Goal: Ask a question: Seek information or help from site administrators or community

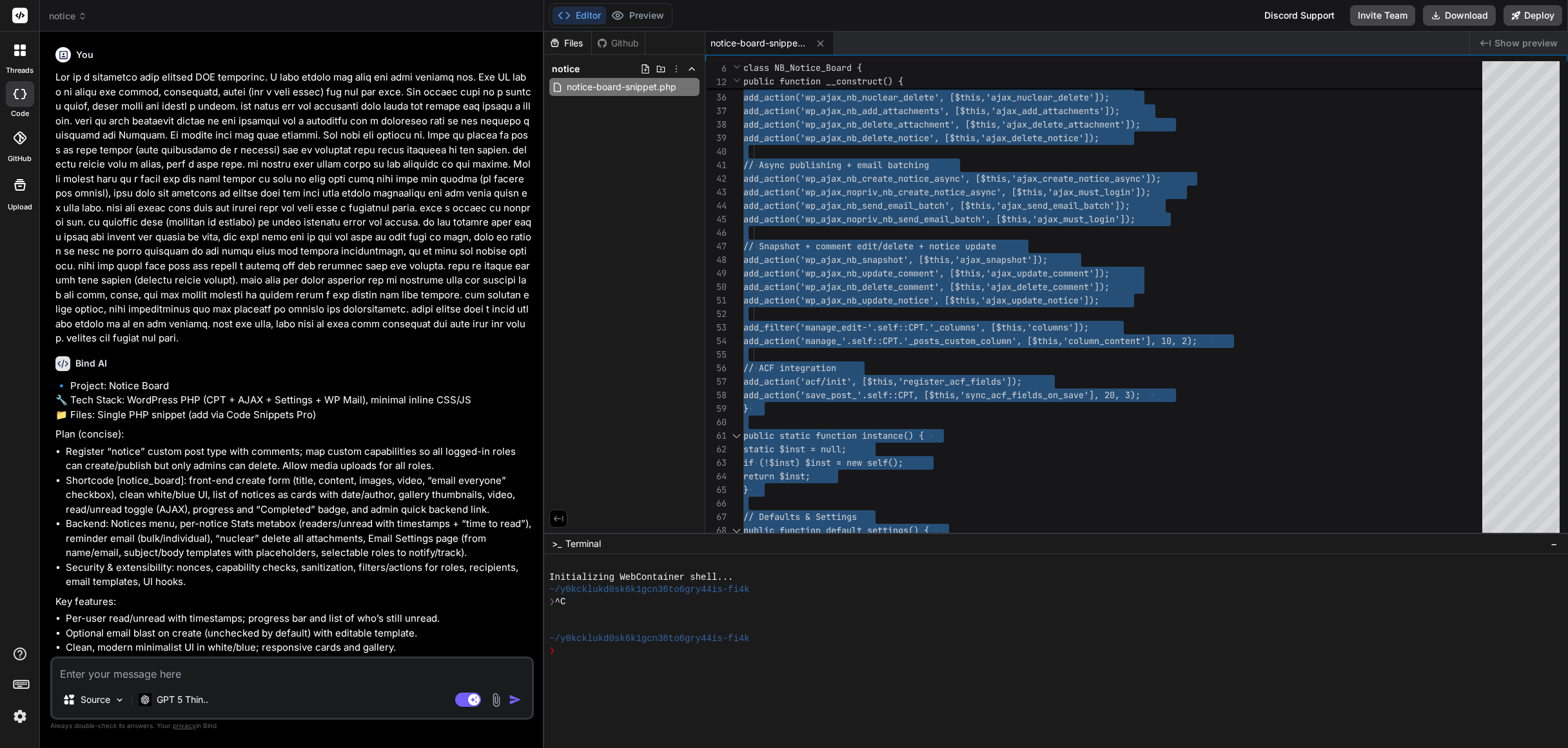
scroll to position [27, 0]
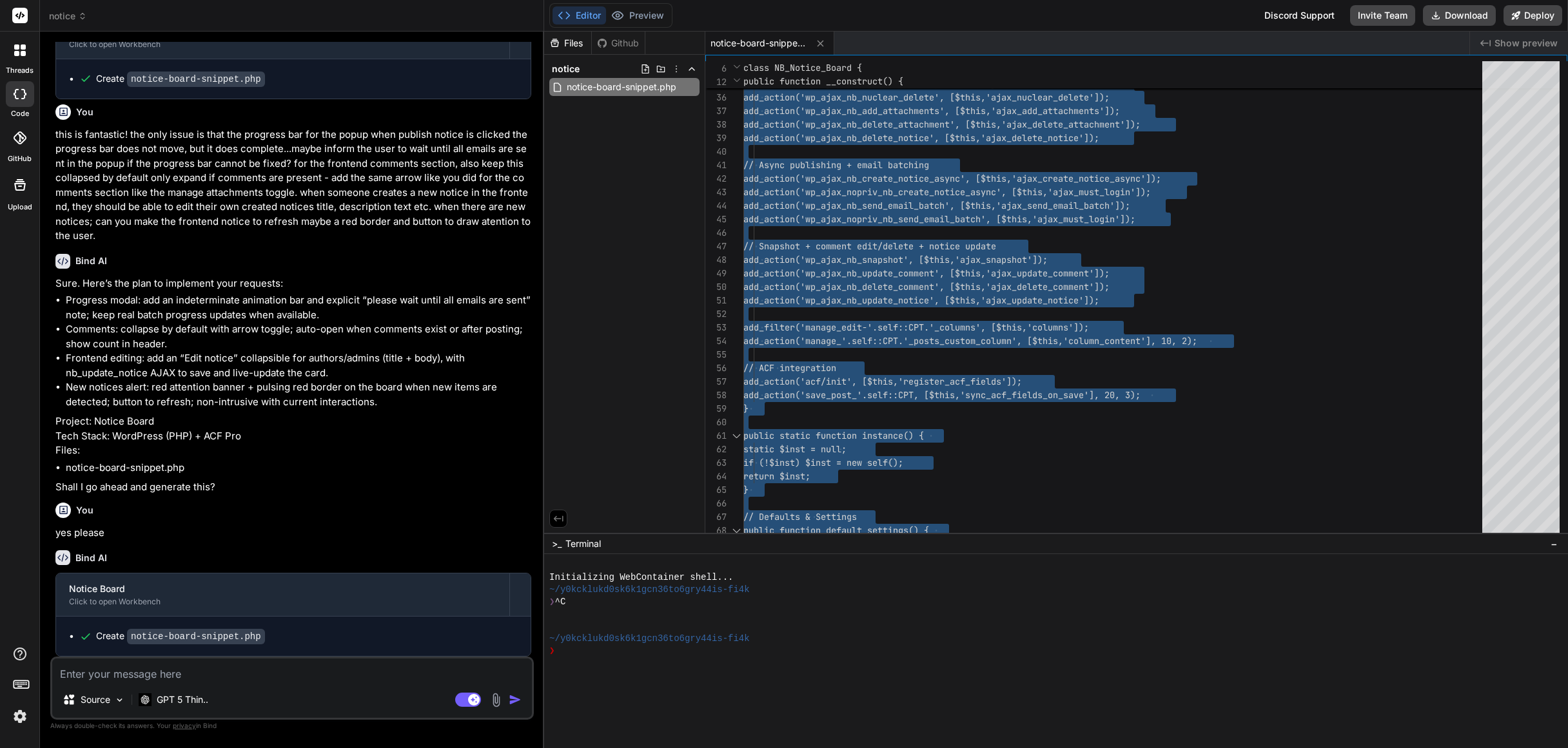
click at [483, 128] on p "this is fantastic! the only issue is that the progress bar for the popup when p…" at bounding box center [292, 186] width 476 height 116
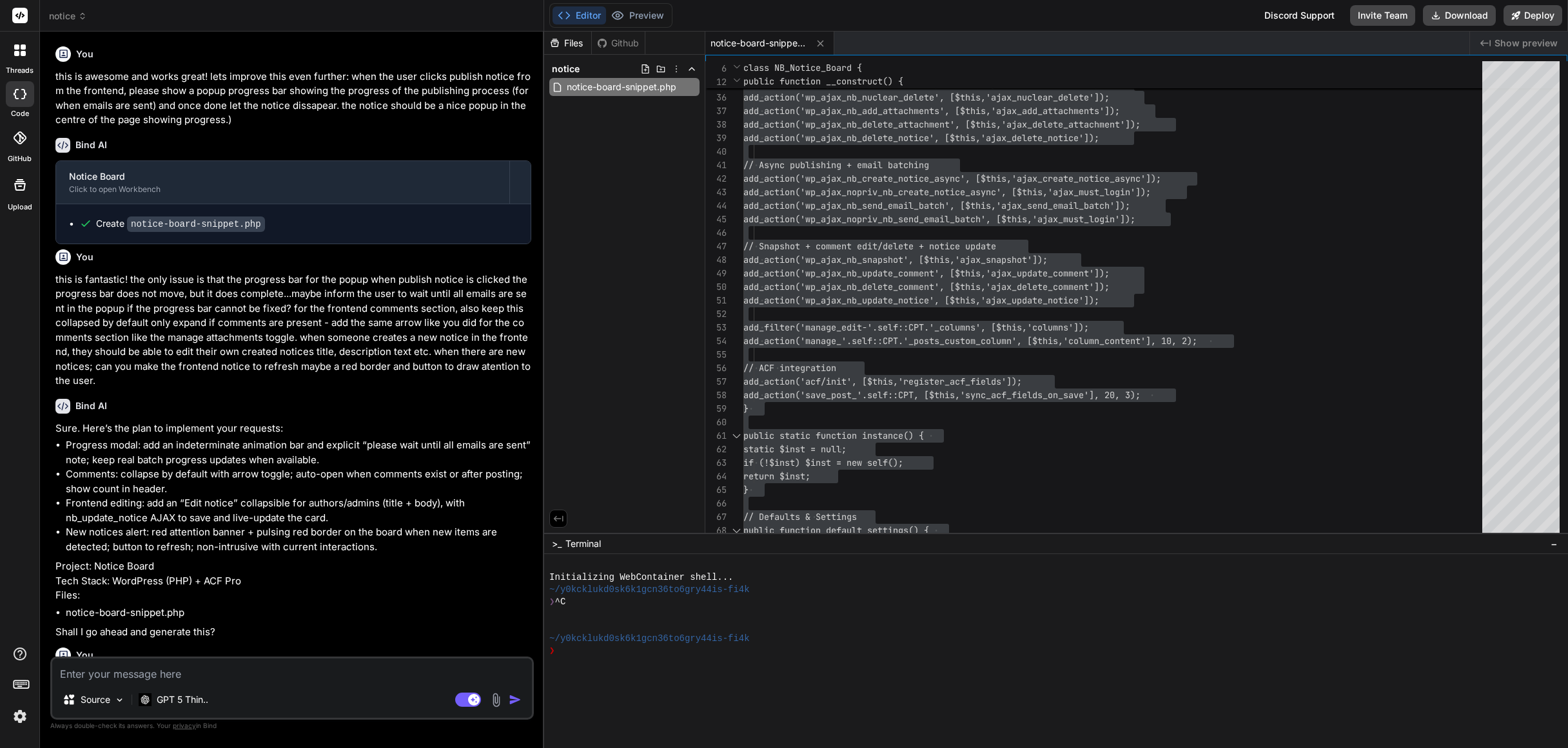
scroll to position [2798, 0]
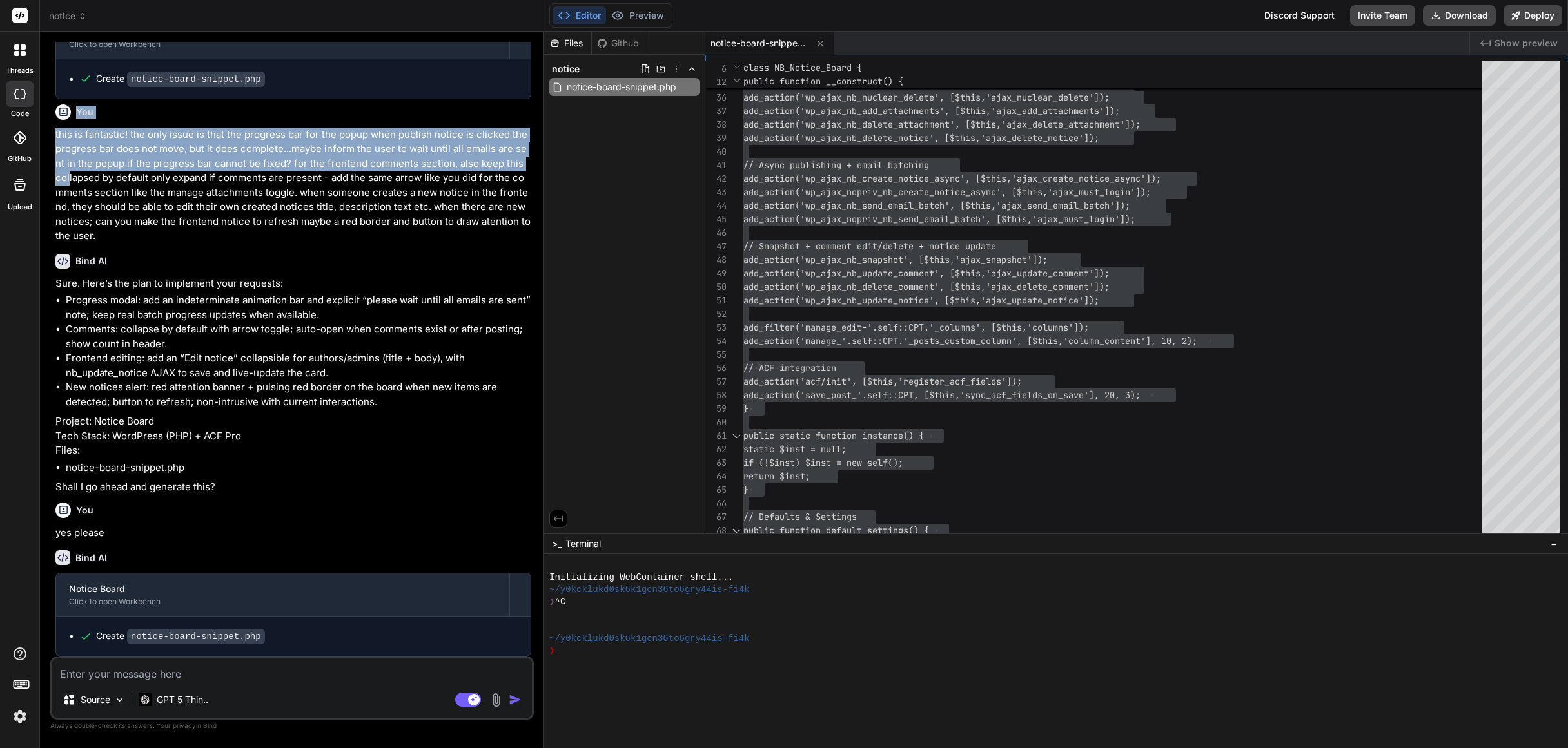
drag, startPoint x: 537, startPoint y: 133, endPoint x: 539, endPoint y: 51, distance: 82.0
click at [539, 51] on div "Bind AI Web Search Created with Pixso. Code Generator You Bind AI 🔹 Project: No…" at bounding box center [292, 389] width 504 height 715
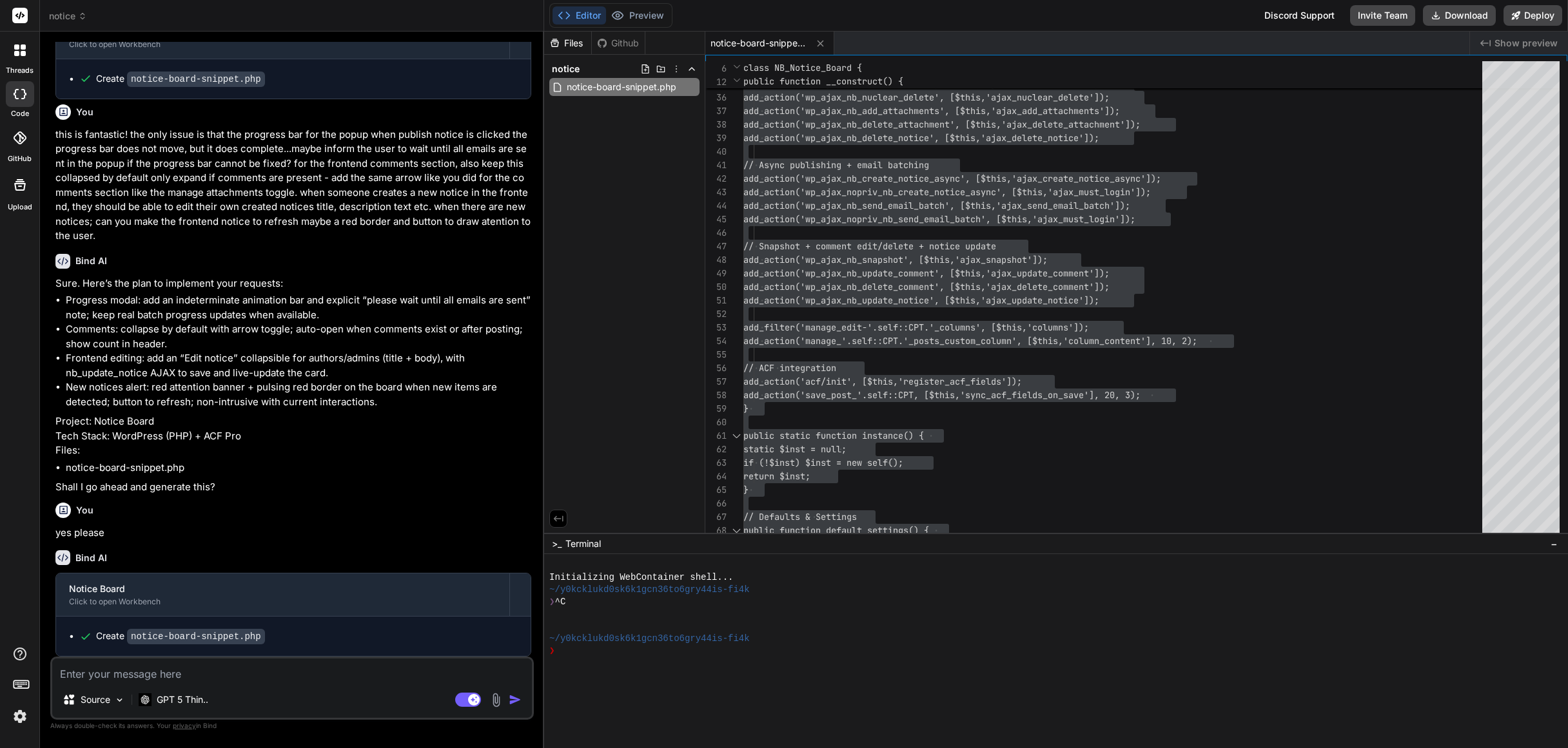
click at [539, 49] on div "Bind AI Web Search Created with Pixso. Code Generator You Bind AI 🔹 Project: No…" at bounding box center [292, 389] width 504 height 715
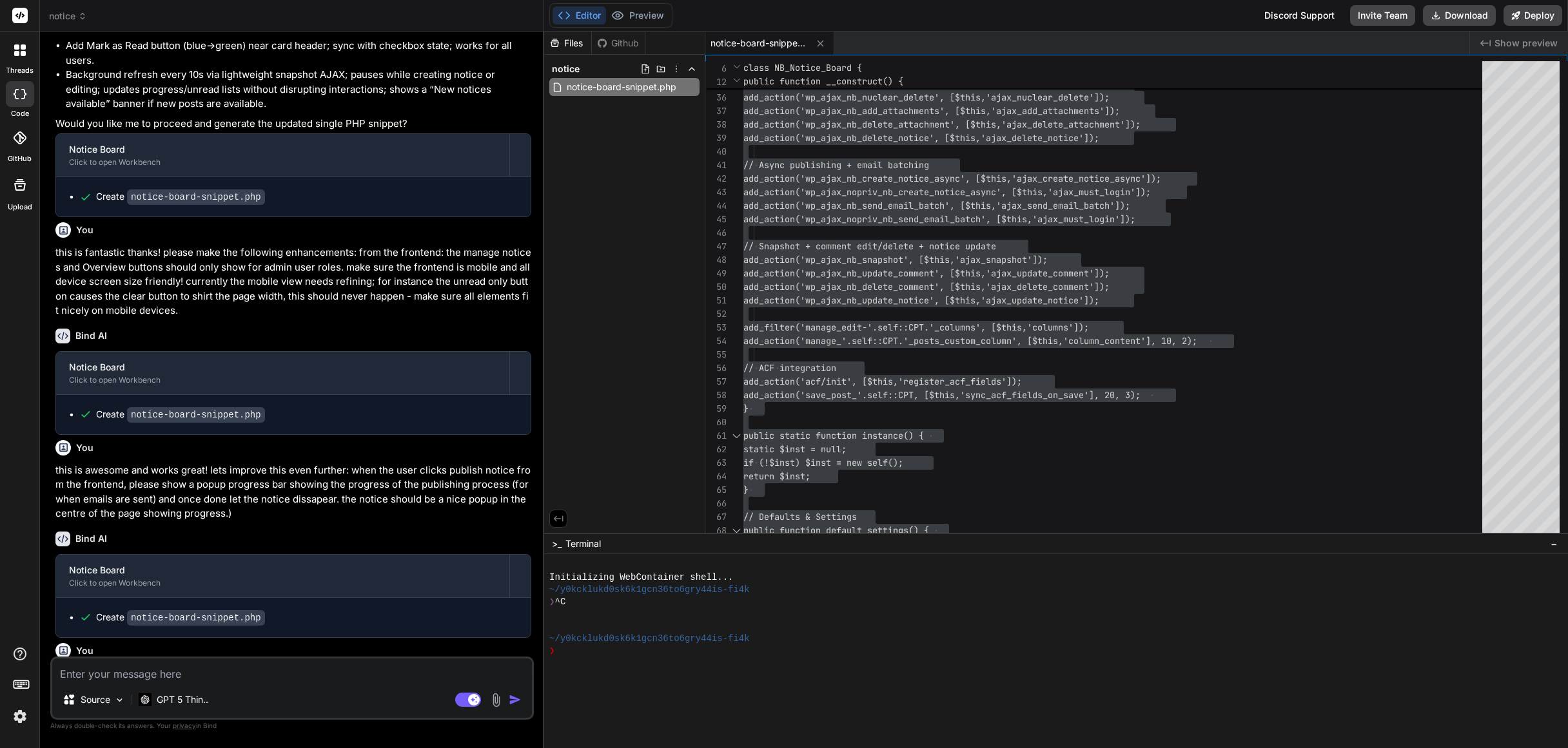
scroll to position [2173, 0]
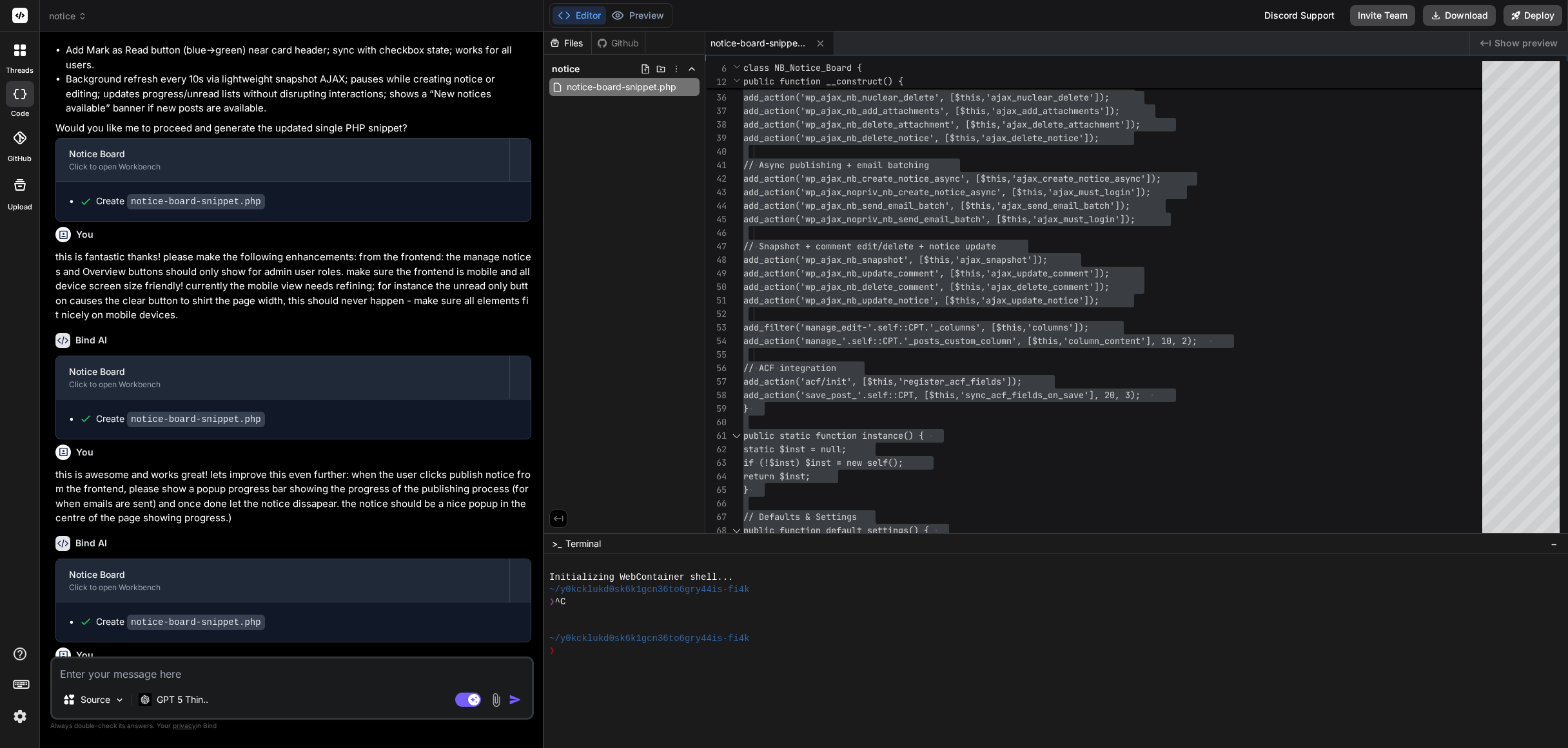
click at [348, 116] on li "Background refresh every 10s via lightweight snapshot AJAX; pauses while creati…" at bounding box center [298, 93] width 465 height 44
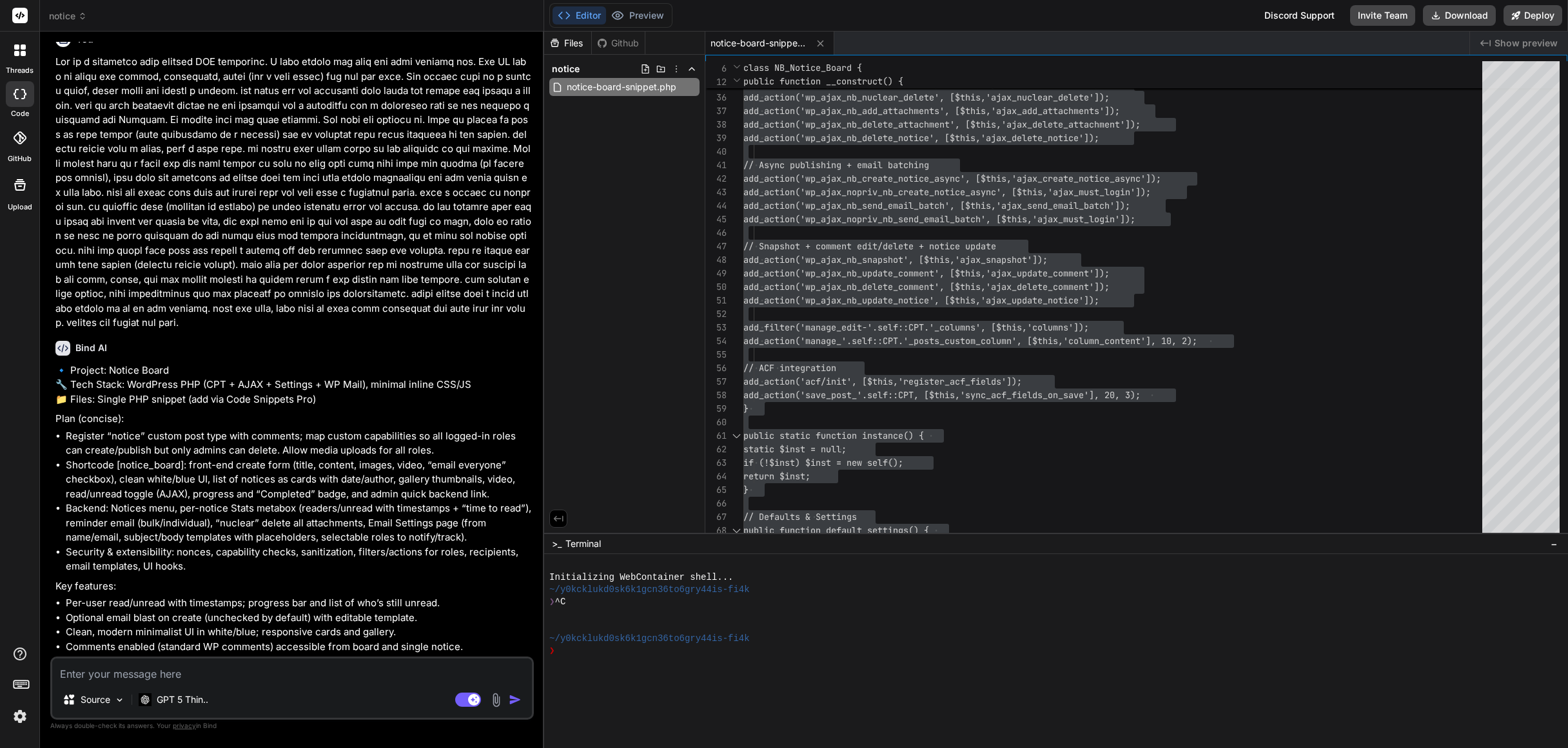
scroll to position [0, 0]
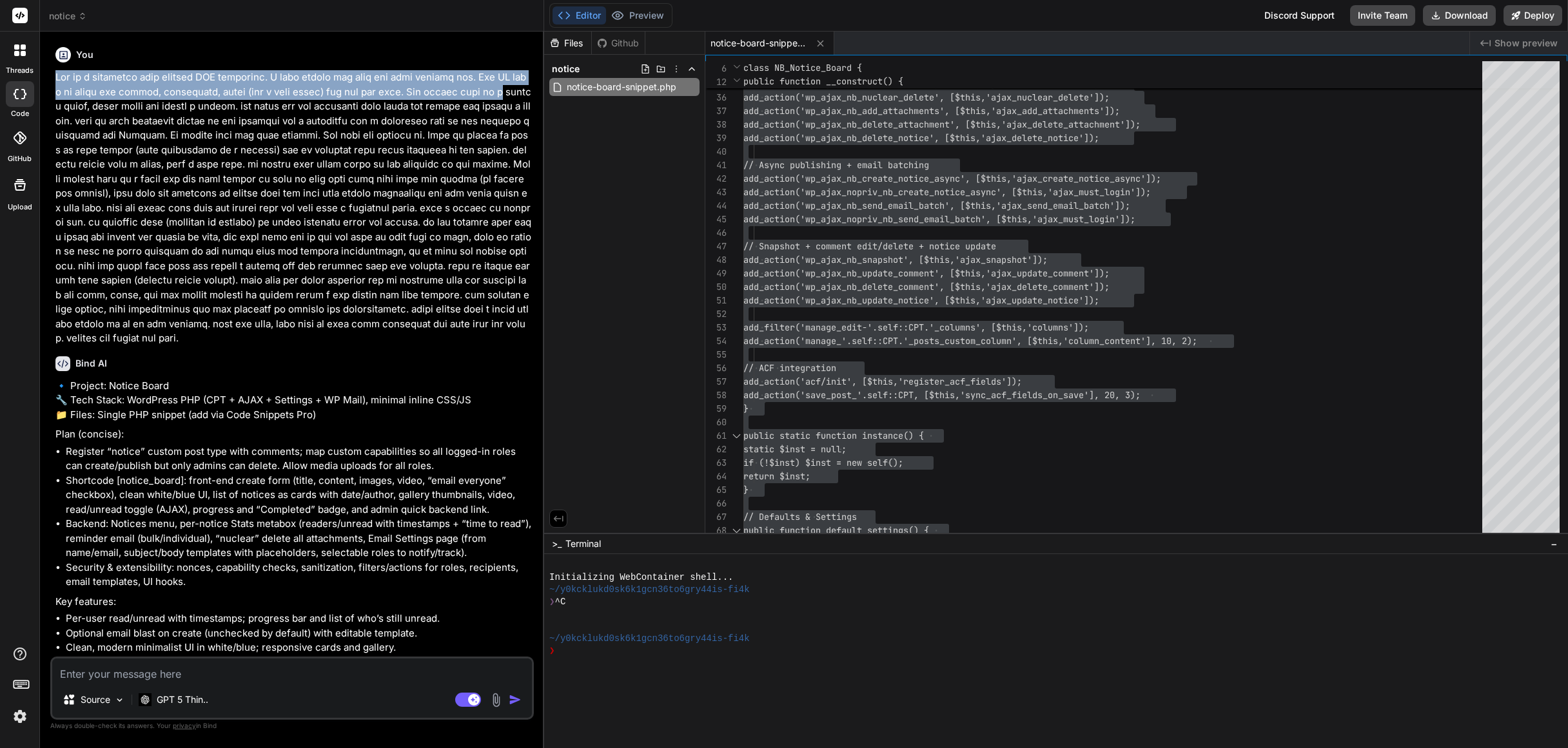
drag, startPoint x: 504, startPoint y: 93, endPoint x: 51, endPoint y: 76, distance: 453.3
click at [51, 76] on div "You Bind AI 🔹 Project: Notice Board 🔧 Tech Stack: WordPress PHP (CPT + AJAX + S…" at bounding box center [292, 394] width 483 height 705
copy p "Act as a wordpress code snippet PHP developer. I will inject the code via code …"
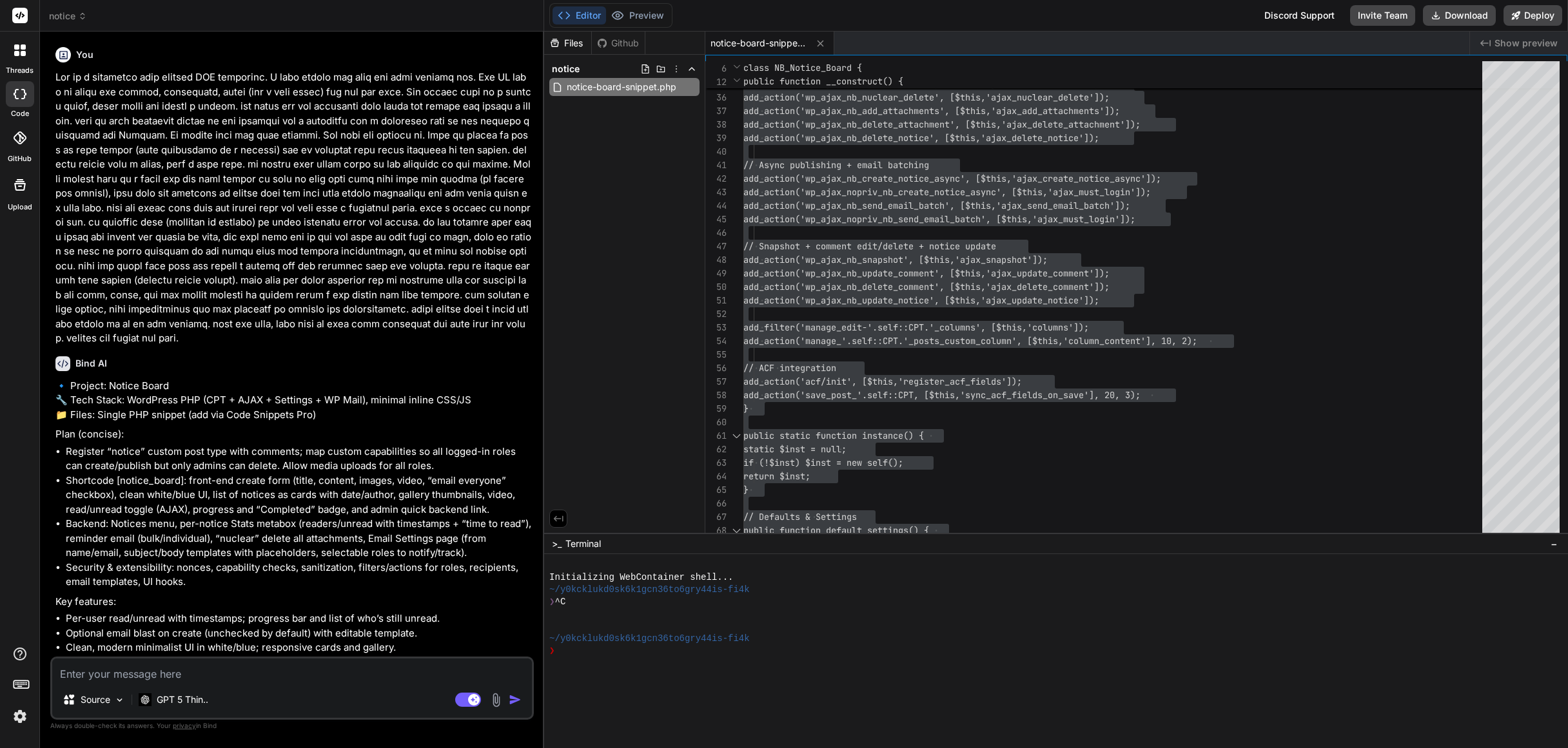
click at [65, 19] on span "notice" at bounding box center [67, 16] width 38 height 13
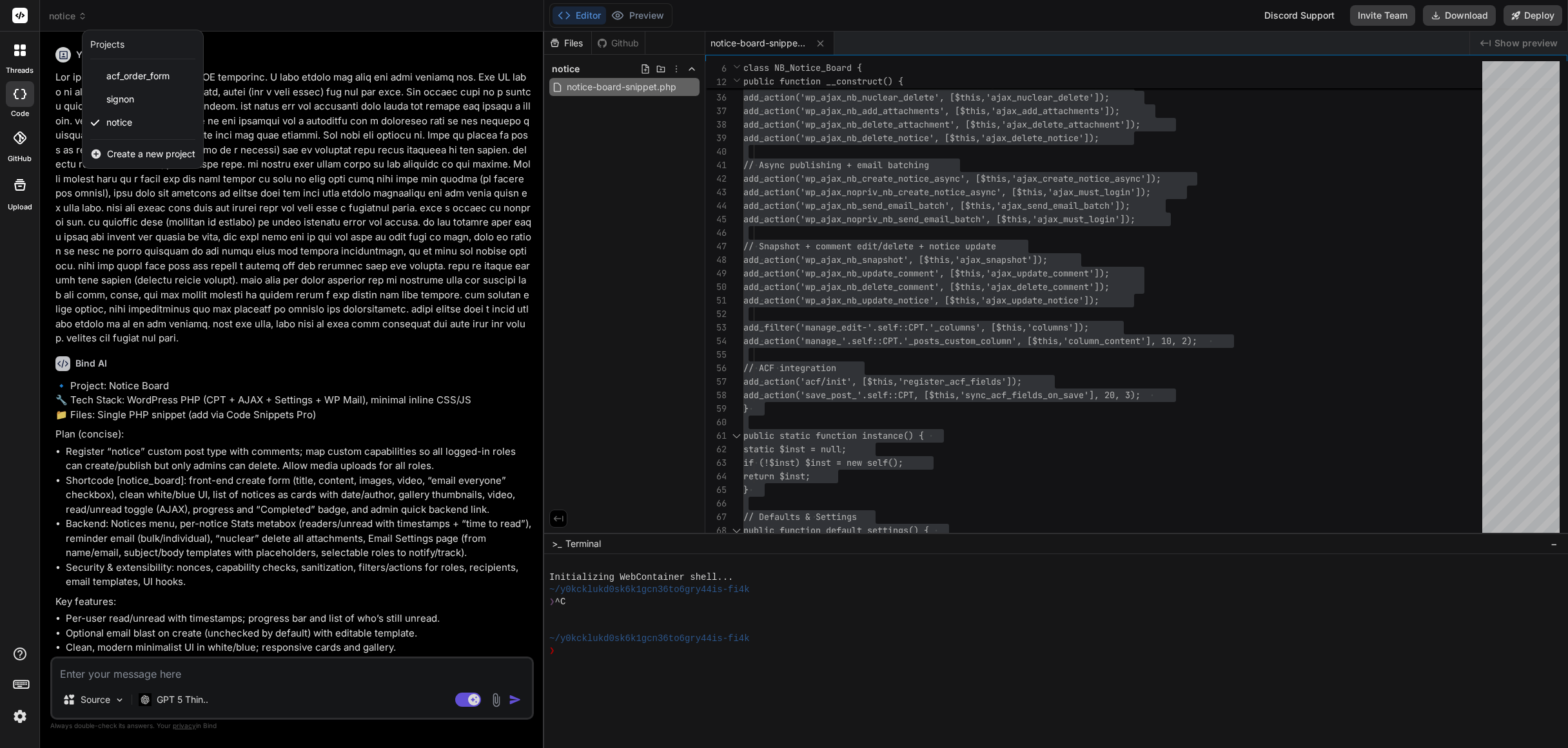
click at [137, 150] on span "Create a new project" at bounding box center [151, 154] width 88 height 13
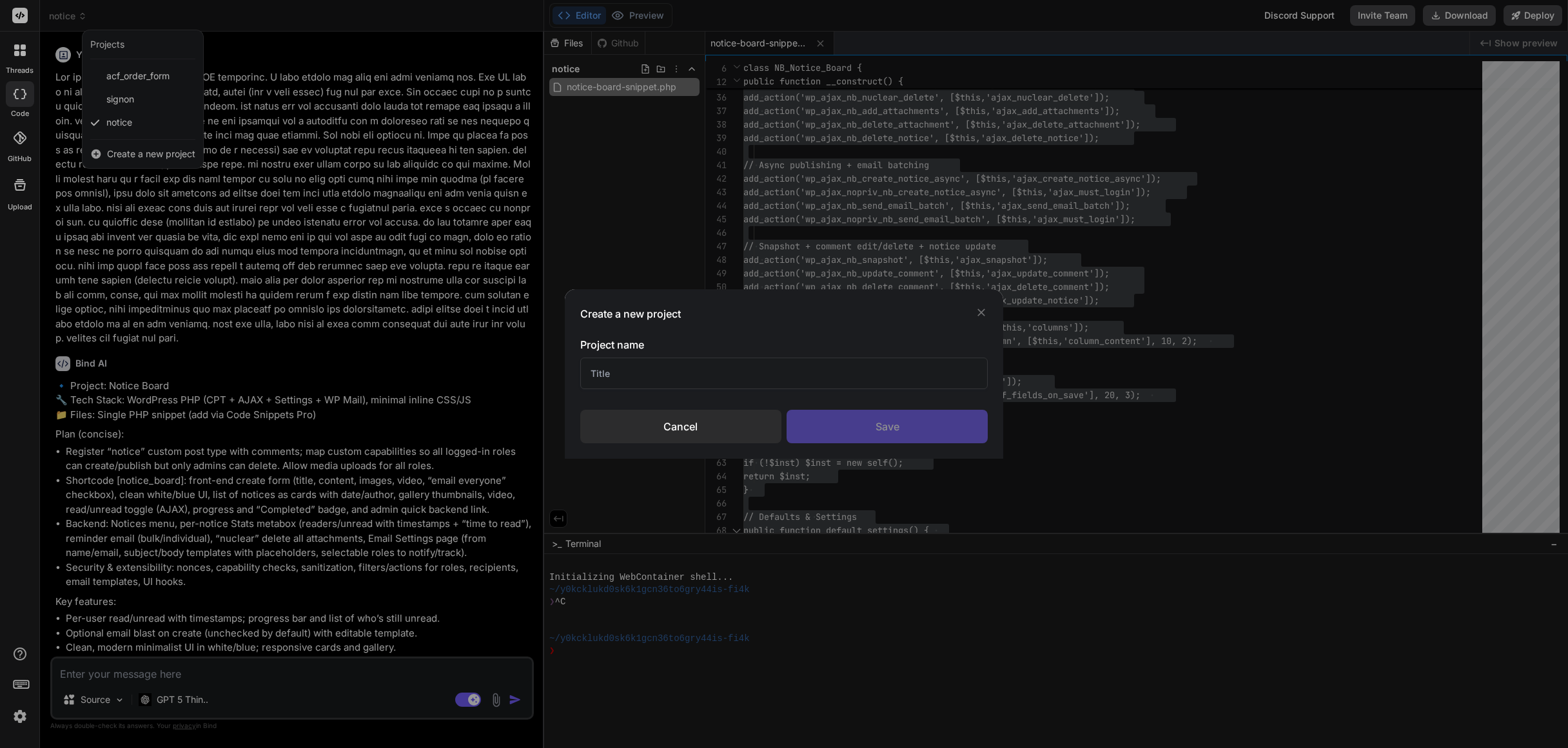
click at [699, 377] on input "text" at bounding box center [784, 374] width 408 height 32
type input "Dead Fish"
click at [872, 437] on div "Save" at bounding box center [887, 427] width 201 height 34
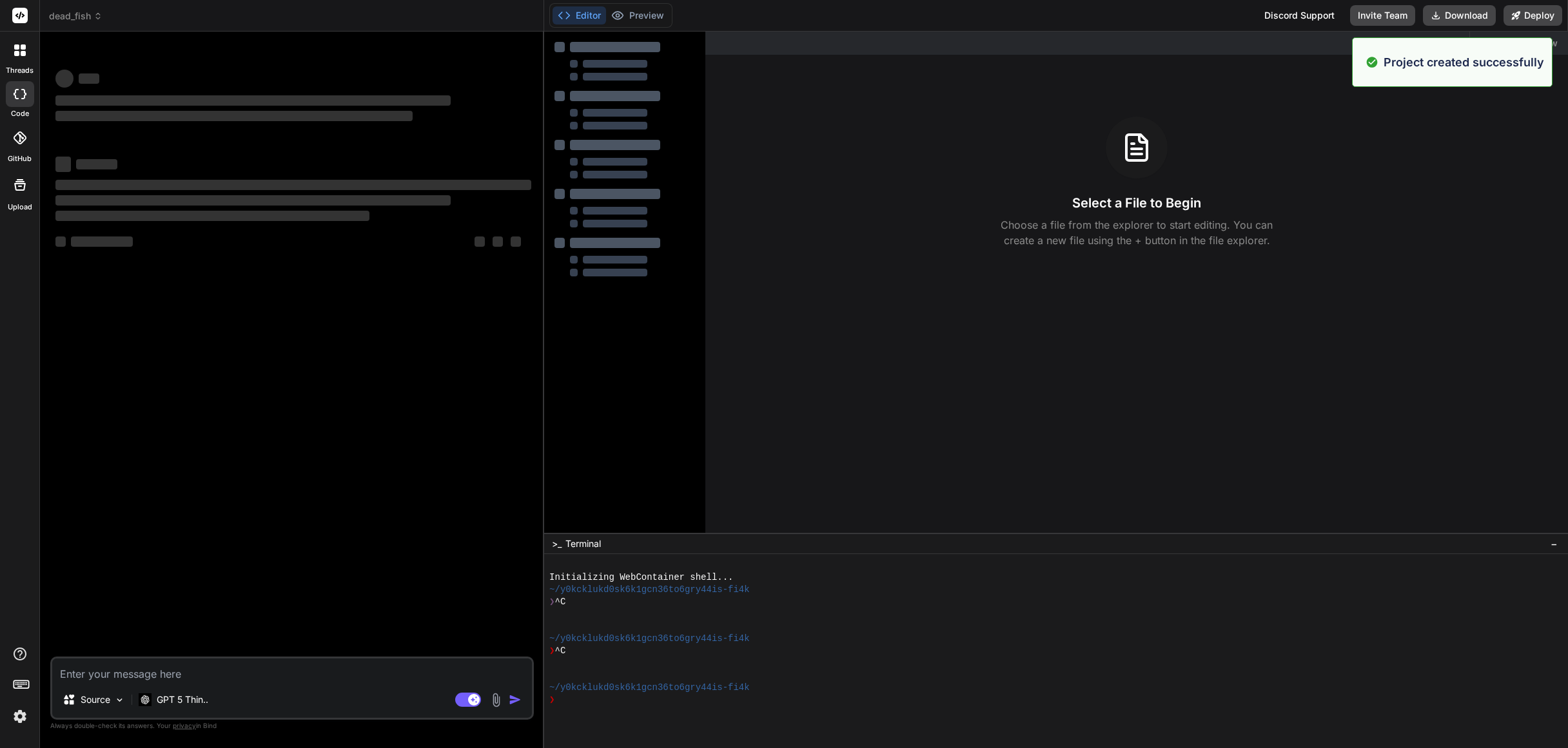
type textarea "x"
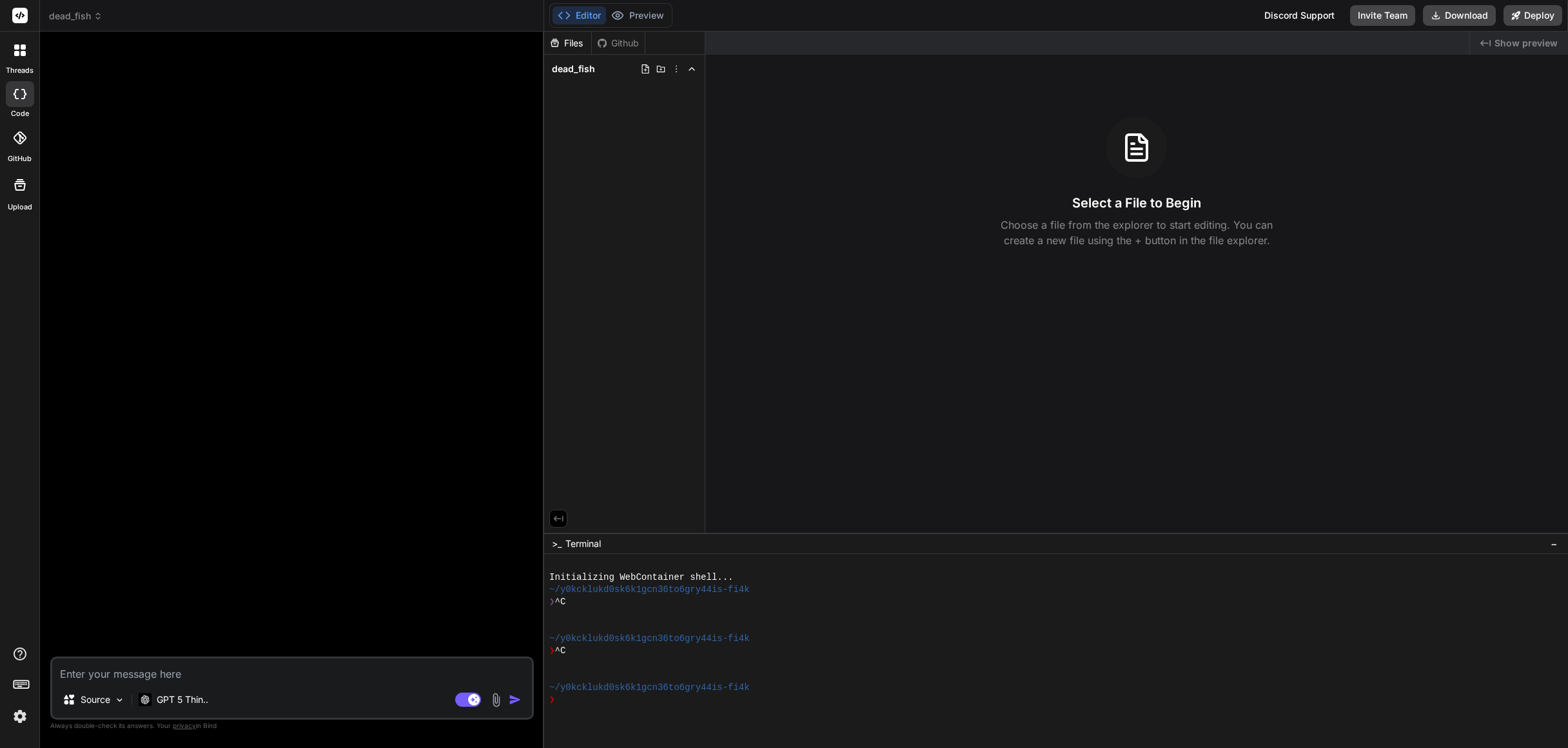
click at [169, 673] on textarea at bounding box center [292, 670] width 479 height 23
paste textarea "Act as a wordpress code snippet PHP developer. I will inject the code via code …"
type textarea "Act as a wordpress code snippet PHP developer. I will inject the code via code …"
type textarea "x"
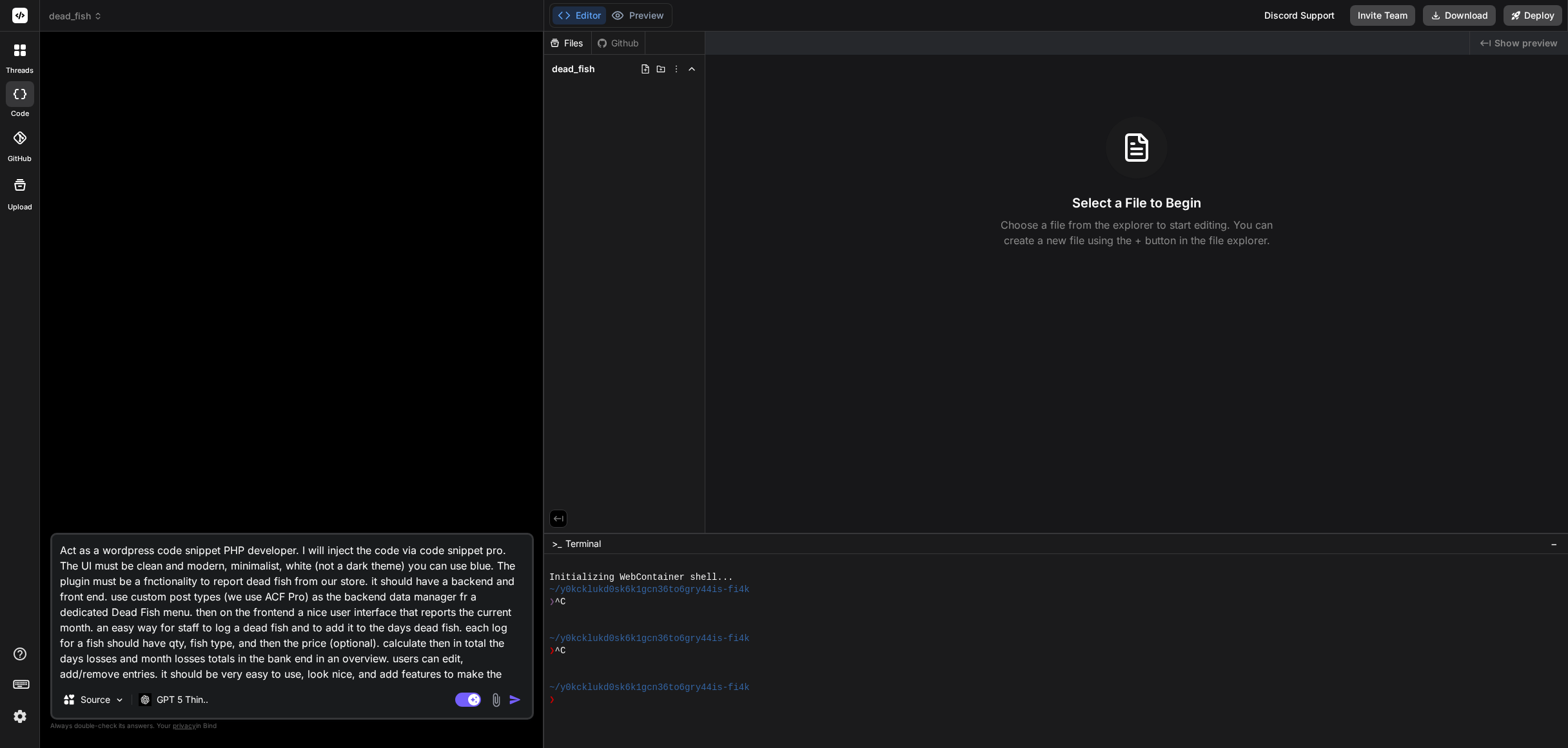
scroll to position [16, 0]
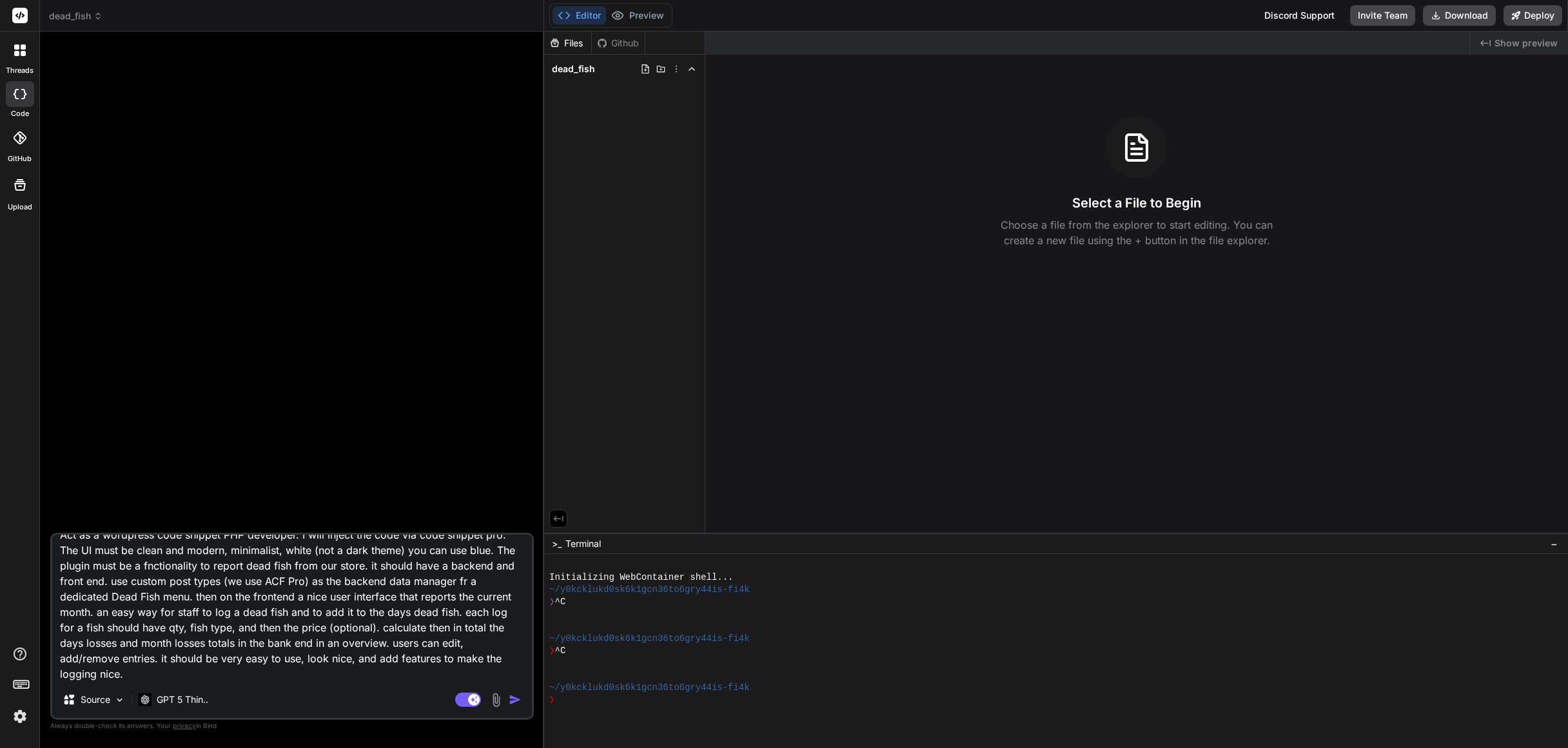
type textarea "Act as a wordpress code snippet PHP developer. I will inject the code via code …"
click at [512, 699] on img "button" at bounding box center [515, 699] width 13 height 13
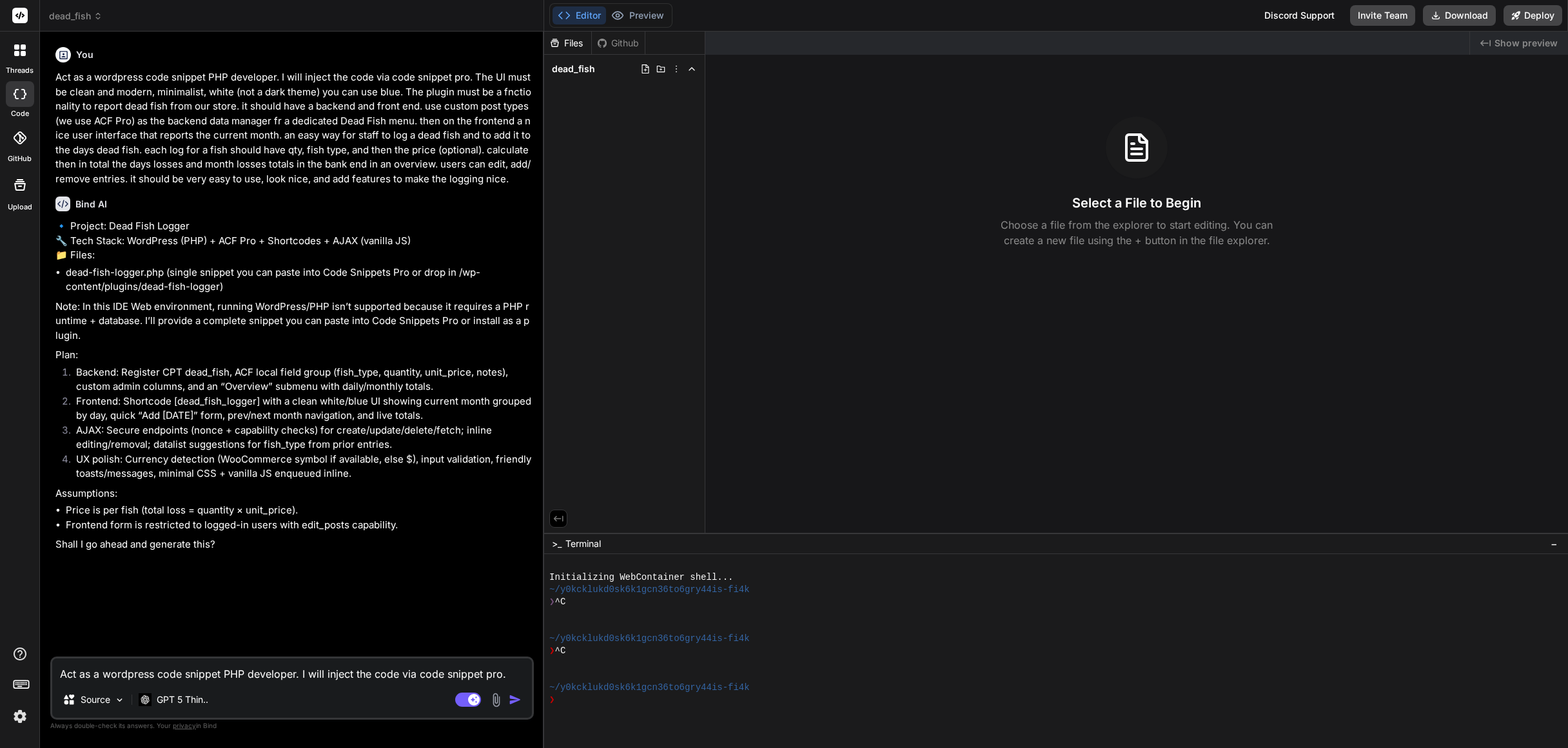
type textarea "x"
click at [127, 674] on textarea "Act as a wordpress code snippet PHP developer. I will inject the code via code …" at bounding box center [292, 670] width 479 height 23
type textarea "y"
type textarea "x"
type textarea "ye"
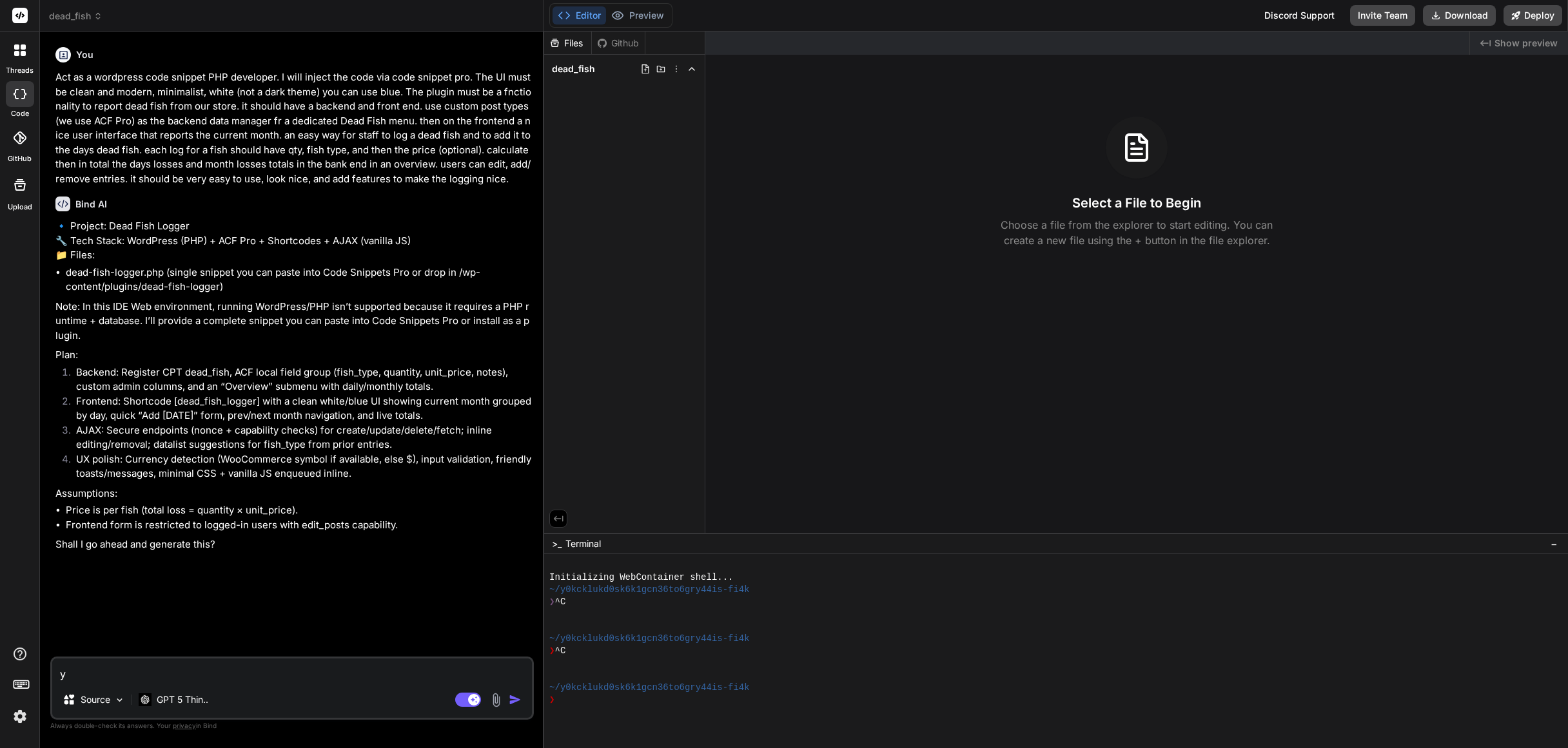
type textarea "x"
type textarea "yes"
type textarea "x"
type textarea "yes"
type textarea "x"
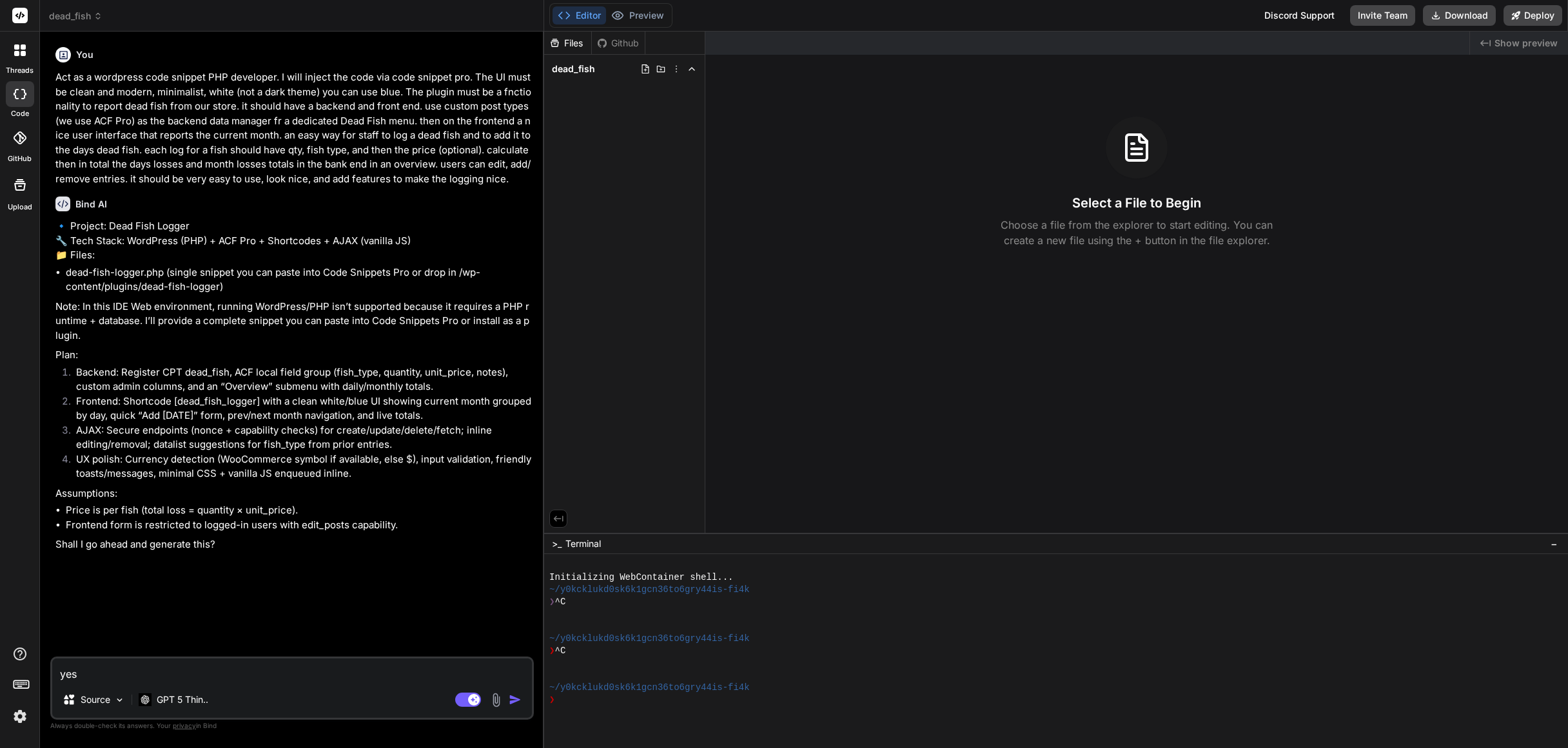
type textarea "yes p"
type textarea "x"
type textarea "yes ple"
type textarea "x"
type textarea "yes plea"
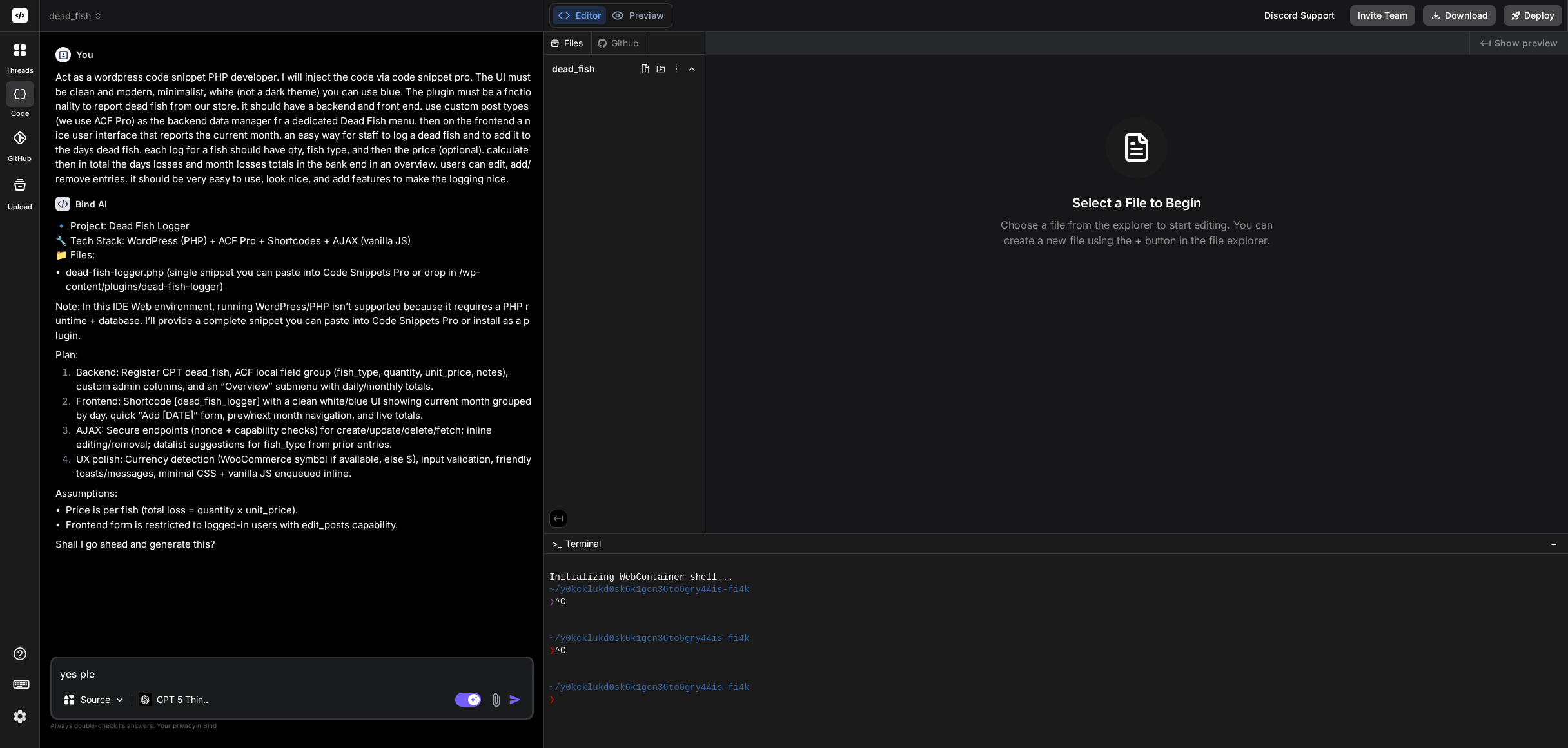
type textarea "x"
type textarea "yes pleas"
type textarea "x"
type textarea "yes please"
type textarea "x"
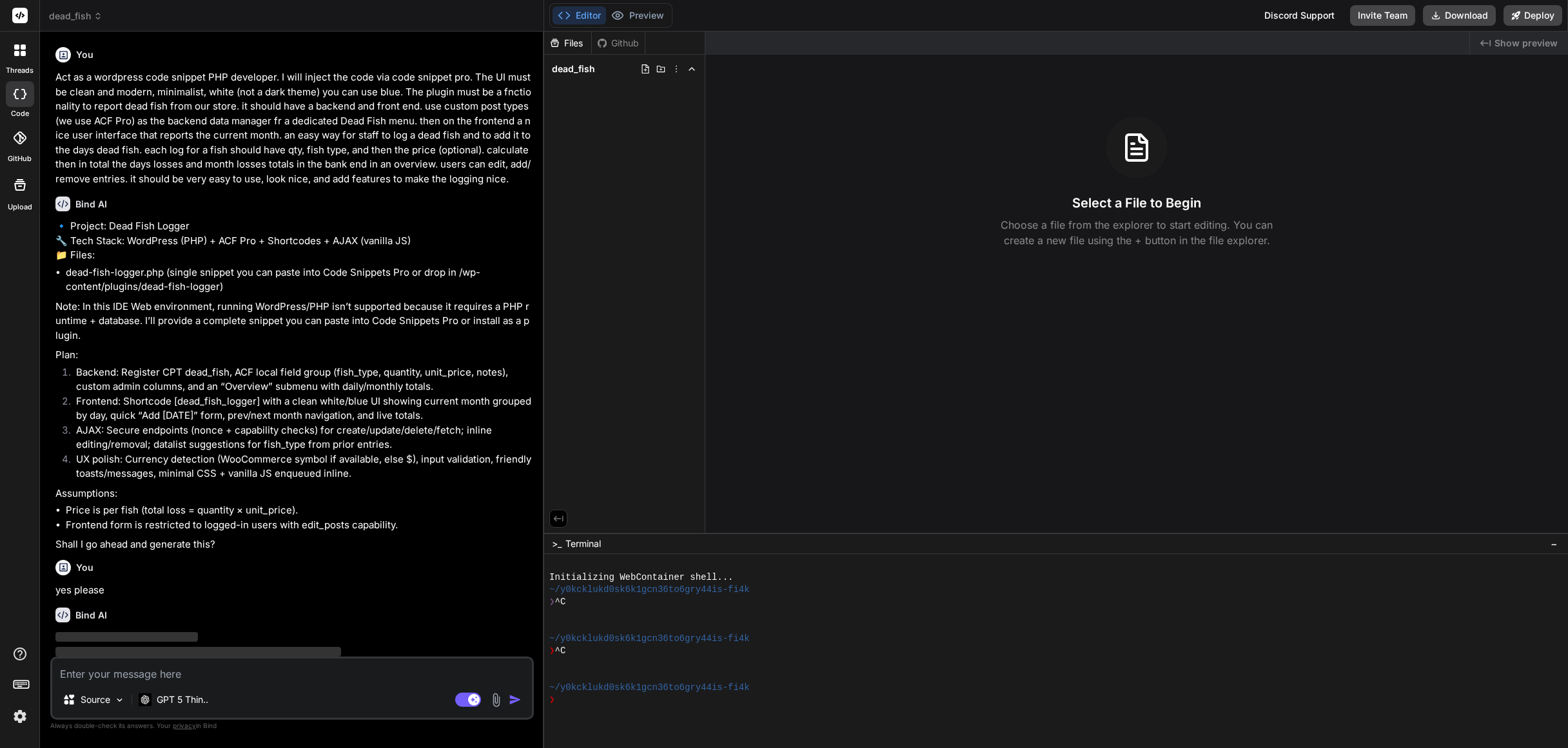
scroll to position [61, 0]
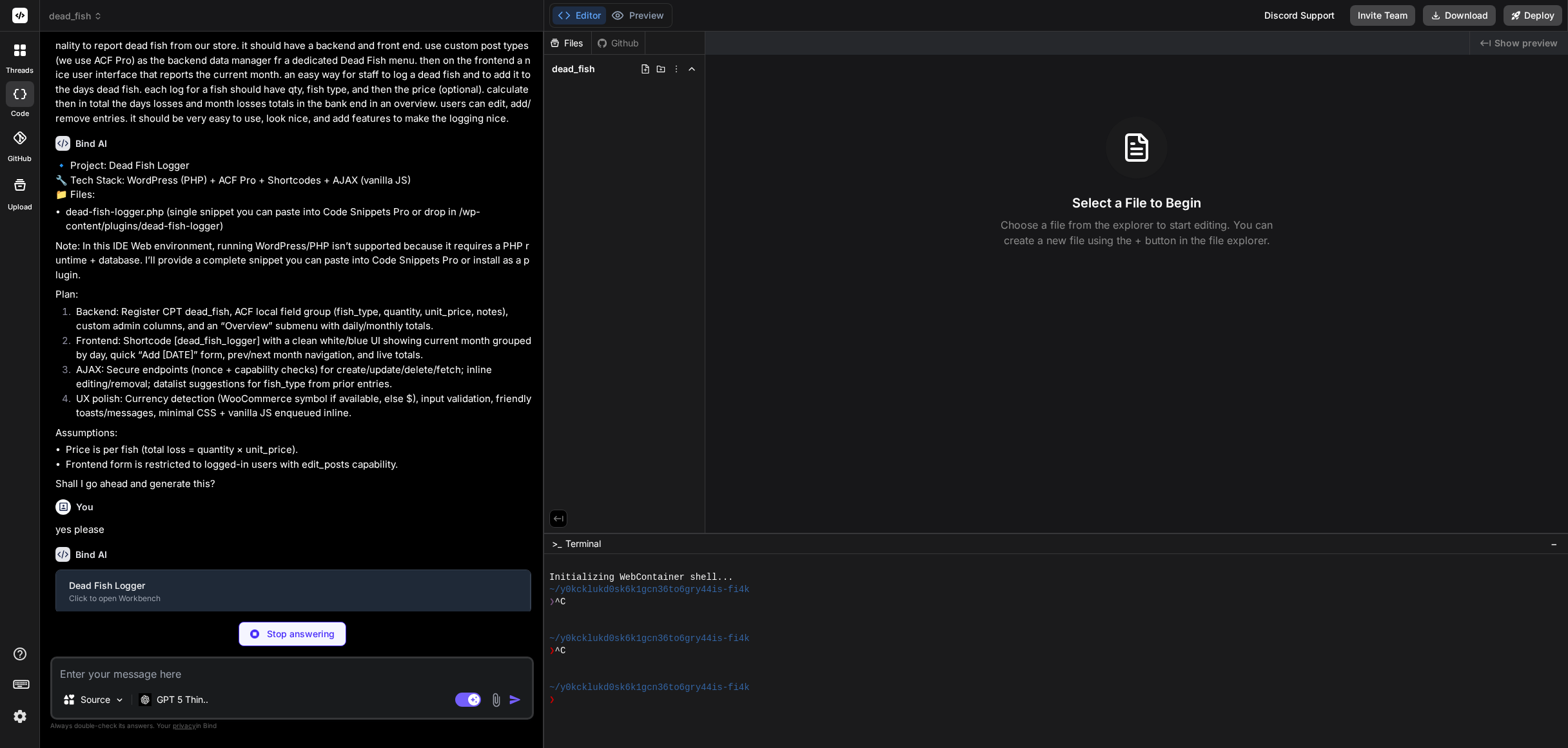
type textarea "x"
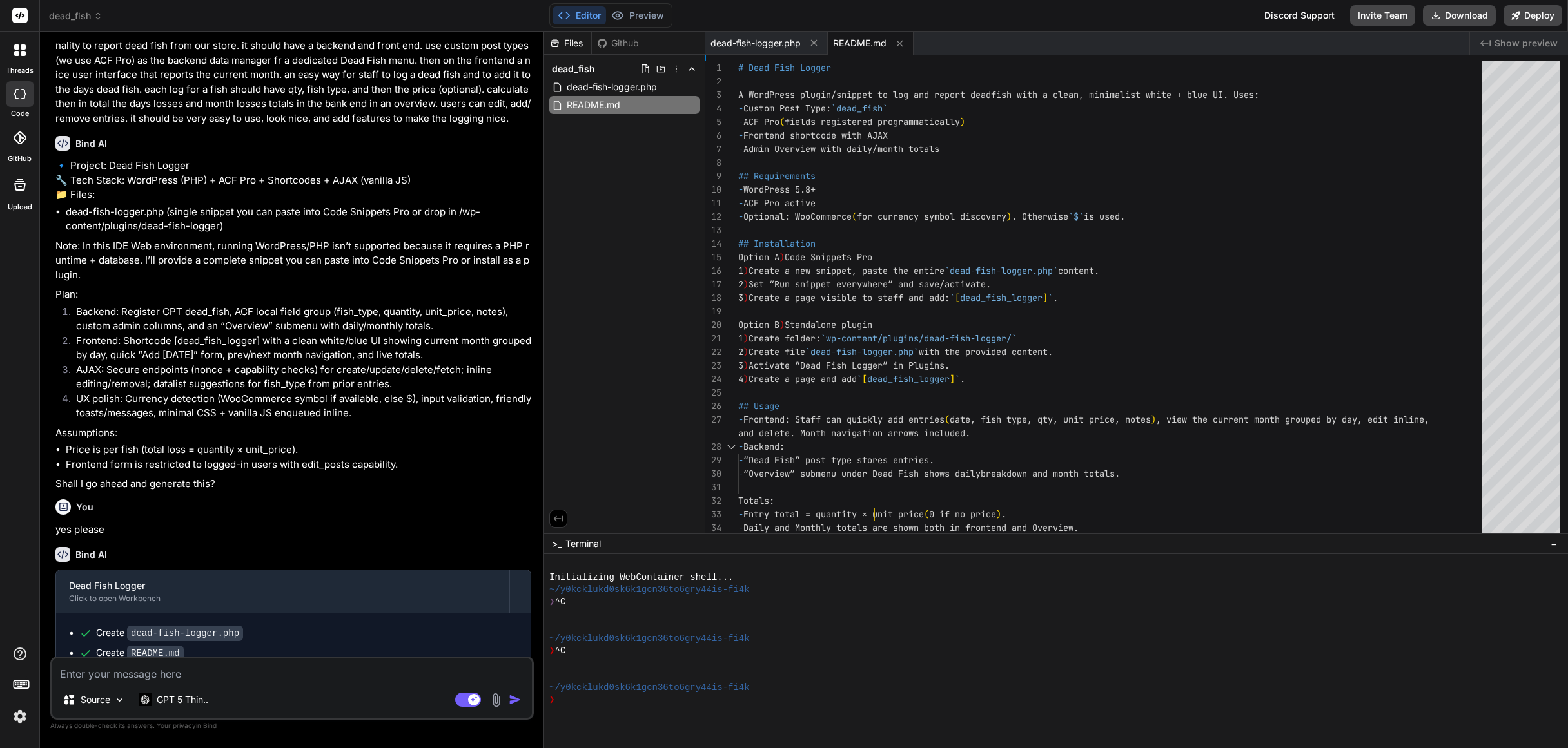
scroll to position [105, 0]
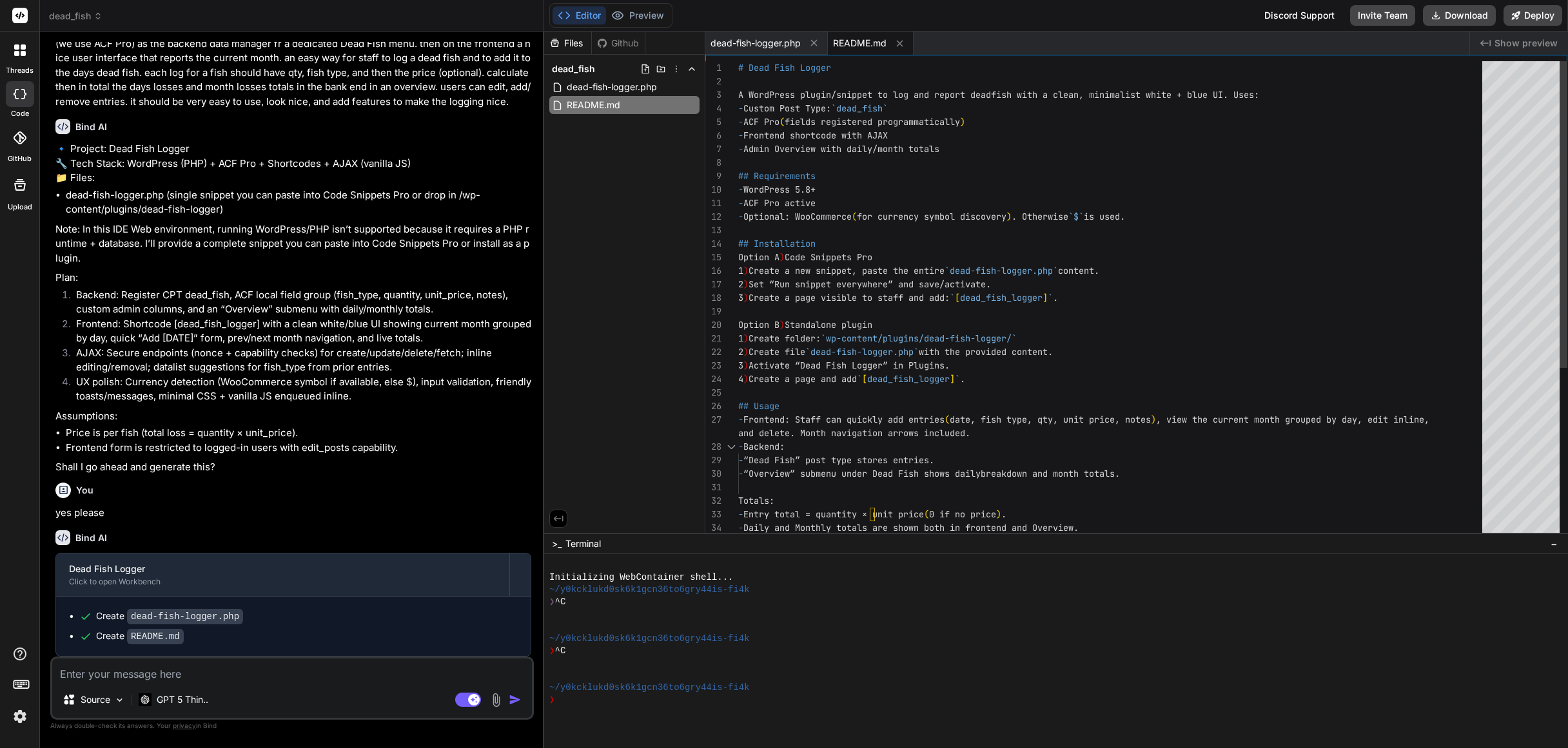
type textarea "- ACF Pro active - Optional: WooCommerce (for currency symbol discovery). Other…"
drag, startPoint x: 1060, startPoint y: 298, endPoint x: 977, endPoint y: 295, distance: 83.1
click at [977, 295] on div "# Dead Fish Logger A WordPress plugin/snippet to log and report dead fish with …" at bounding box center [1114, 433] width 751 height 744
click at [740, 41] on span "dead-fish-logger.php" at bounding box center [755, 43] width 91 height 13
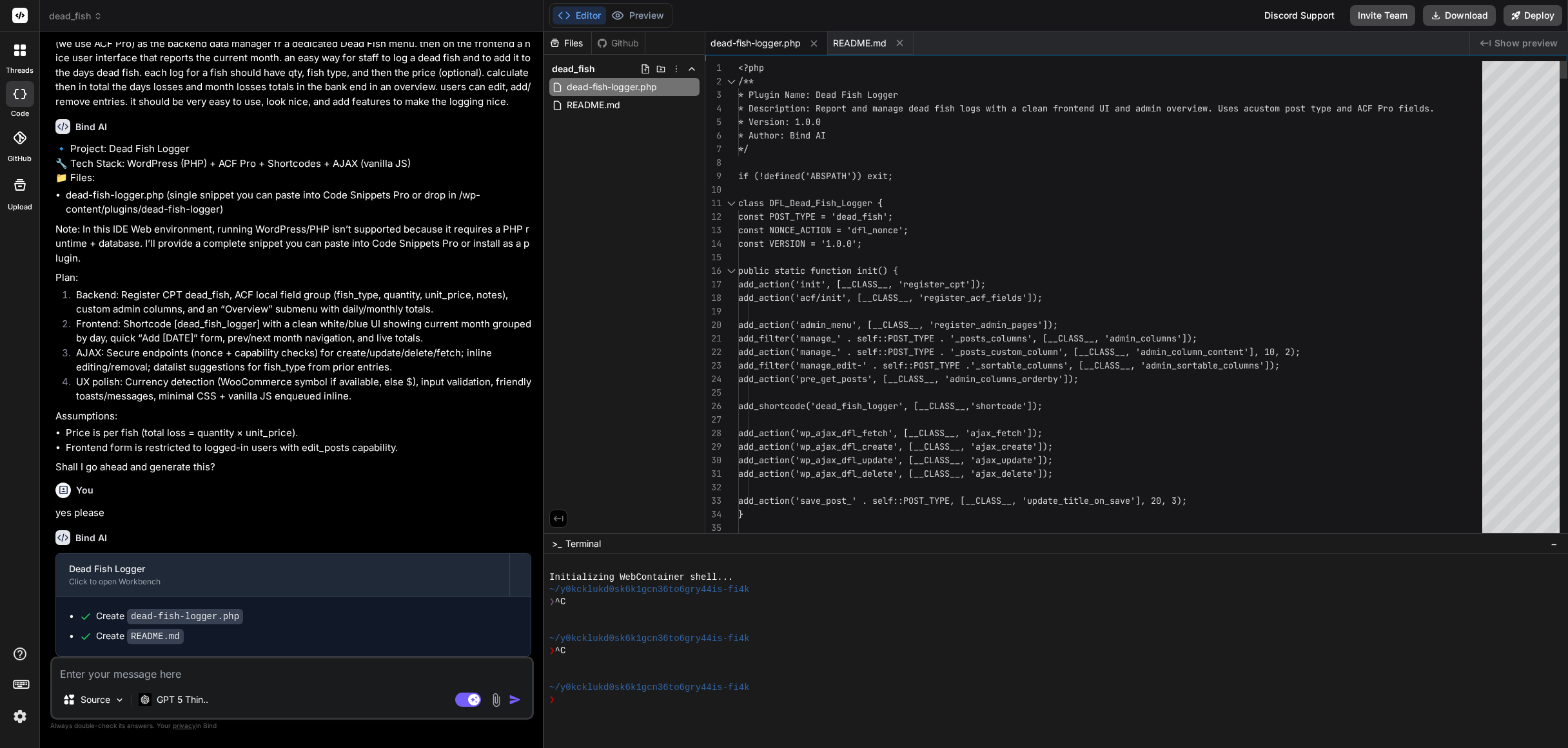
scroll to position [121, 0]
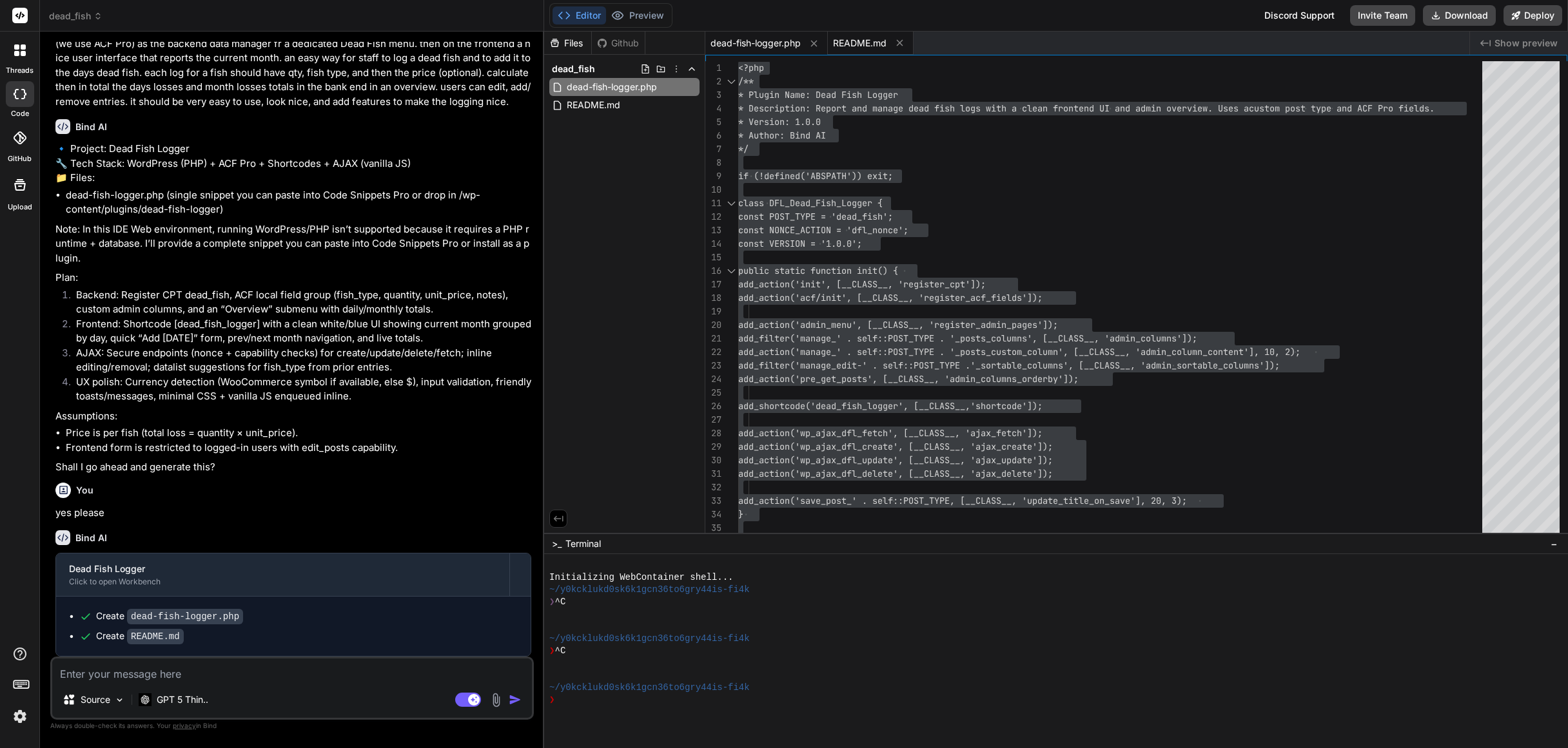
click at [850, 40] on span "README.md" at bounding box center [859, 43] width 53 height 13
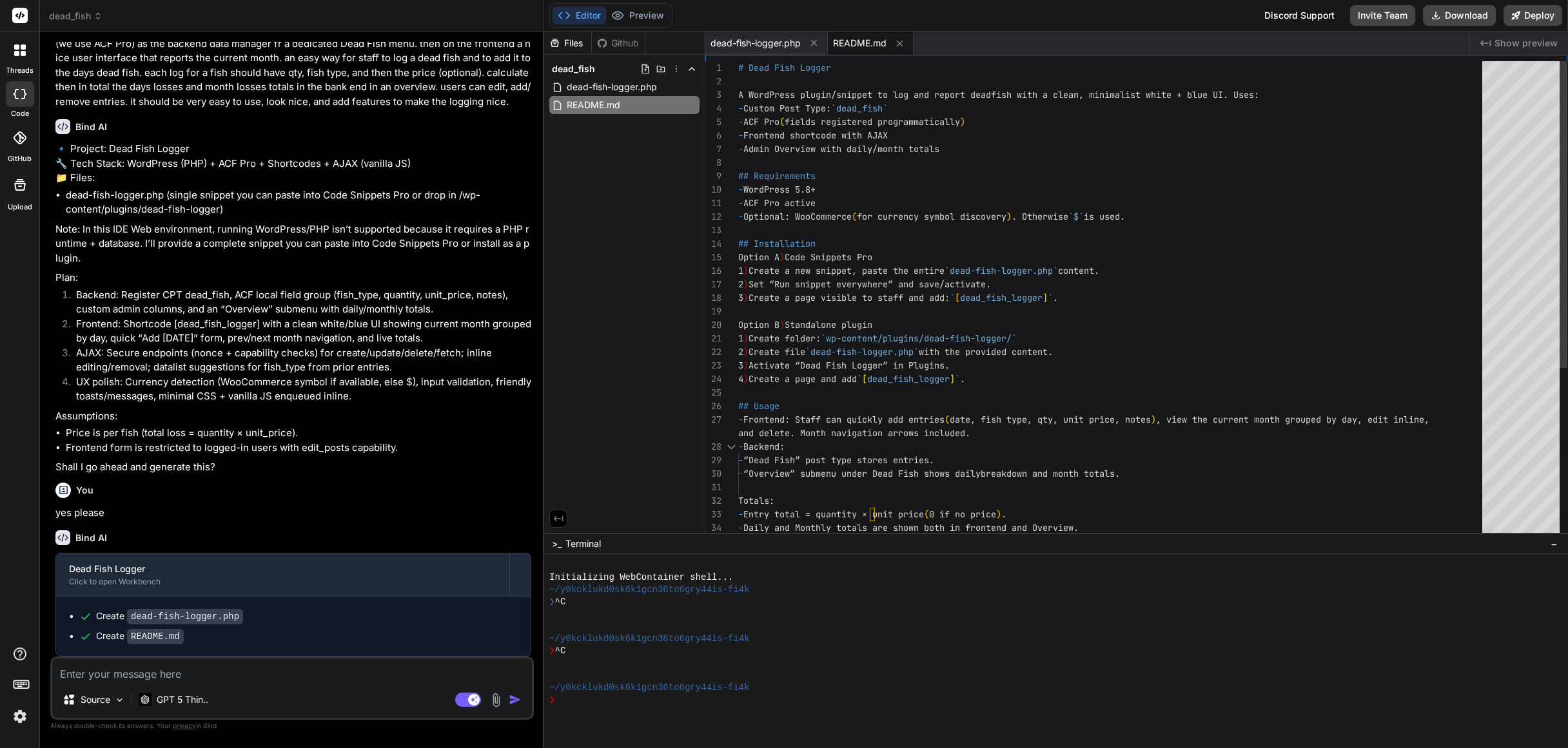
type textarea "- ACF Pro active - Optional: WooCommerce (for currency symbol discovery). Other…"
drag, startPoint x: 1059, startPoint y: 297, endPoint x: 975, endPoint y: 293, distance: 84.1
click at [975, 293] on div "# Dead Fish Logger A WordPress plugin/snippet to log and report dead fish with …" at bounding box center [1114, 433] width 751 height 744
click at [738, 41] on span "dead-fish-logger.php" at bounding box center [755, 43] width 91 height 13
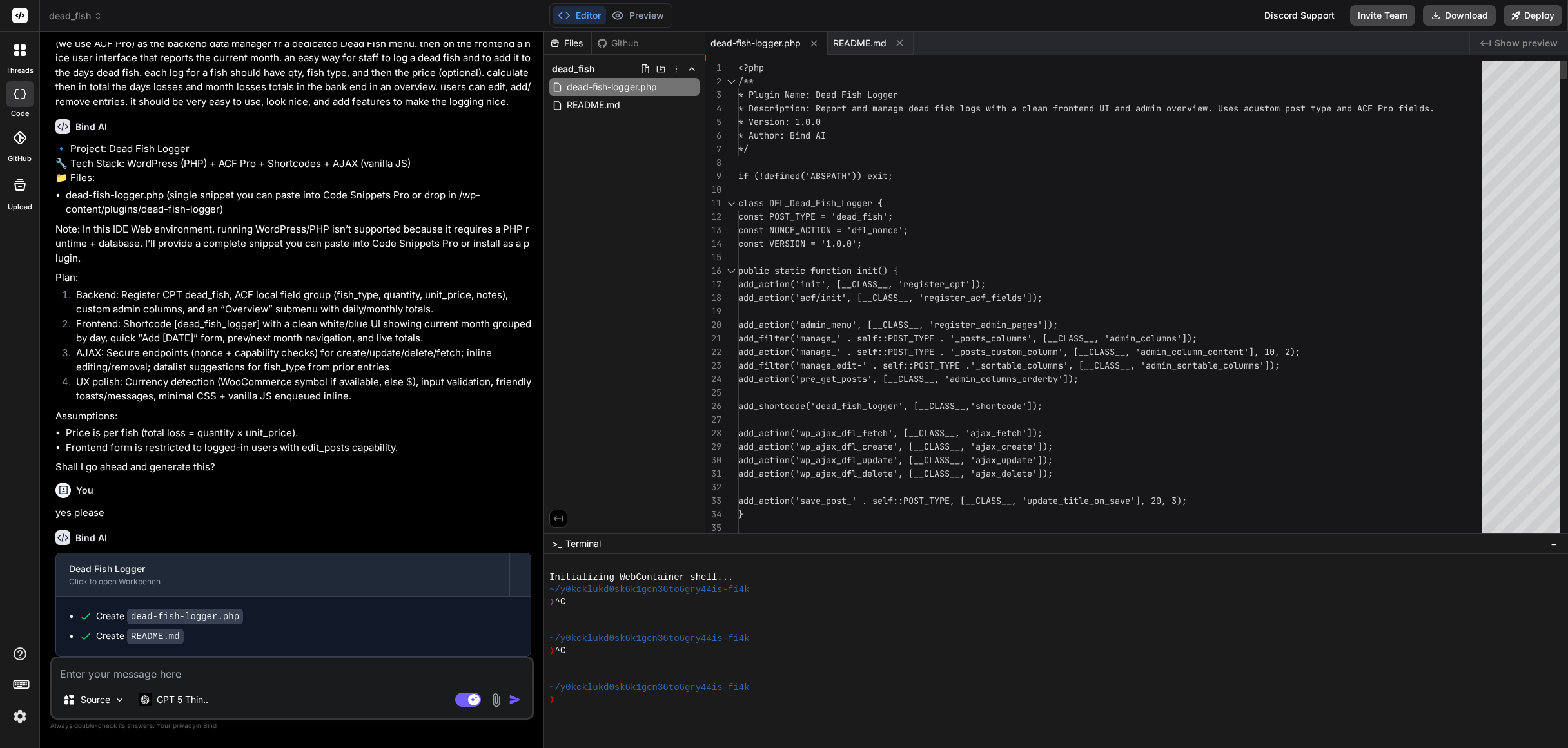
scroll to position [54, 0]
click at [863, 43] on span "README.md" at bounding box center [859, 43] width 53 height 13
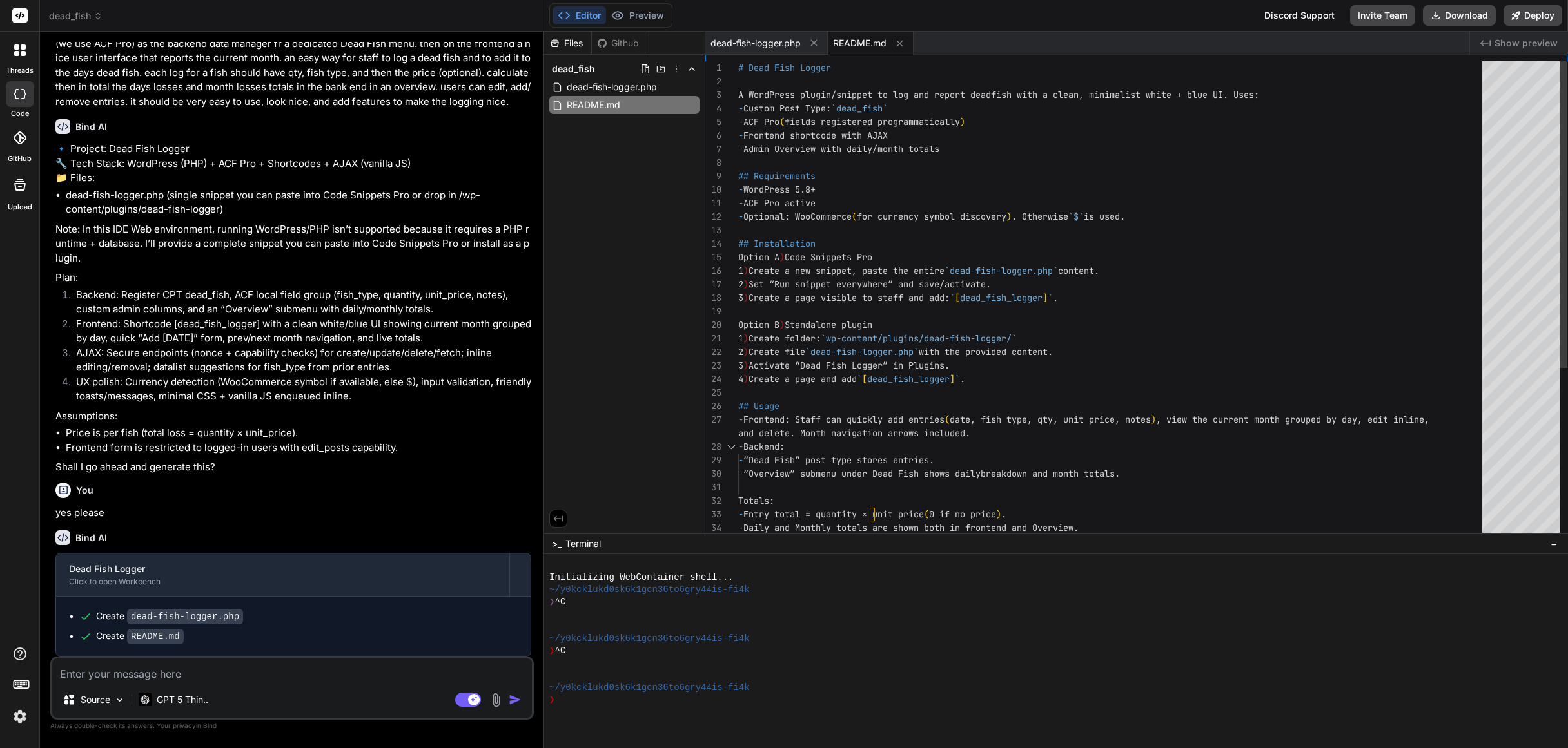
type textarea "- ACF Pro active - Optional: WooCommerce (for currency symbol discovery). Other…"
drag, startPoint x: 1065, startPoint y: 300, endPoint x: 971, endPoint y: 297, distance: 94.0
click at [976, 298] on div "Option B ) Standalone plugin 1 ) Create folder: `wp-content/plugins/dead-fish-l…" at bounding box center [1114, 433] width 751 height 744
drag, startPoint x: 970, startPoint y: 296, endPoint x: 1064, endPoint y: 296, distance: 94.0
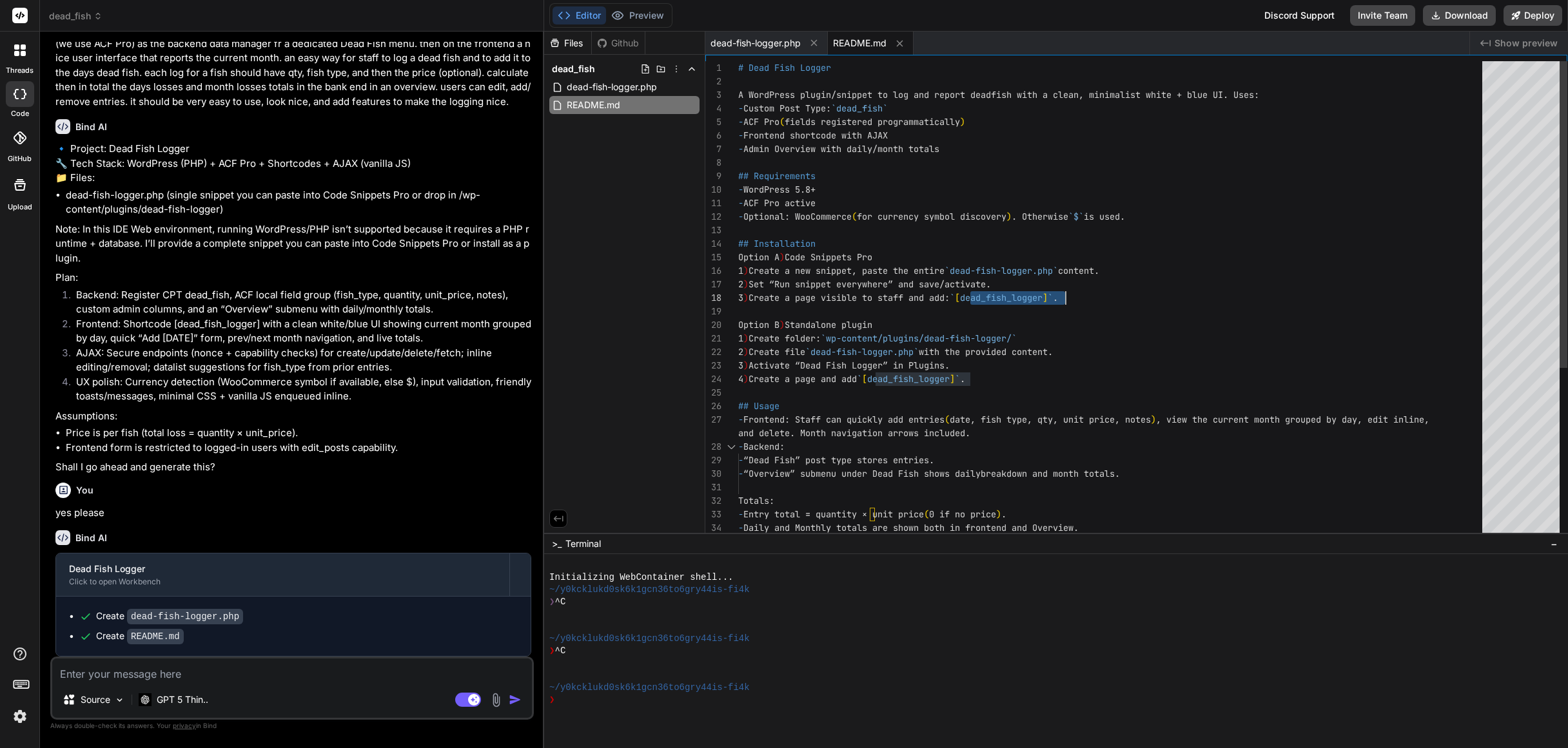
click at [1064, 296] on div "Option B ) Standalone plugin 1 ) Create folder: `wp-content/plugins/dead-fish-l…" at bounding box center [1114, 433] width 751 height 744
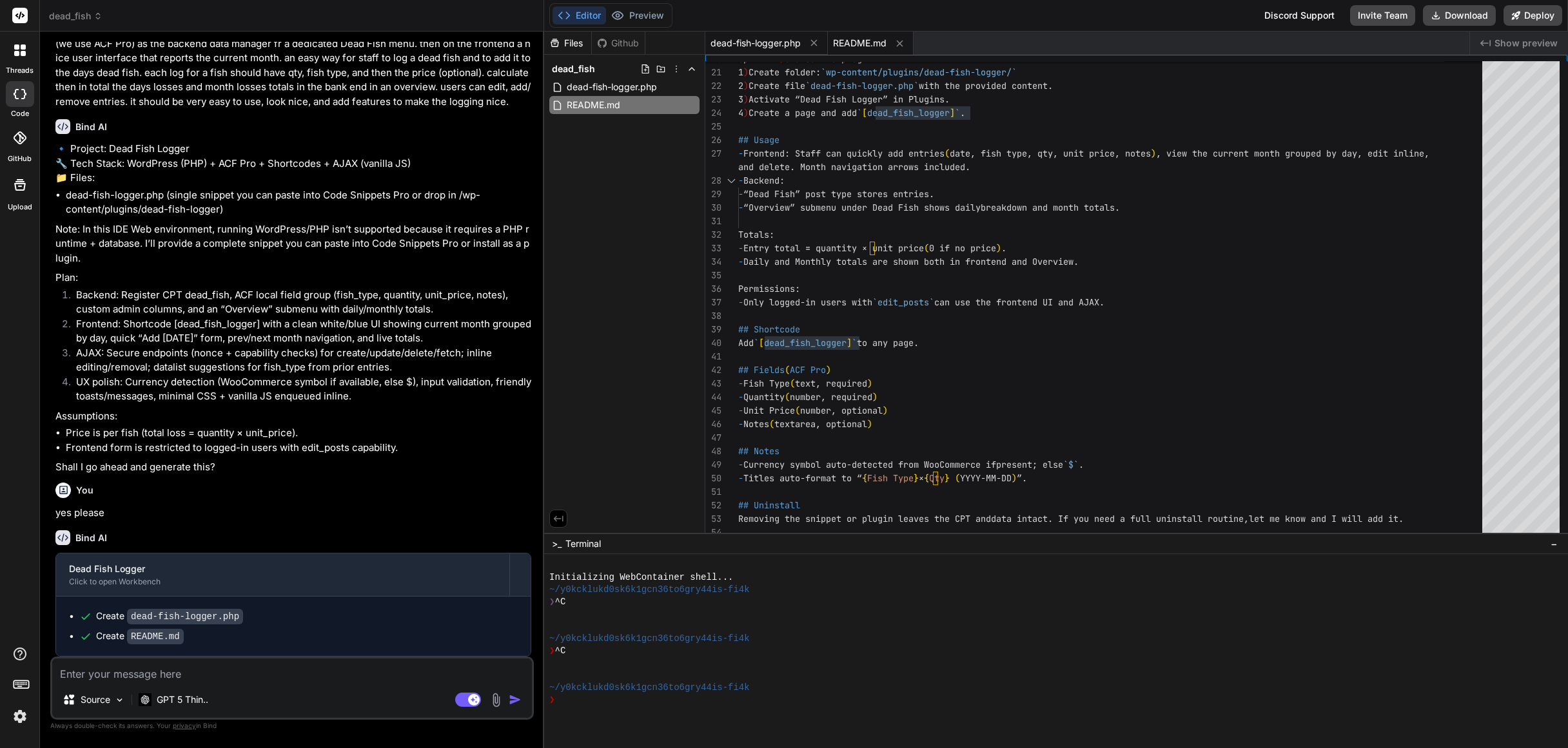
click at [749, 40] on span "dead-fish-logger.php" at bounding box center [755, 43] width 91 height 13
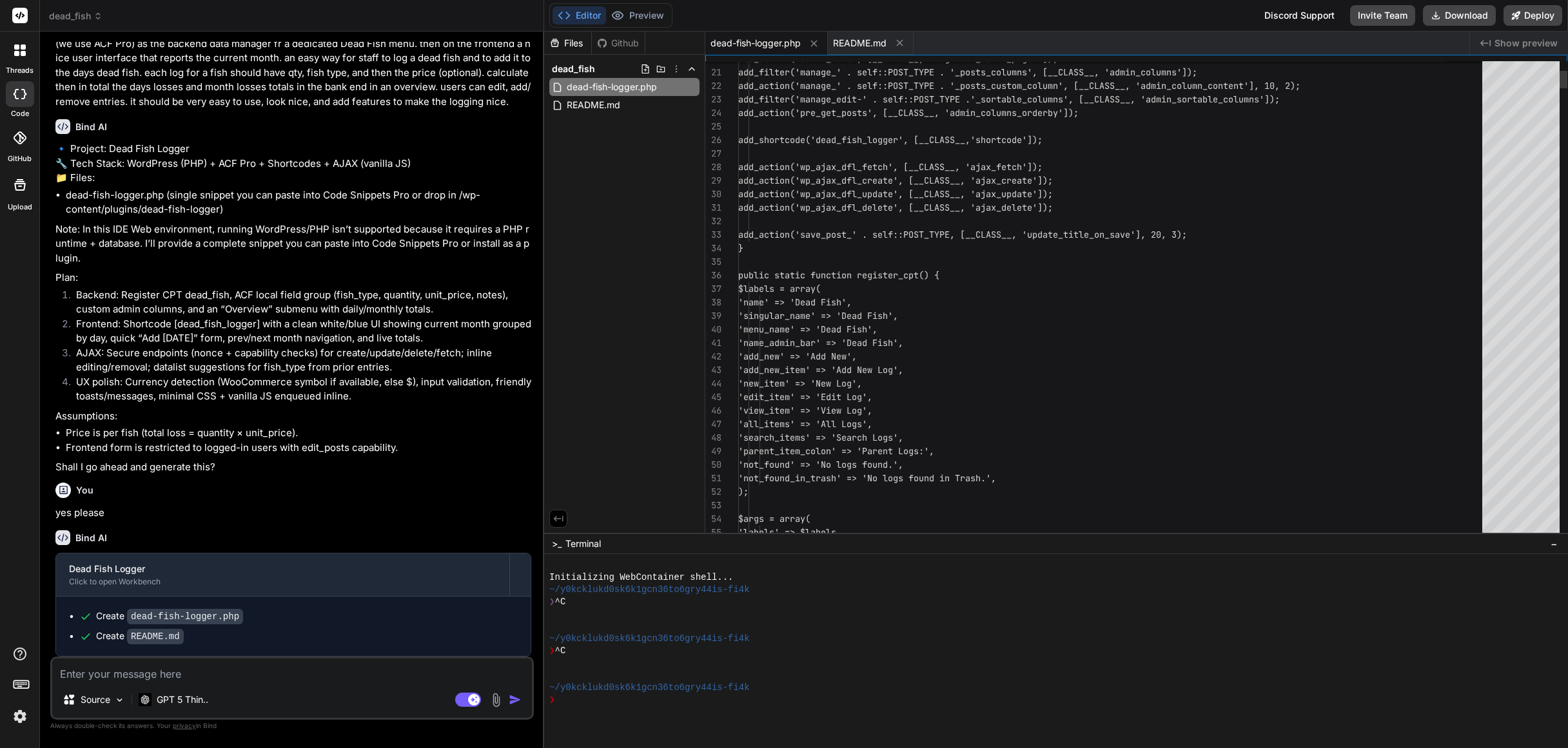
scroll to position [13, 0]
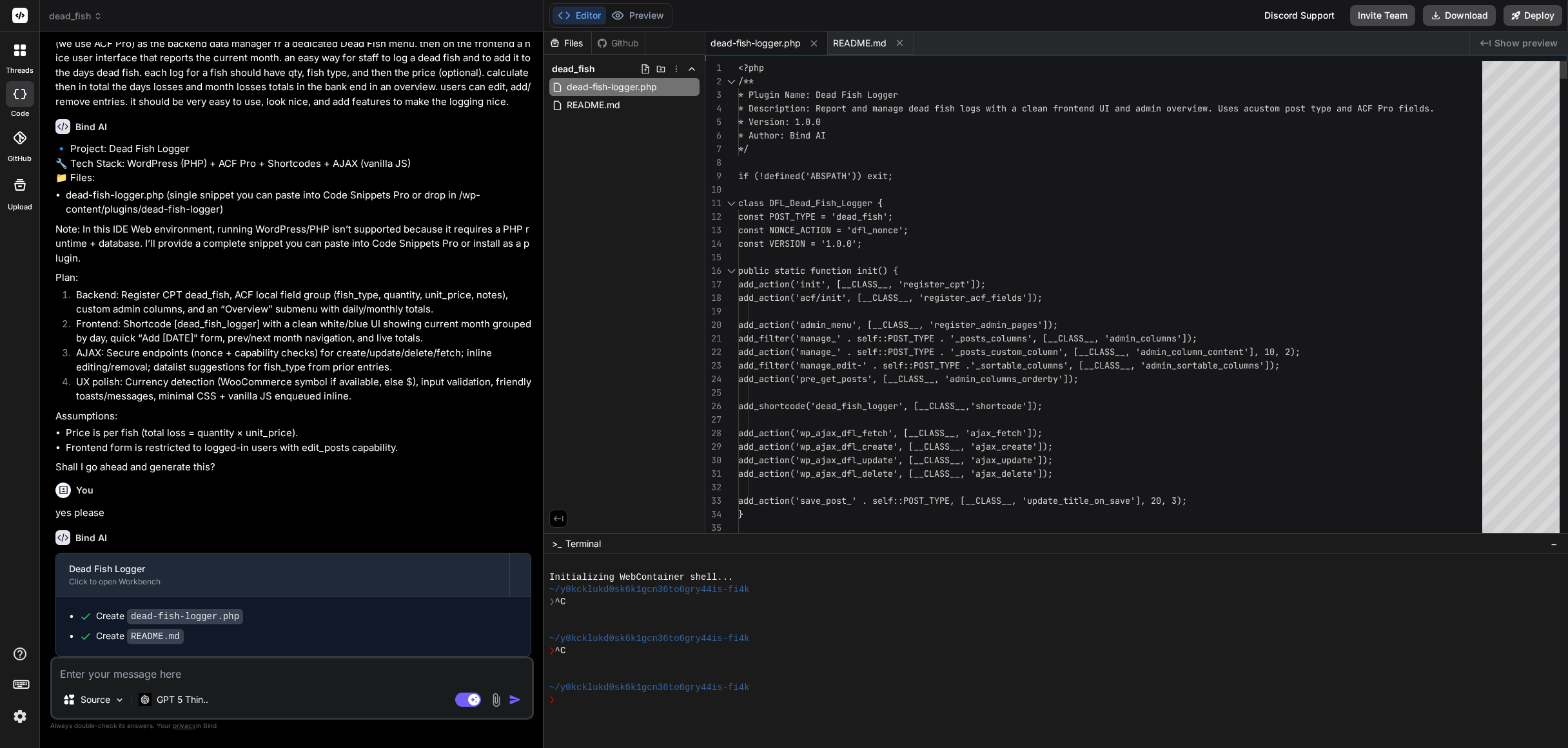
type textarea "<?php /** * Plugin Name: Dead Fish Logger * Description: Report and manage dead…"
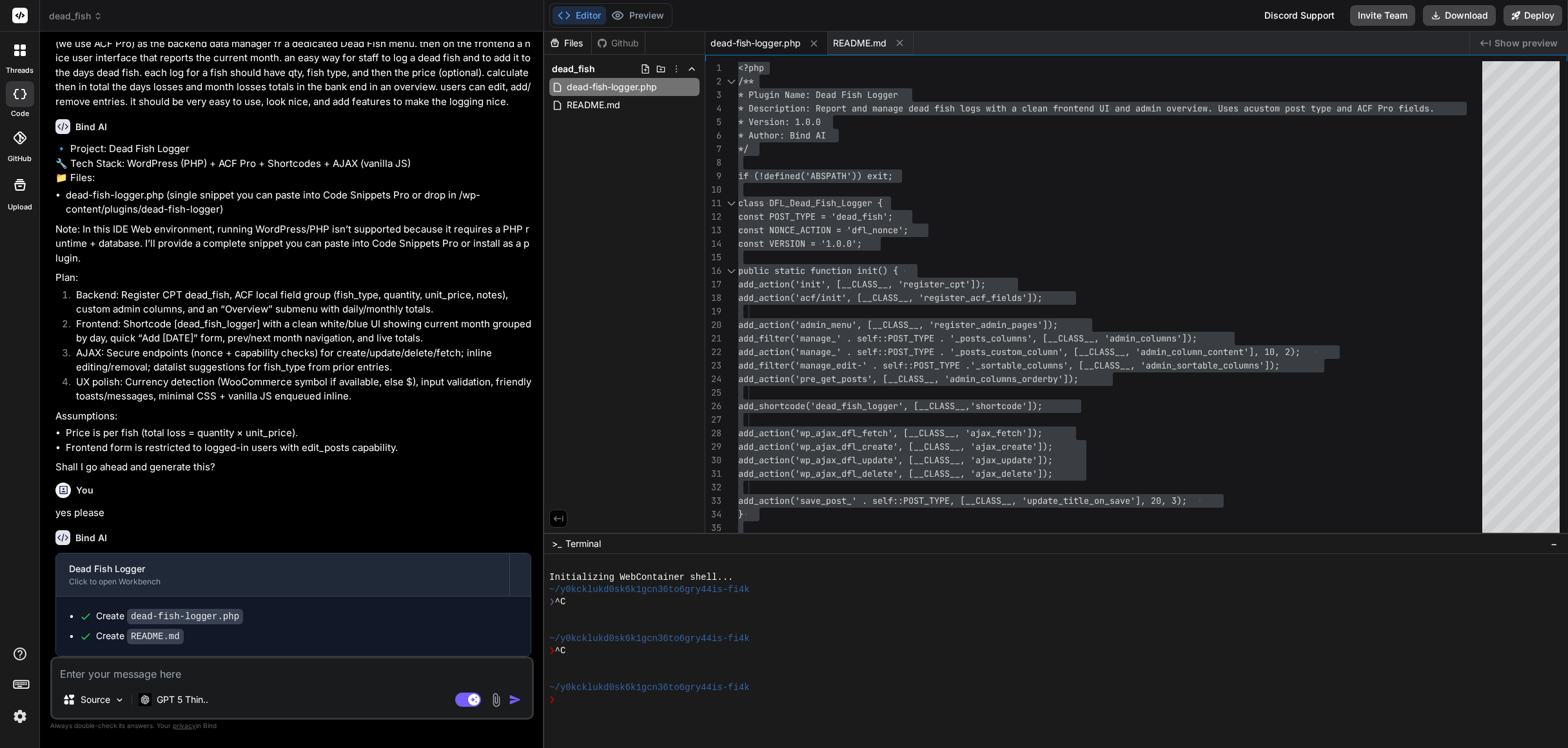
click at [207, 673] on textarea at bounding box center [292, 670] width 479 height 23
type textarea "p"
type textarea "x"
type textarea "pl"
type textarea "x"
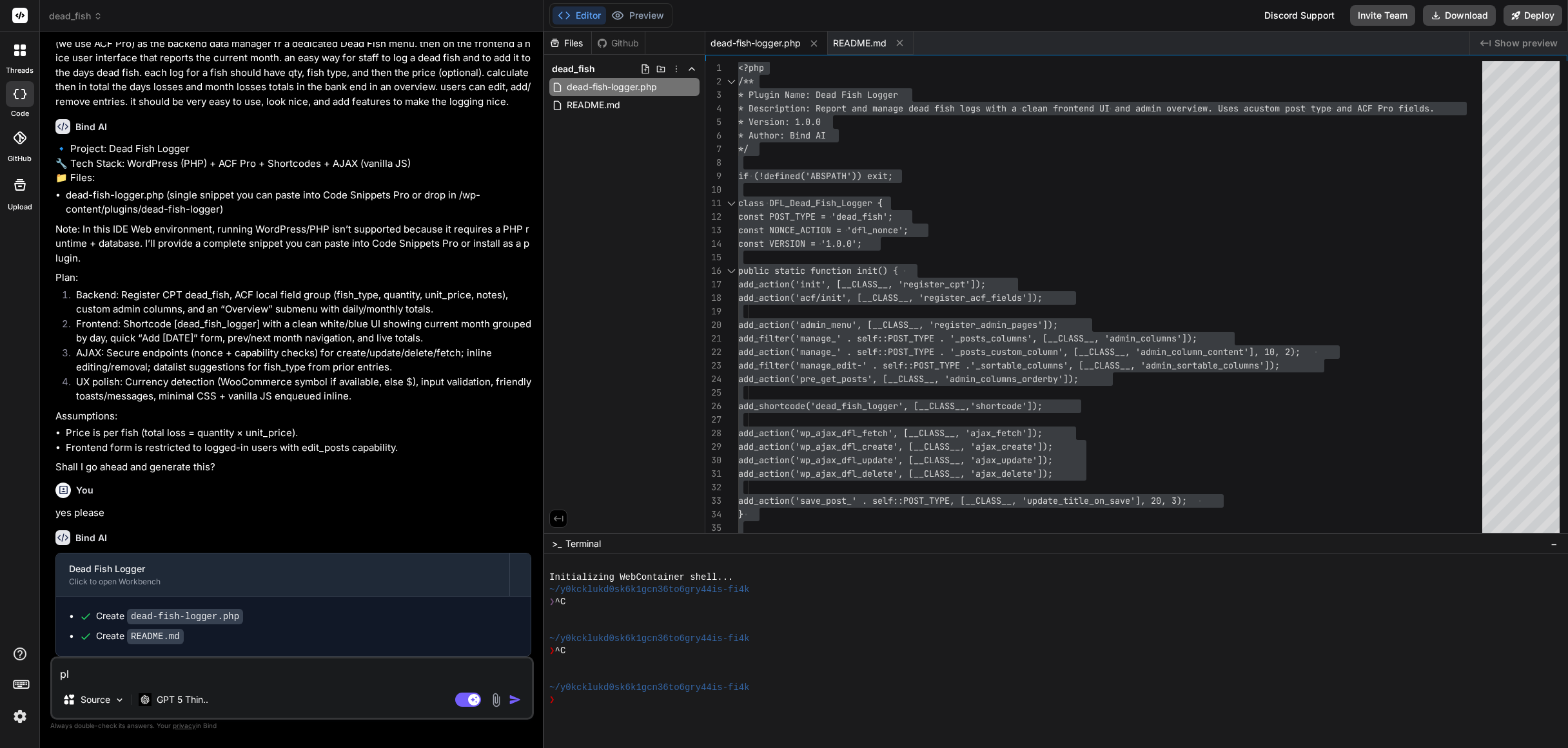
type textarea "ple"
type textarea "x"
type textarea "plea"
type textarea "x"
type textarea "pleas"
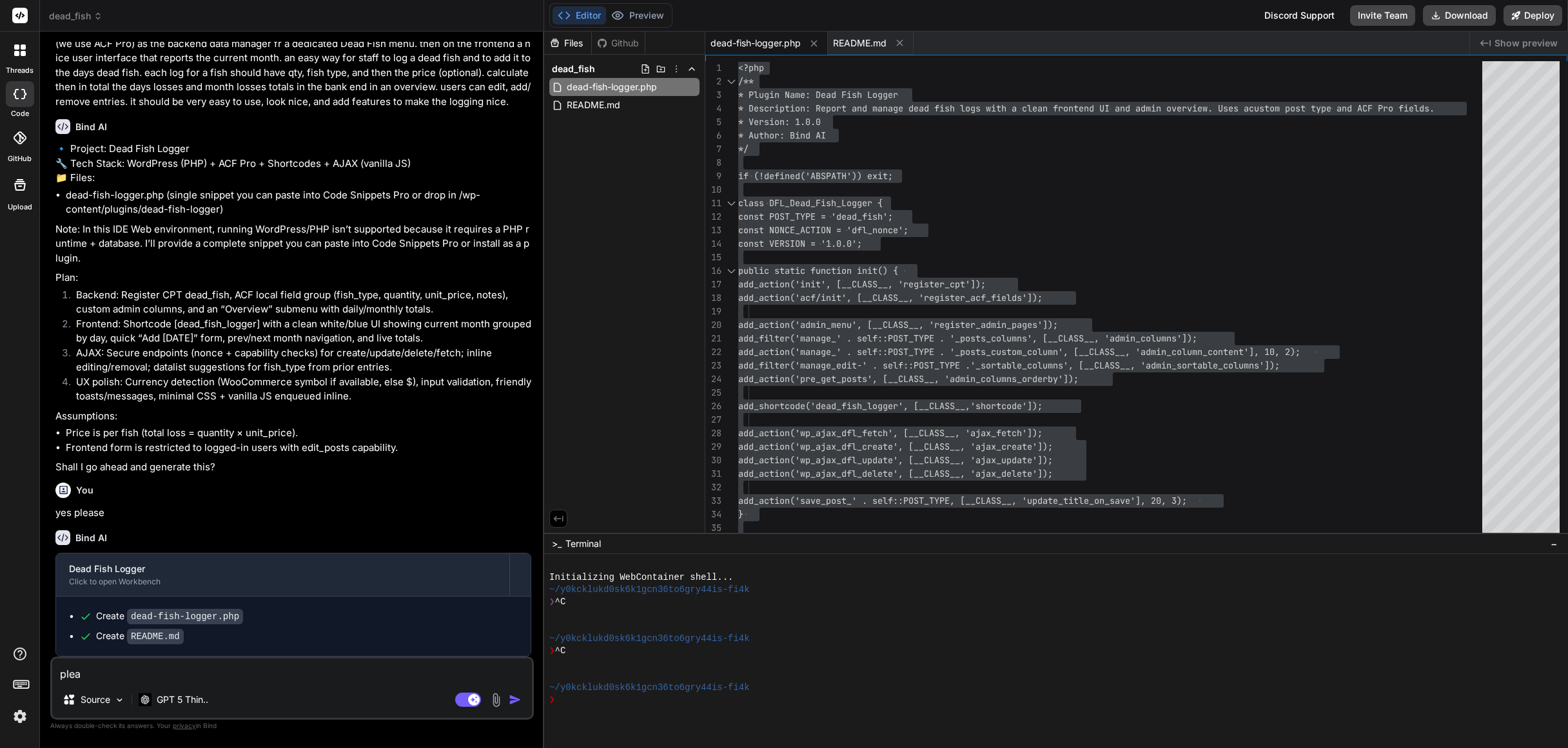
type textarea "x"
type textarea "please"
type textarea "x"
type textarea "please"
type textarea "x"
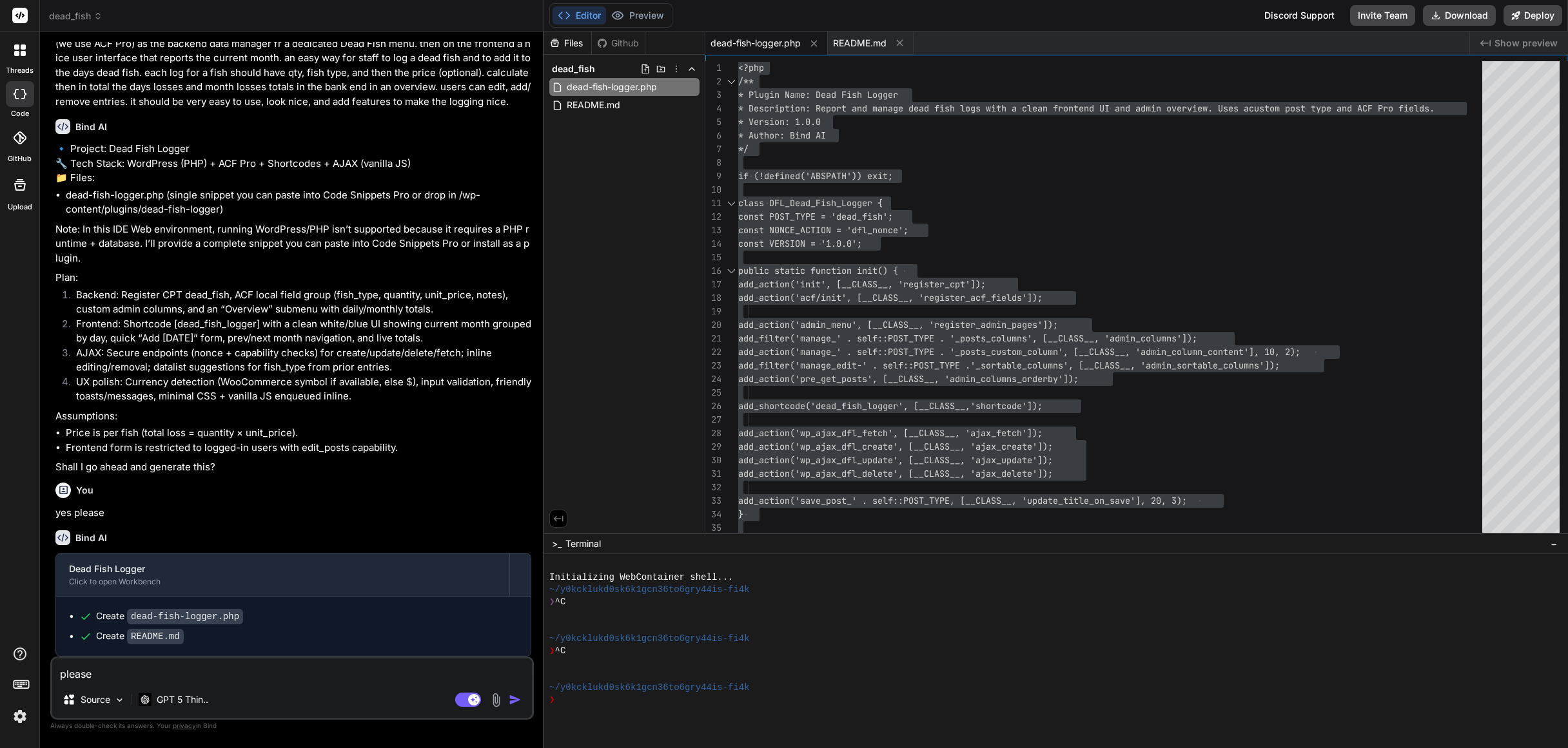
type textarea "please h"
type textarea "x"
type textarea "please he"
type textarea "x"
type textarea "please hel"
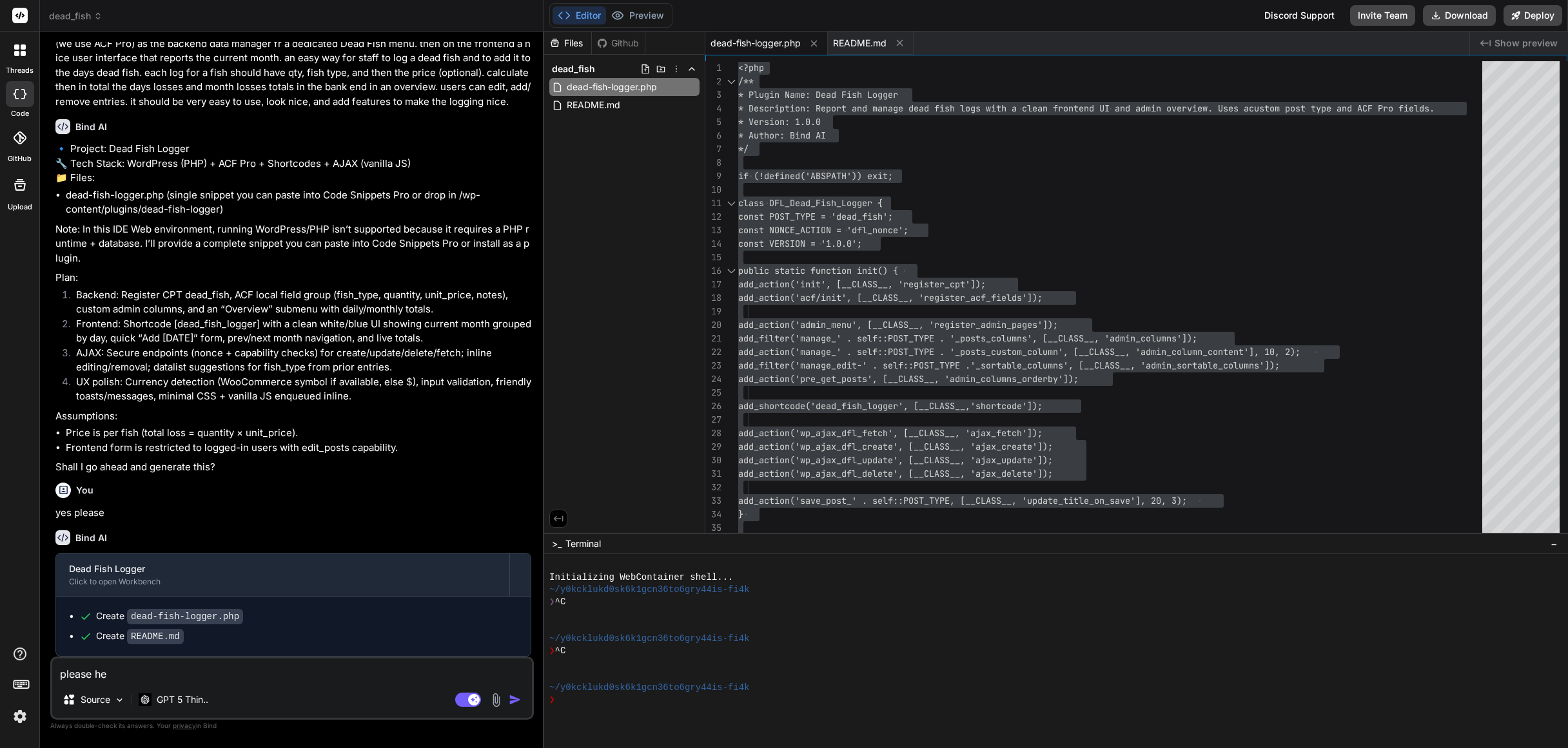
type textarea "x"
type textarea "please help"
type textarea "x"
type textarea "please help"
type textarea "x"
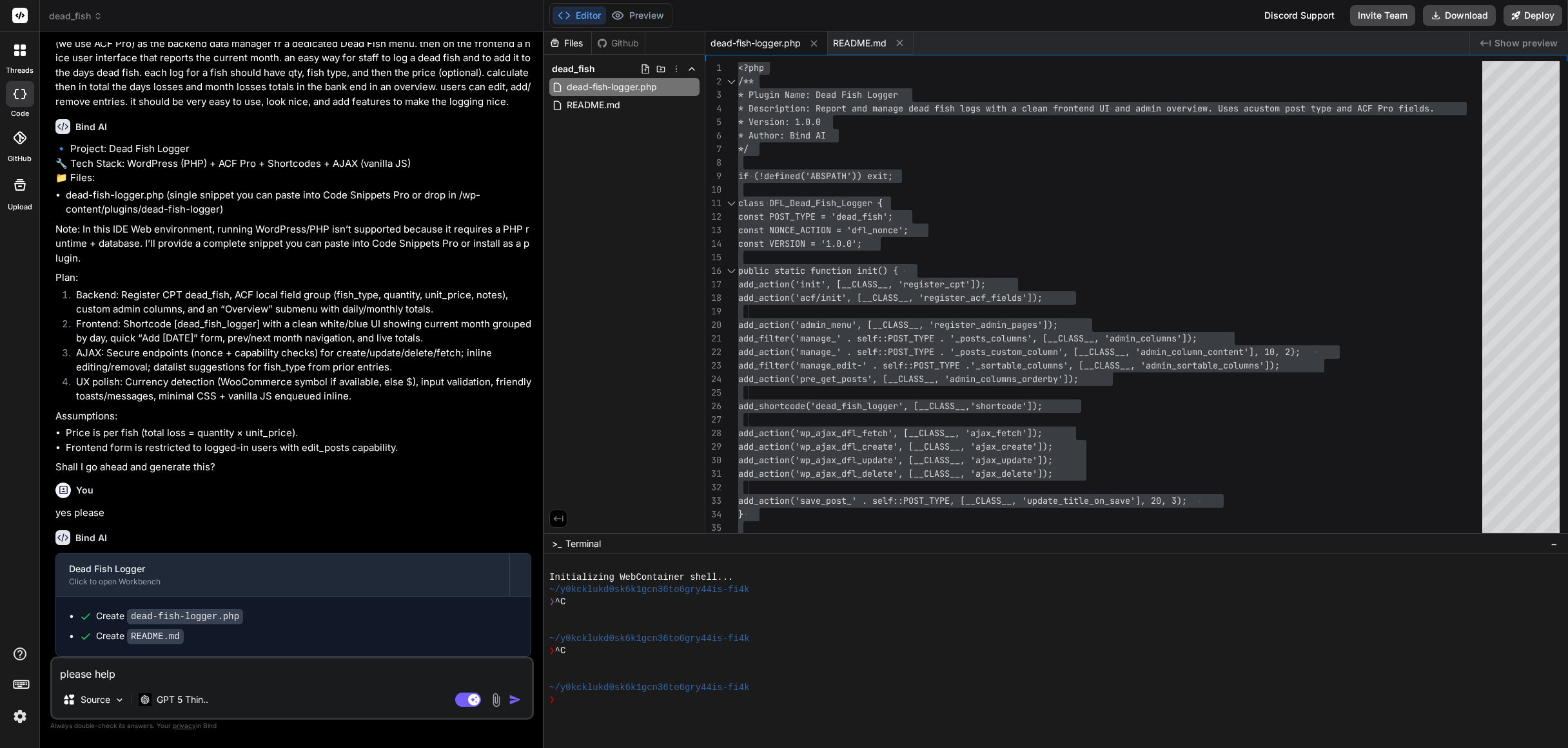
type textarea "please help I"
type textarea "x"
type textarea "please help I"
type textarea "x"
type textarea "please help I a"
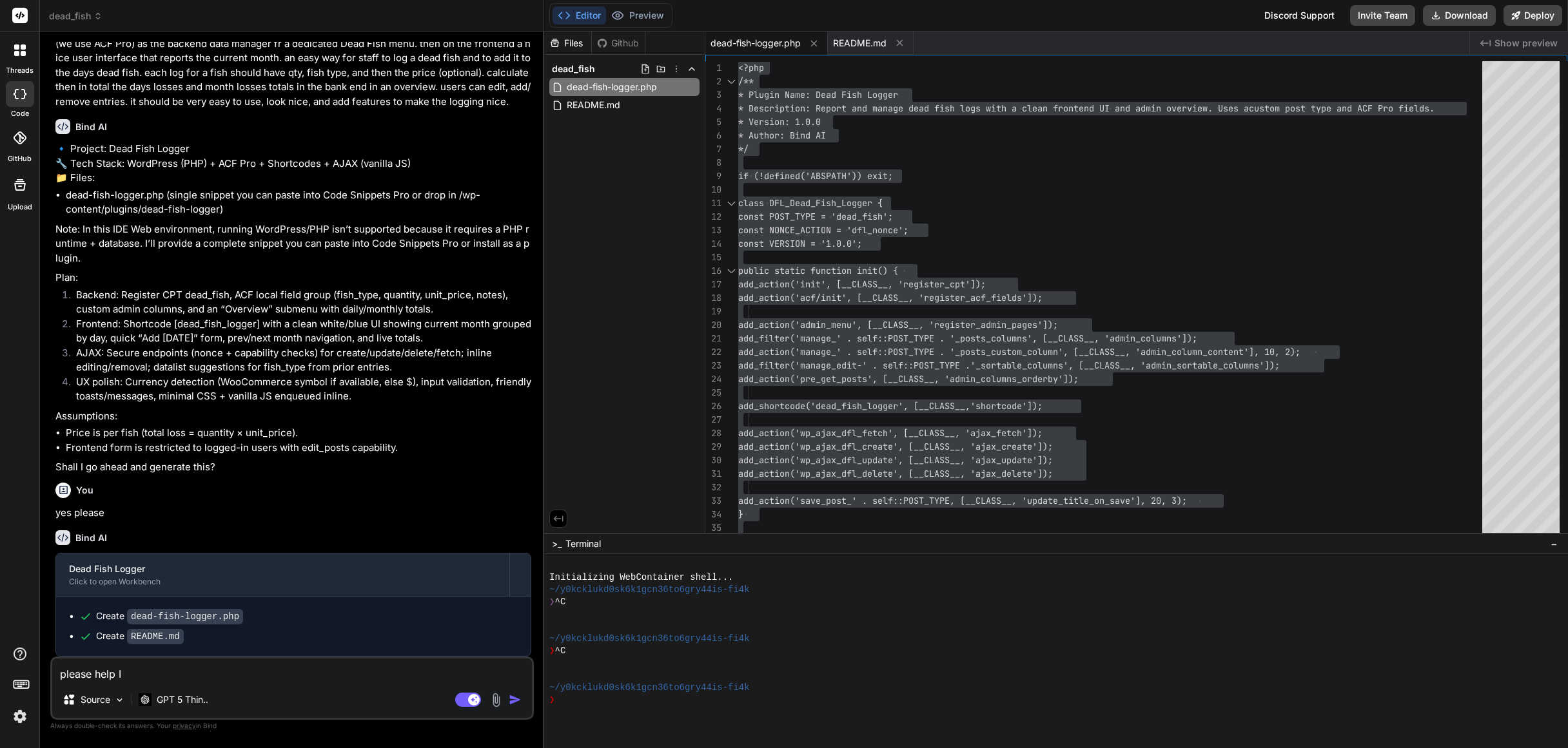
type textarea "x"
type textarea "please help I ad"
type textarea "x"
type textarea "please help I add"
type textarea "x"
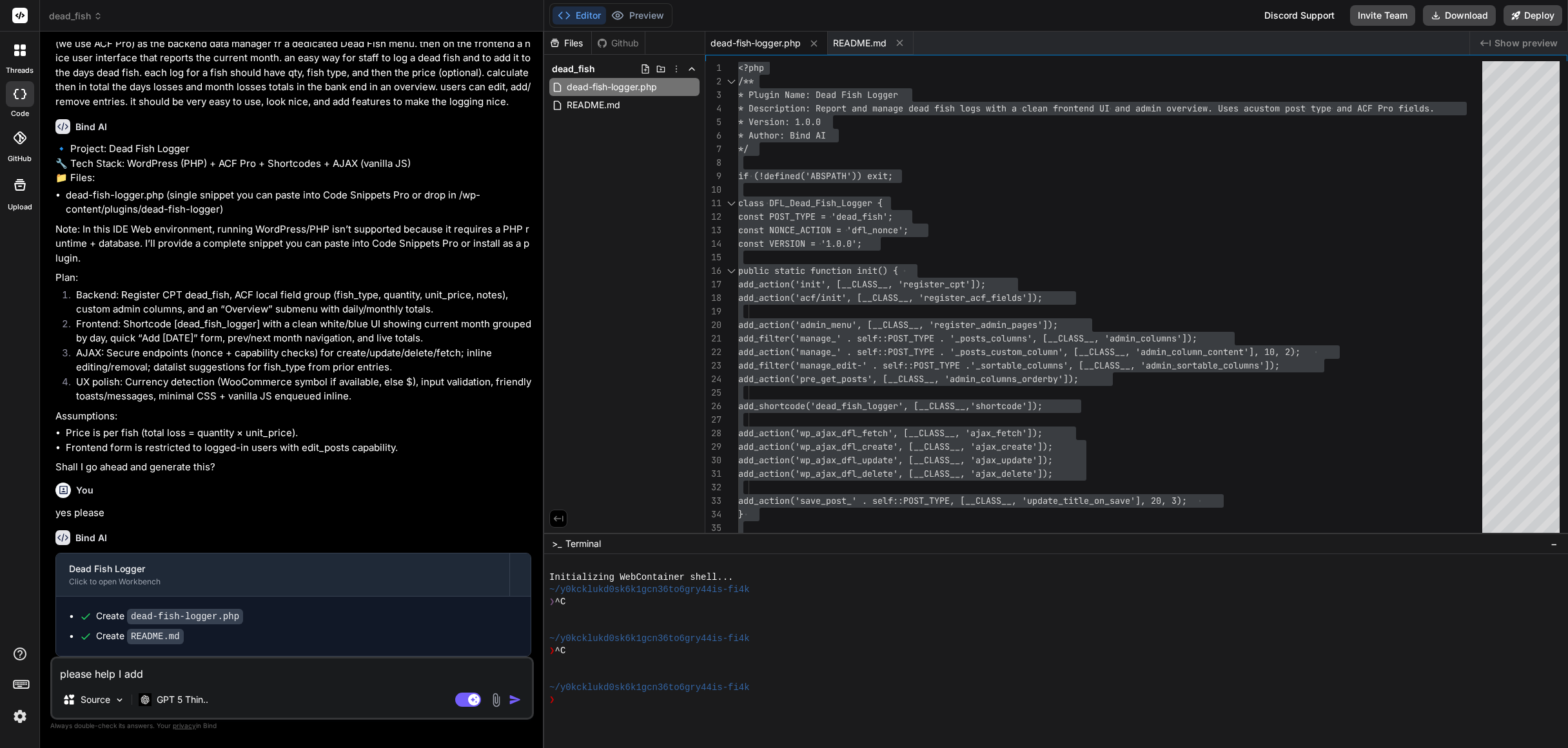
type textarea "please help I adde"
type textarea "x"
type textarea "please help I added"
type textarea "x"
type textarea "please help I added"
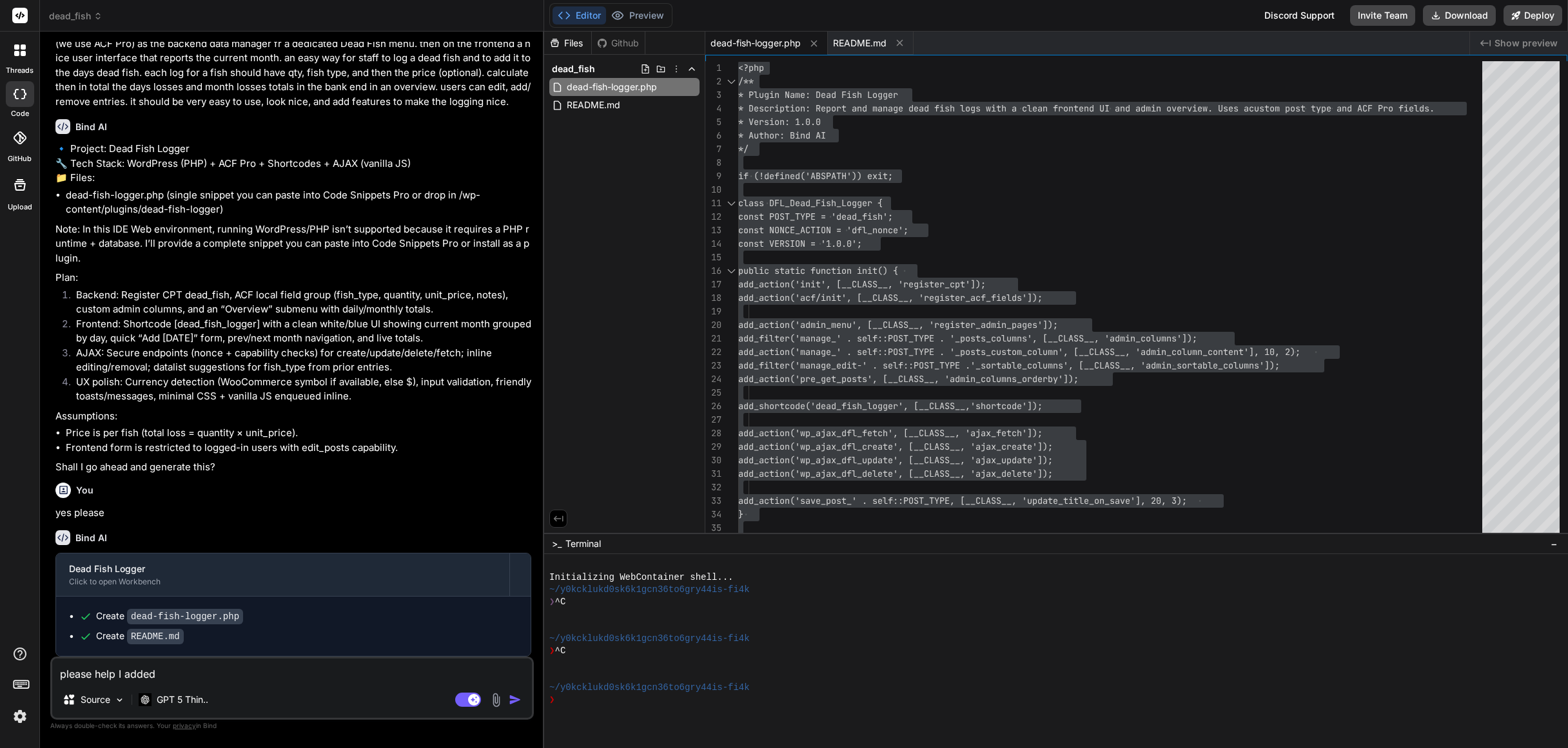
type textarea "x"
type textarea "please help I added t"
type textarea "x"
type textarea "please help I added th"
type textarea "x"
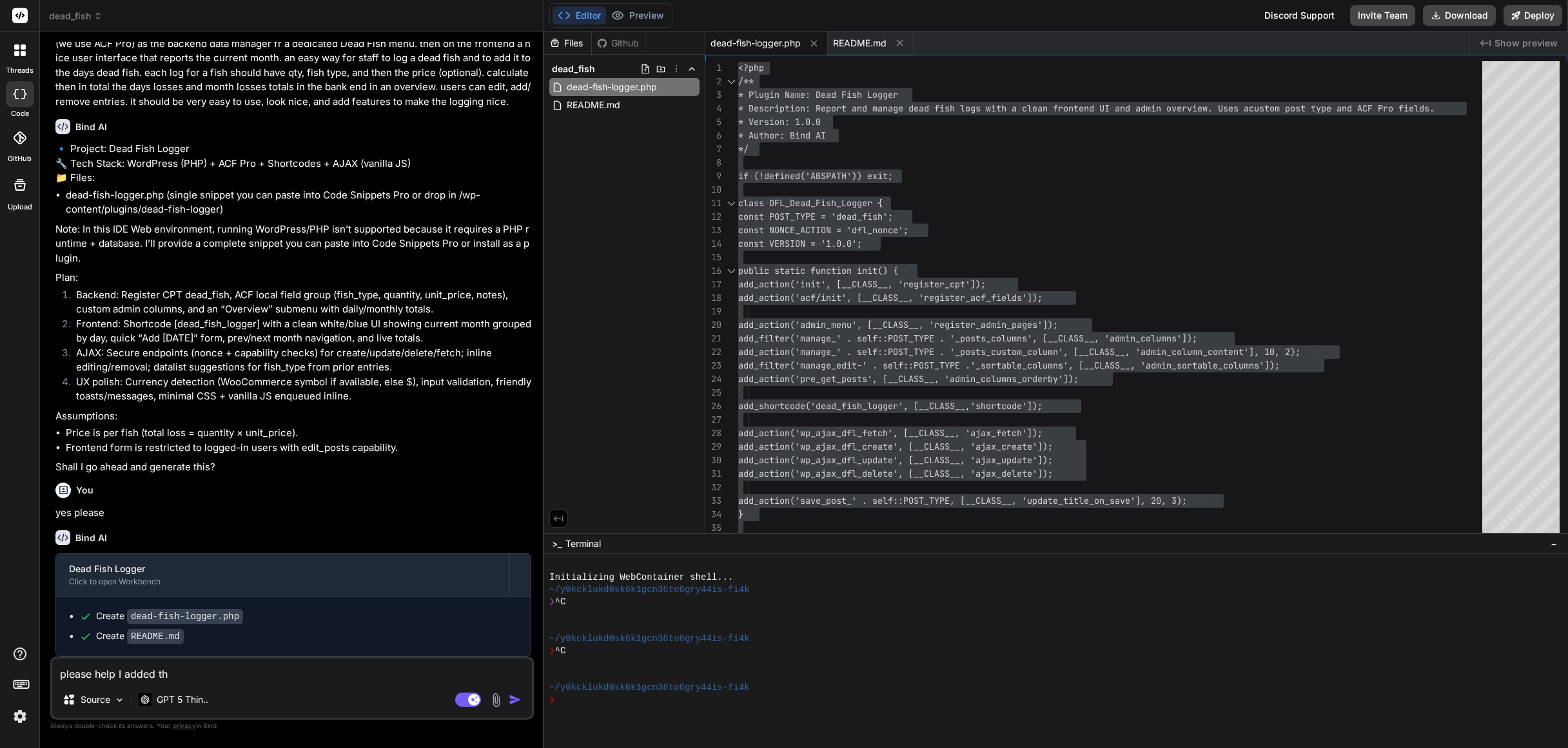
type textarea "please help I added the"
type textarea "x"
type textarea "please help I added the"
type textarea "x"
type textarea "please help I added the p"
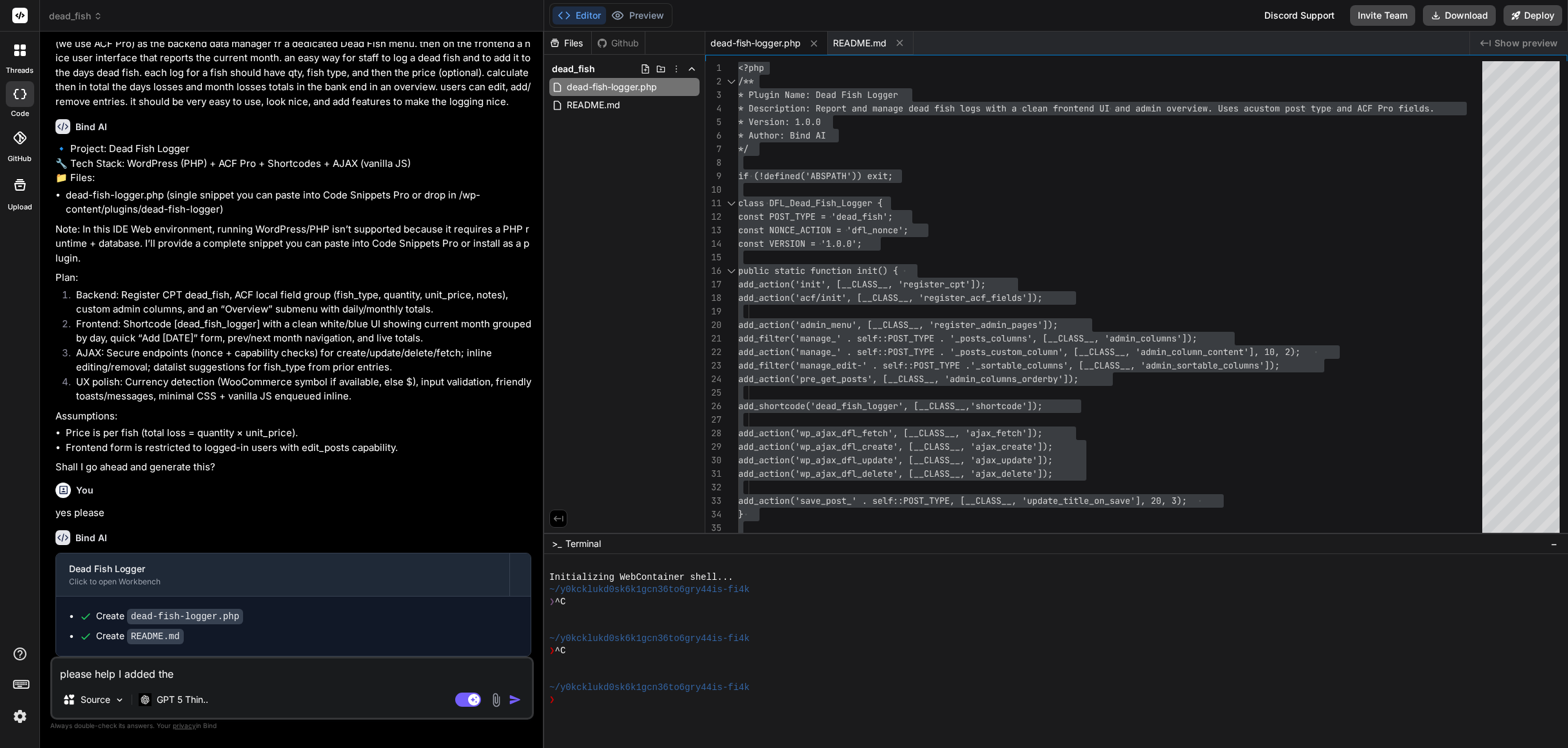
type textarea "x"
type textarea "please help I added the ph"
type textarea "x"
type textarea "please help I added the php"
type textarea "x"
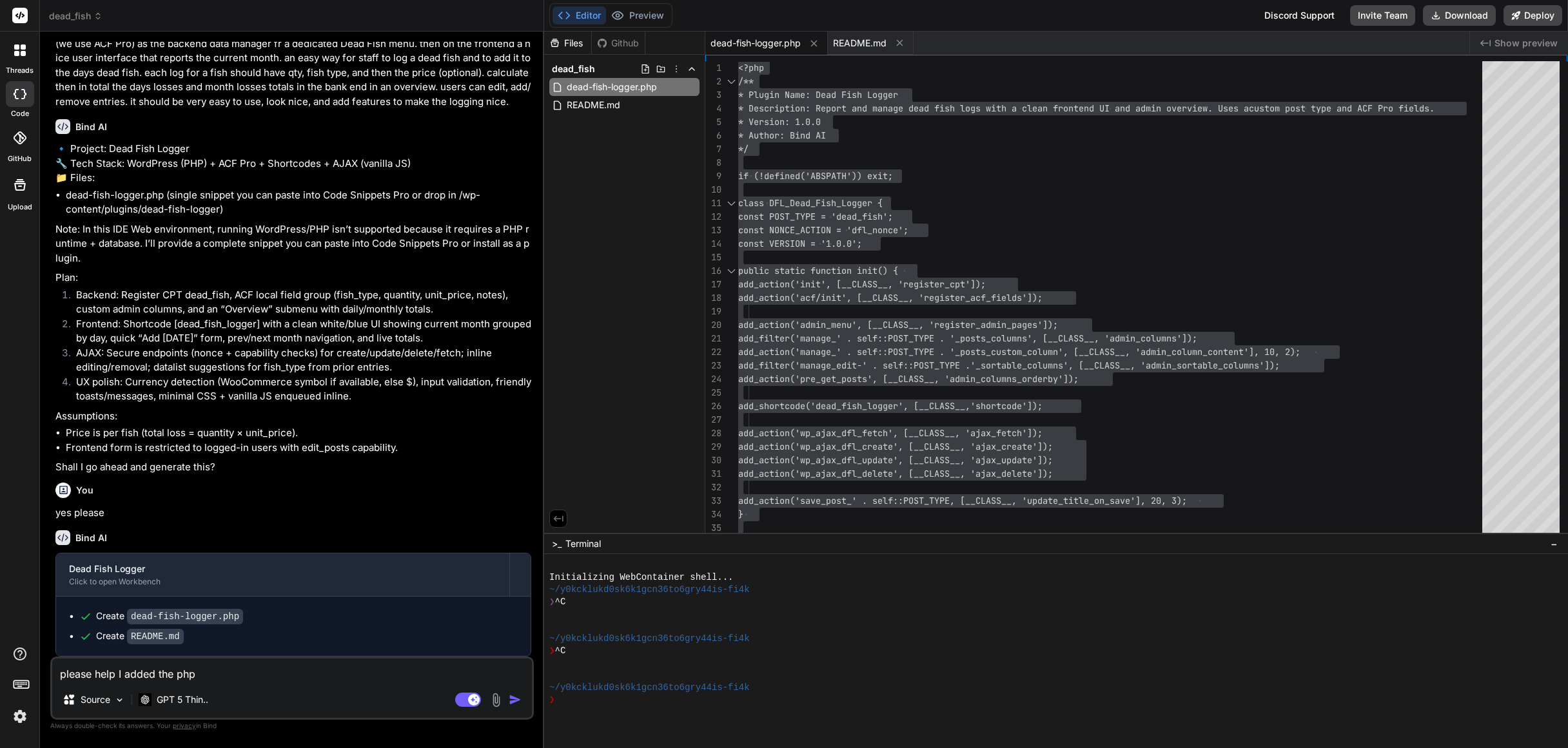
type textarea "please help I added the php"
type textarea "x"
type textarea "please help I added the php t"
type textarea "x"
type textarea "please help I added the php to"
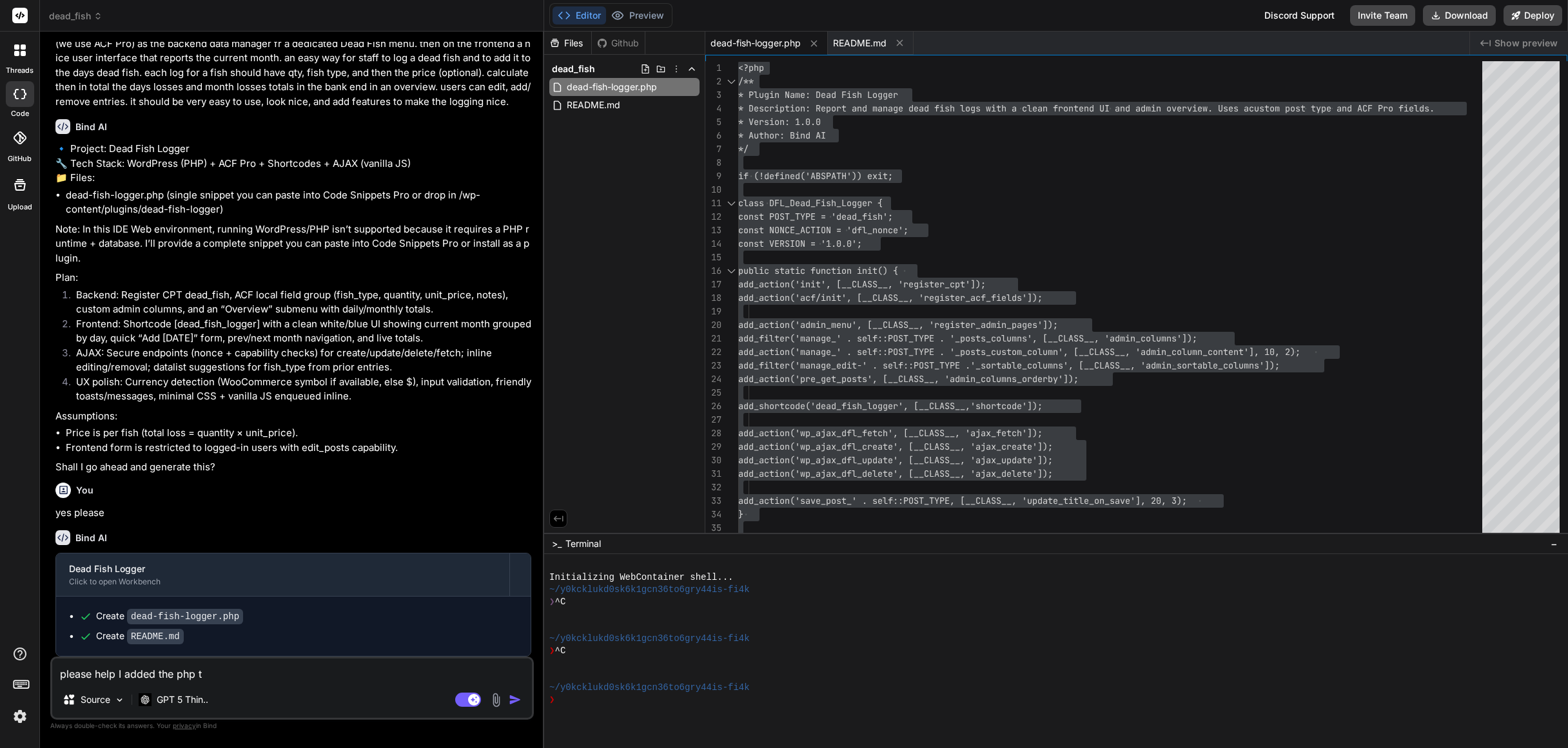
type textarea "x"
type textarea "please help I added the php to"
type textarea "x"
type textarea "please help I added the php to c"
type textarea "x"
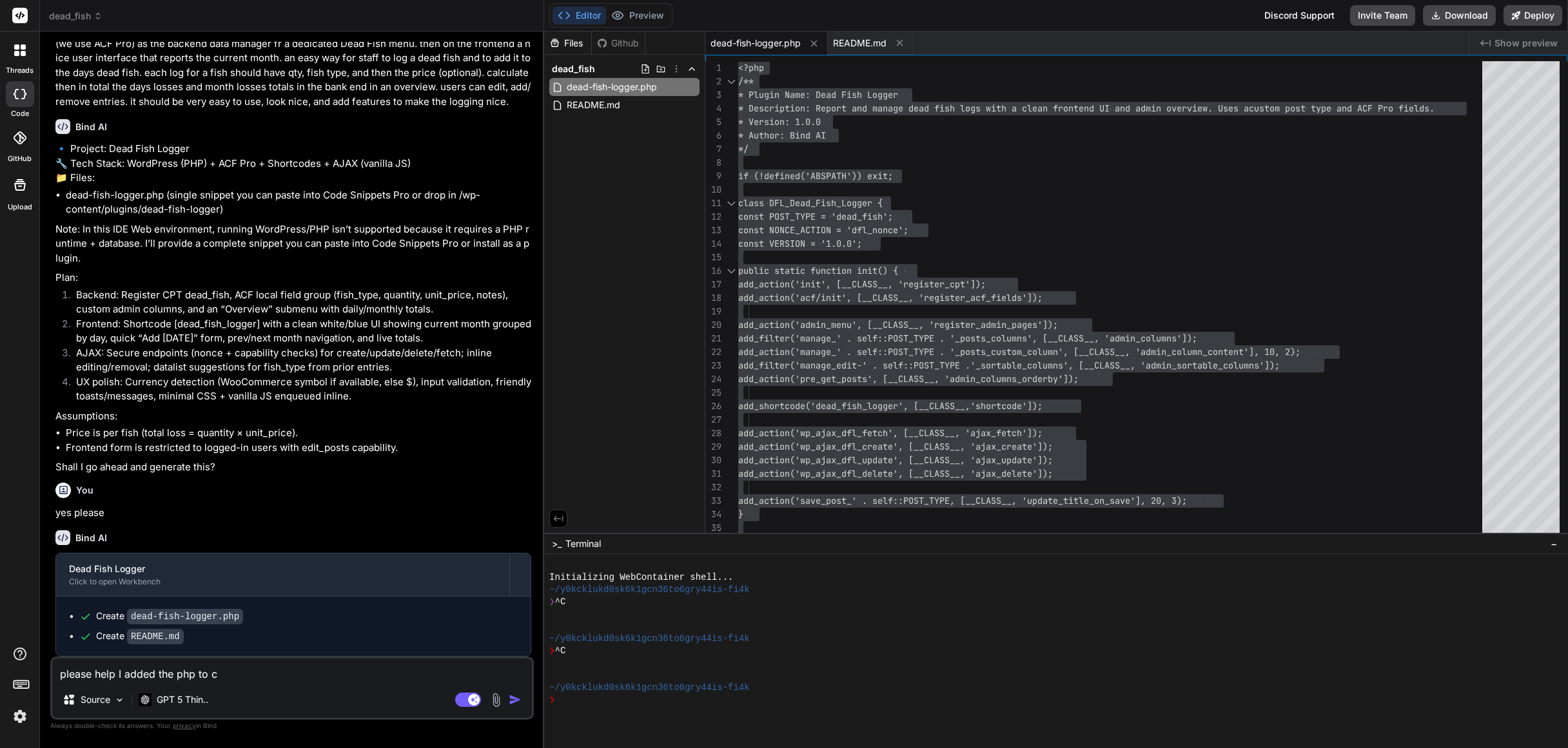
type textarea "please help I added the php to co"
type textarea "x"
type textarea "please help I added the php to cod"
type textarea "x"
type textarea "please help I added the php to code"
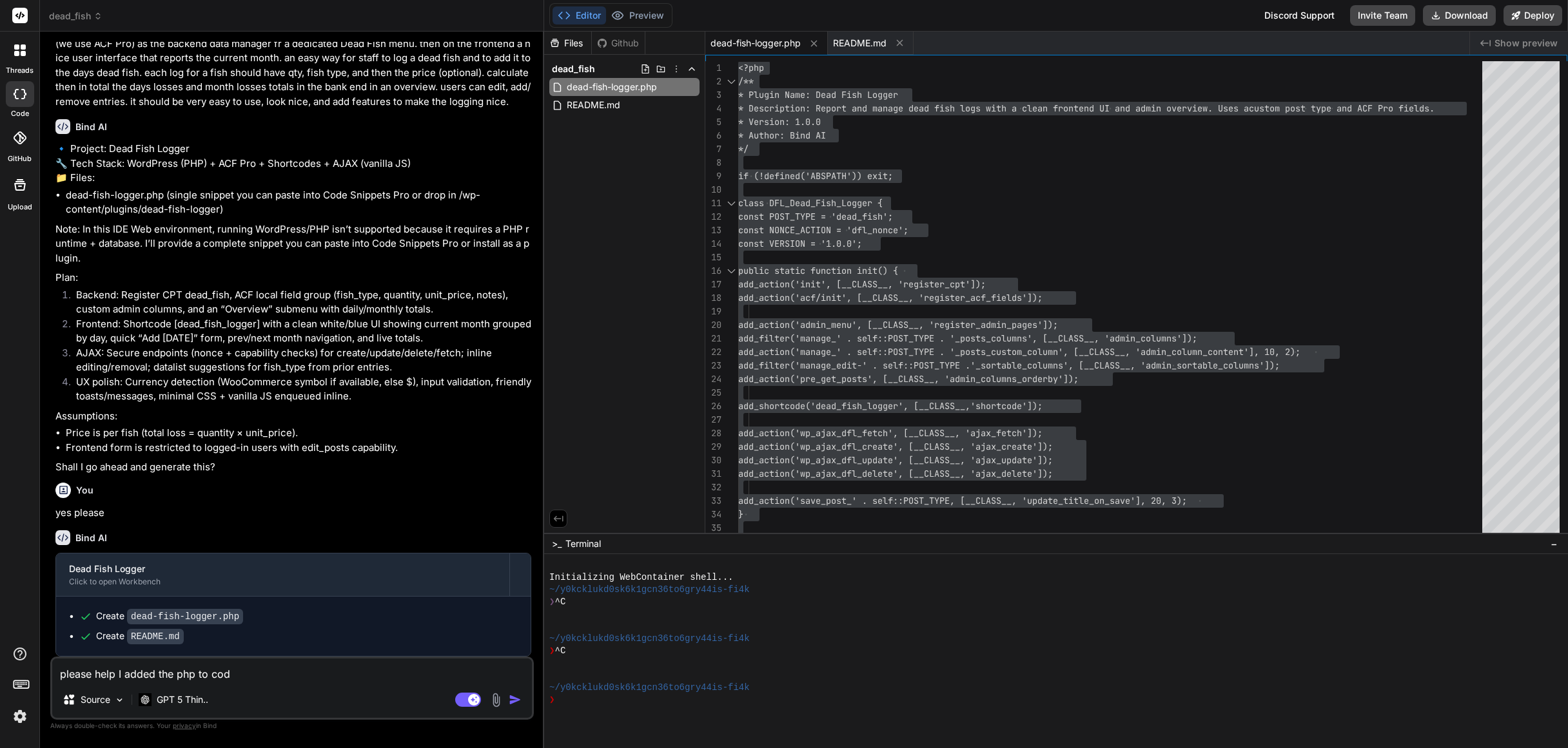
type textarea "x"
type textarea "please help I added the php to code"
type textarea "x"
type textarea "please help I added the php to code s"
type textarea "x"
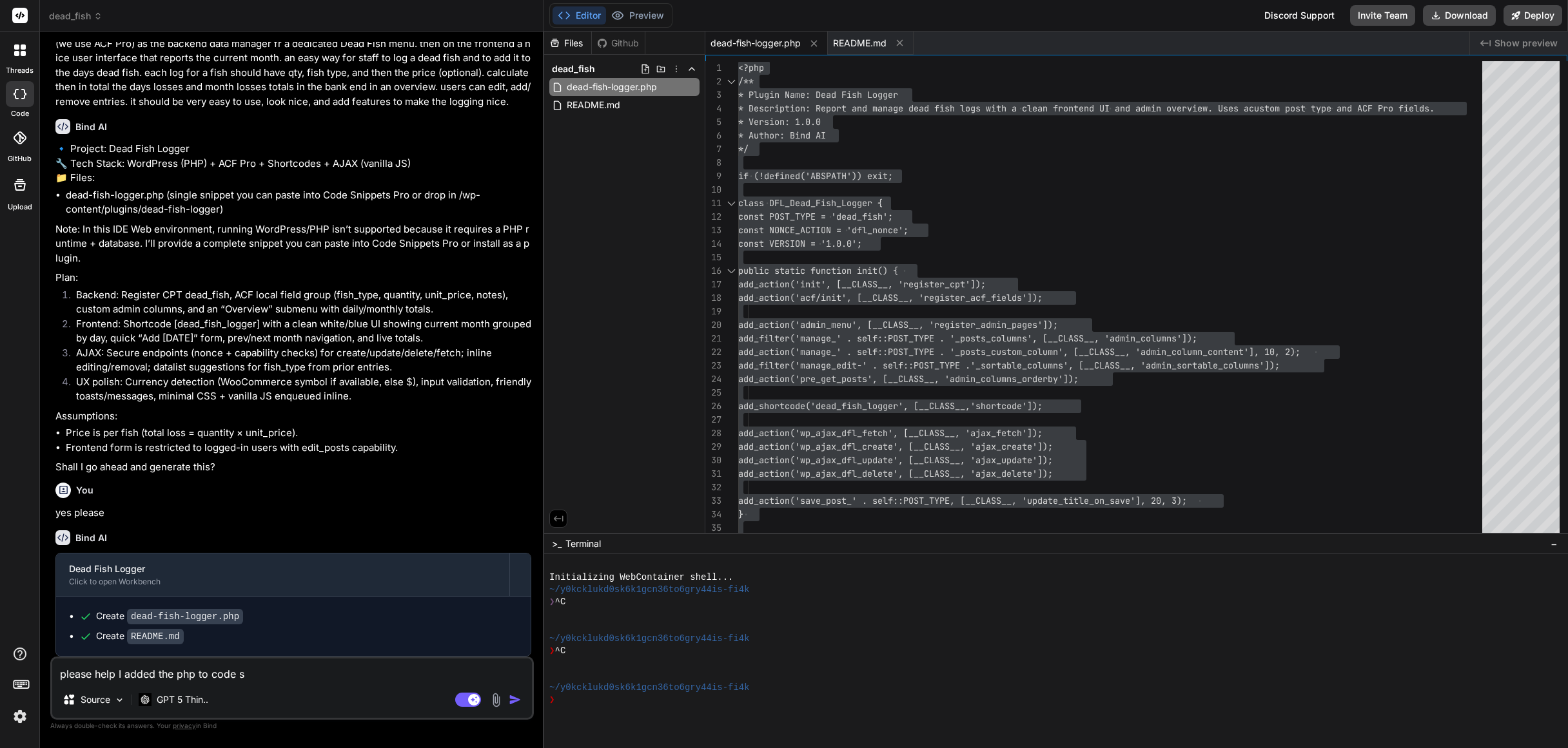
type textarea "please help I added the php to code sn"
type textarea "x"
type textarea "please help I added the php to code sni"
type textarea "x"
type textarea "please help I added the php to code snip"
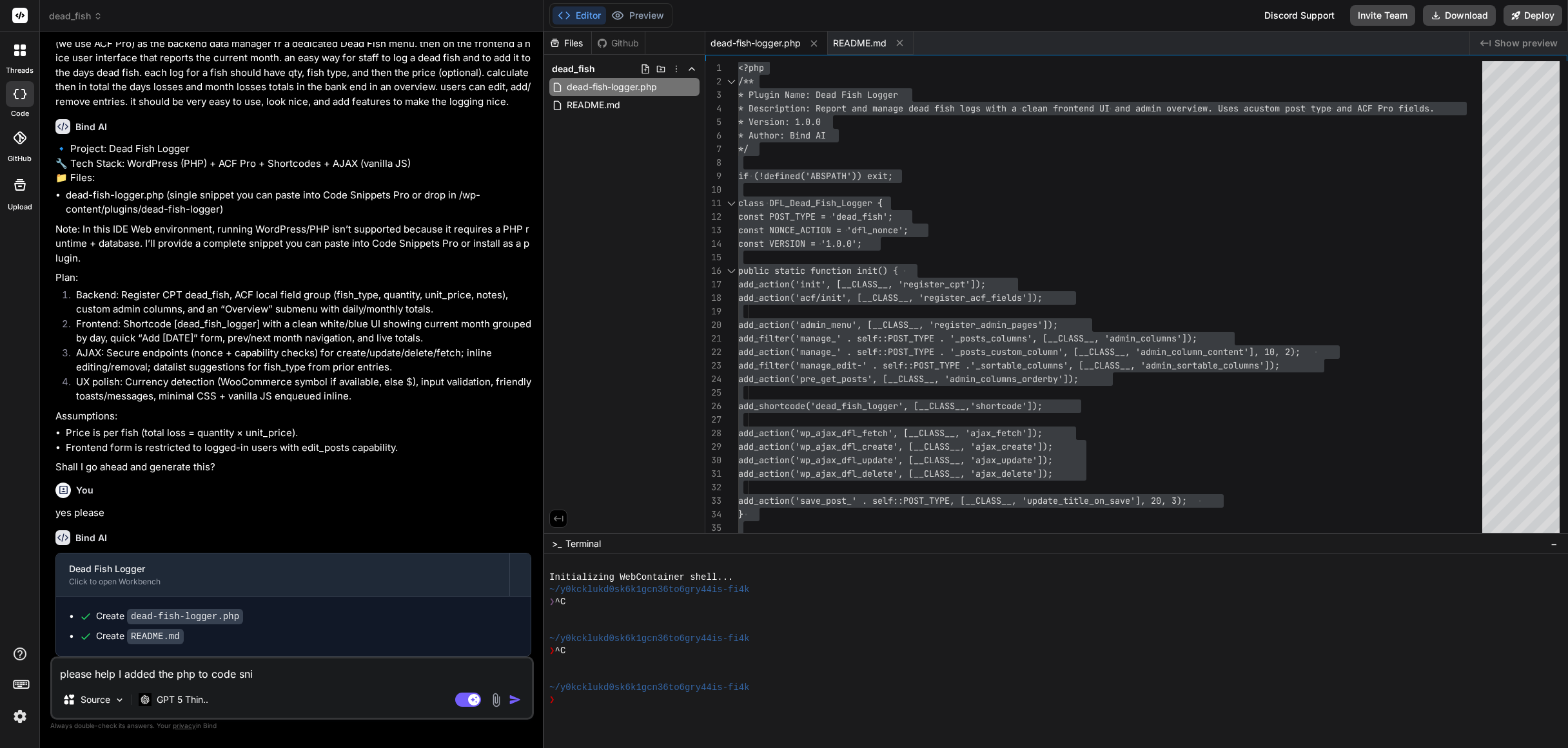
type textarea "x"
type textarea "please help I added the php to code snipp"
type textarea "x"
type textarea "please help I added the php to code snippe"
type textarea "x"
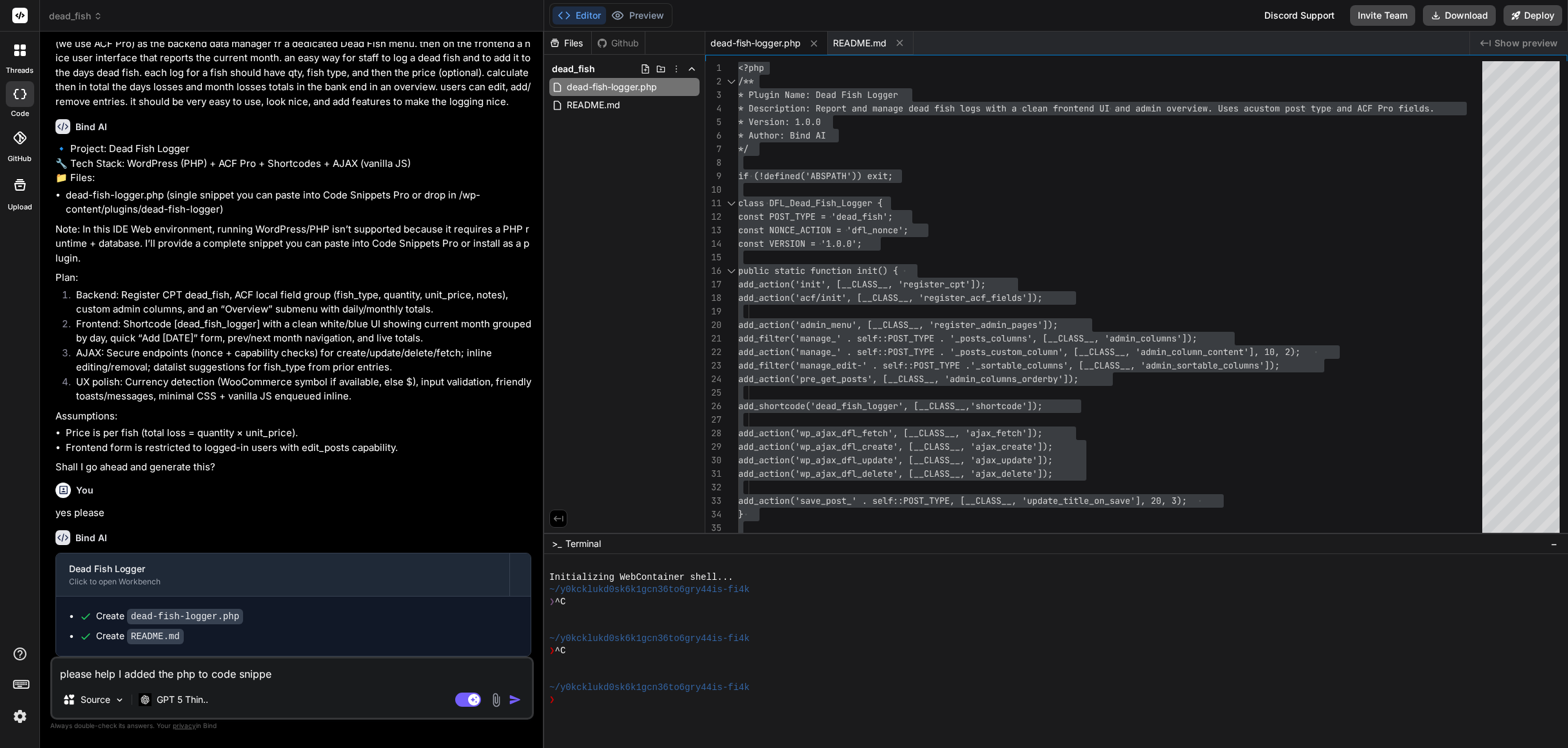
type textarea "please help I added the php to code snippet"
type textarea "x"
type textarea "please help I added the php to code snippet"
type textarea "x"
type textarea "please help I added the php to code snippet p"
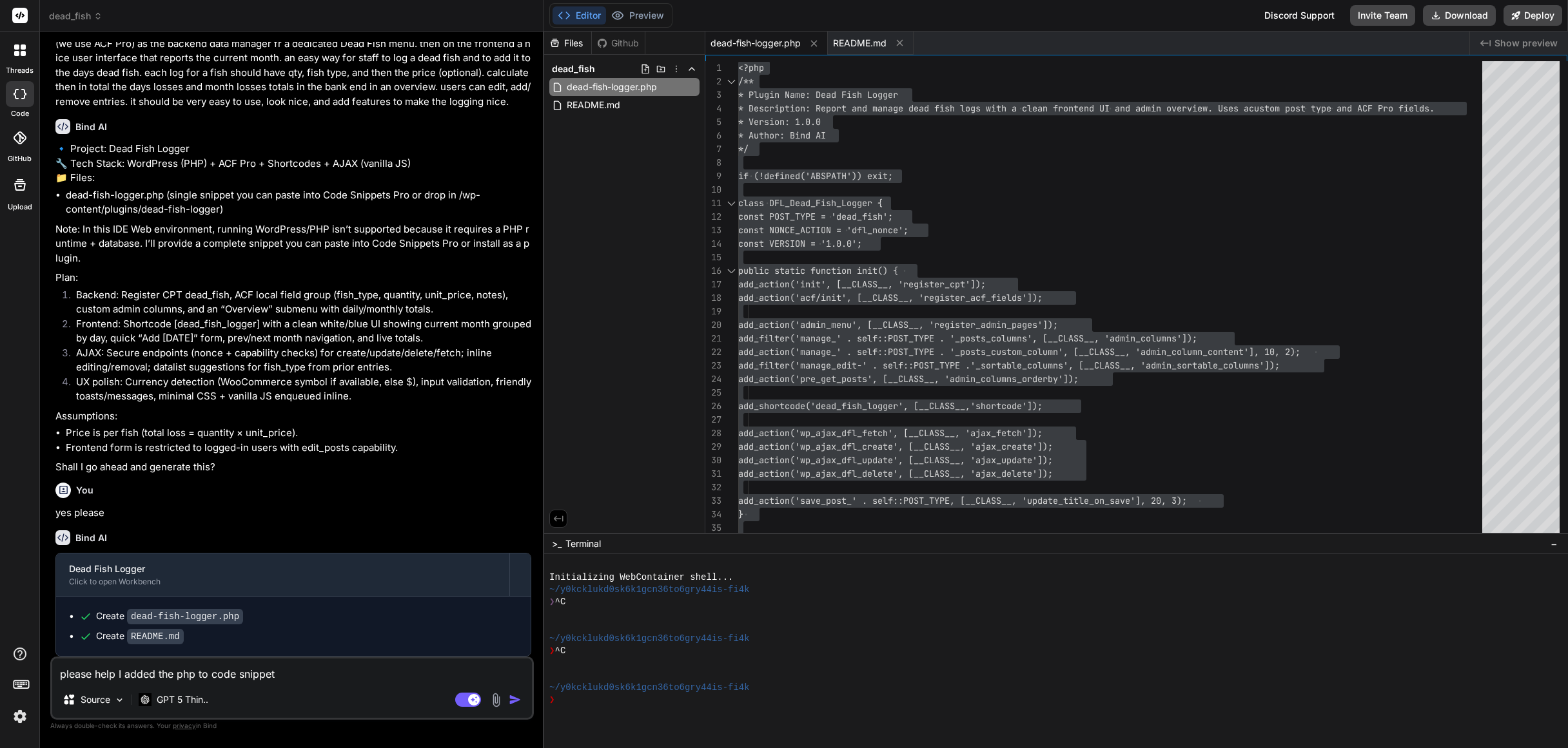
type textarea "x"
type textarea "please help I added the php to code snippet pr"
type textarea "x"
type textarea "please help I added the php to code snippet pro"
type textarea "x"
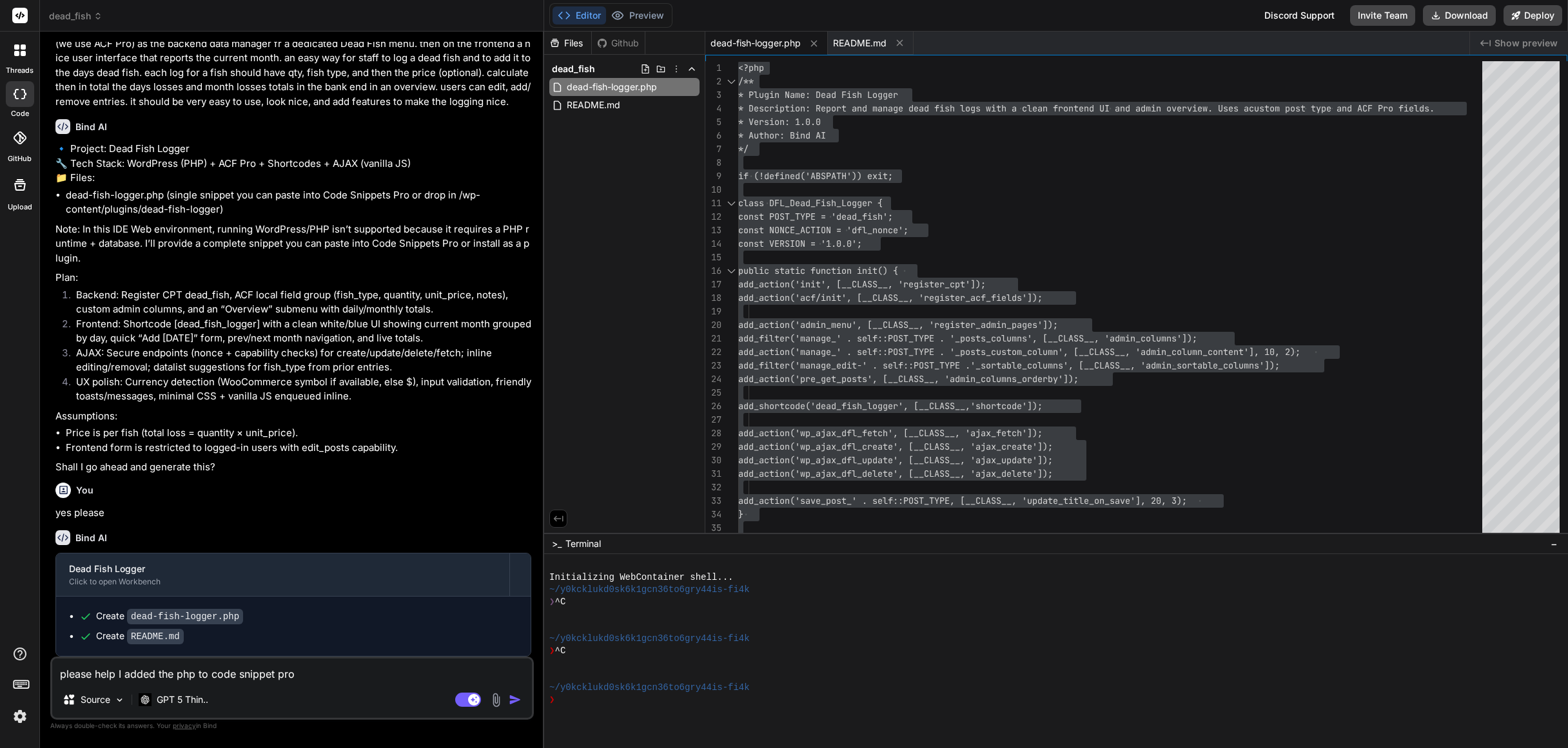
type textarea "please help I added the php to code snippet pro,"
type textarea "x"
type textarea "please help I added the php to code snippet pro,"
type textarea "x"
type textarea "please help I added the php to code snippet pro, a"
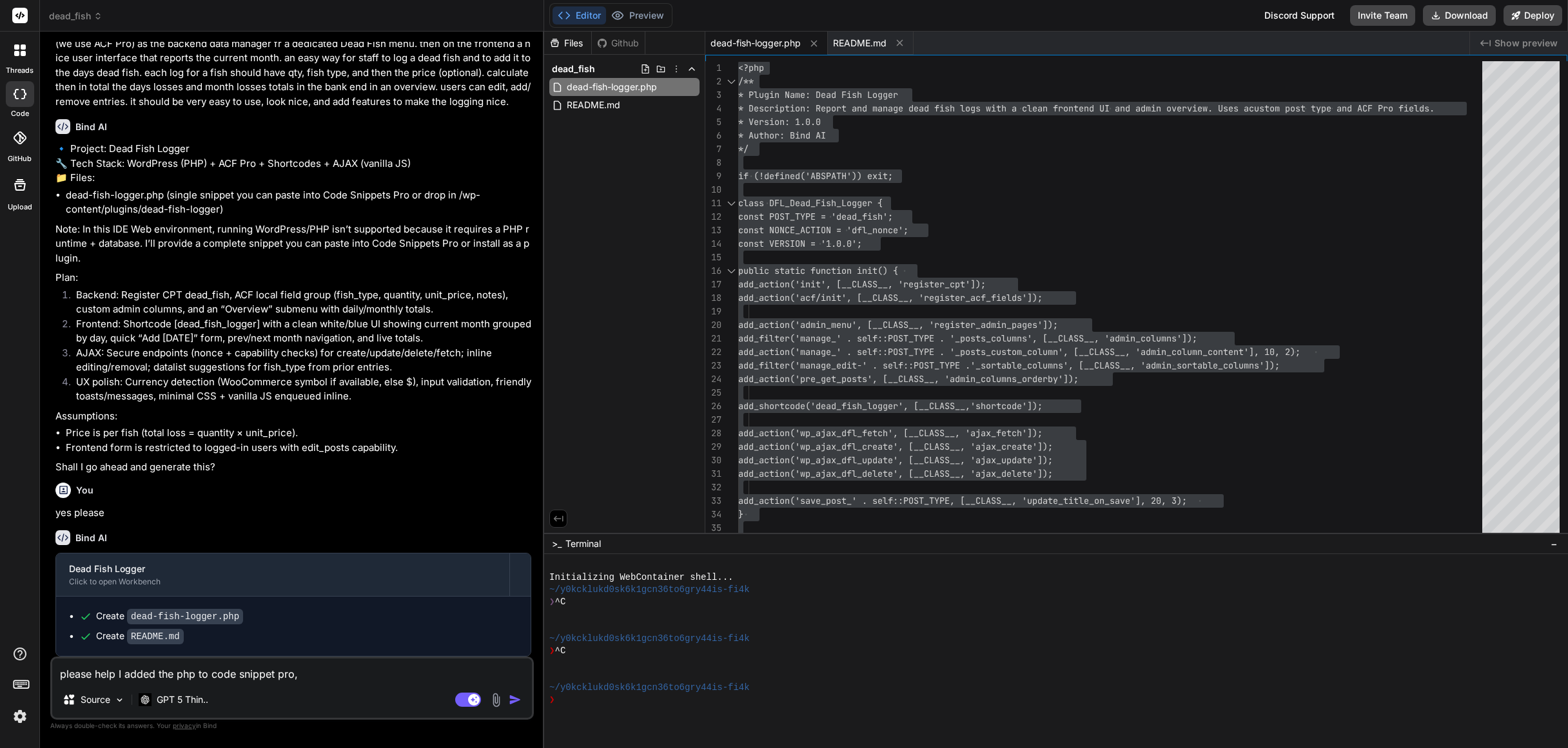
type textarea "x"
type textarea "please help I added the php to code snippet pro, ac"
type textarea "x"
type textarea "please help I added the php to code snippet pro, act"
type textarea "x"
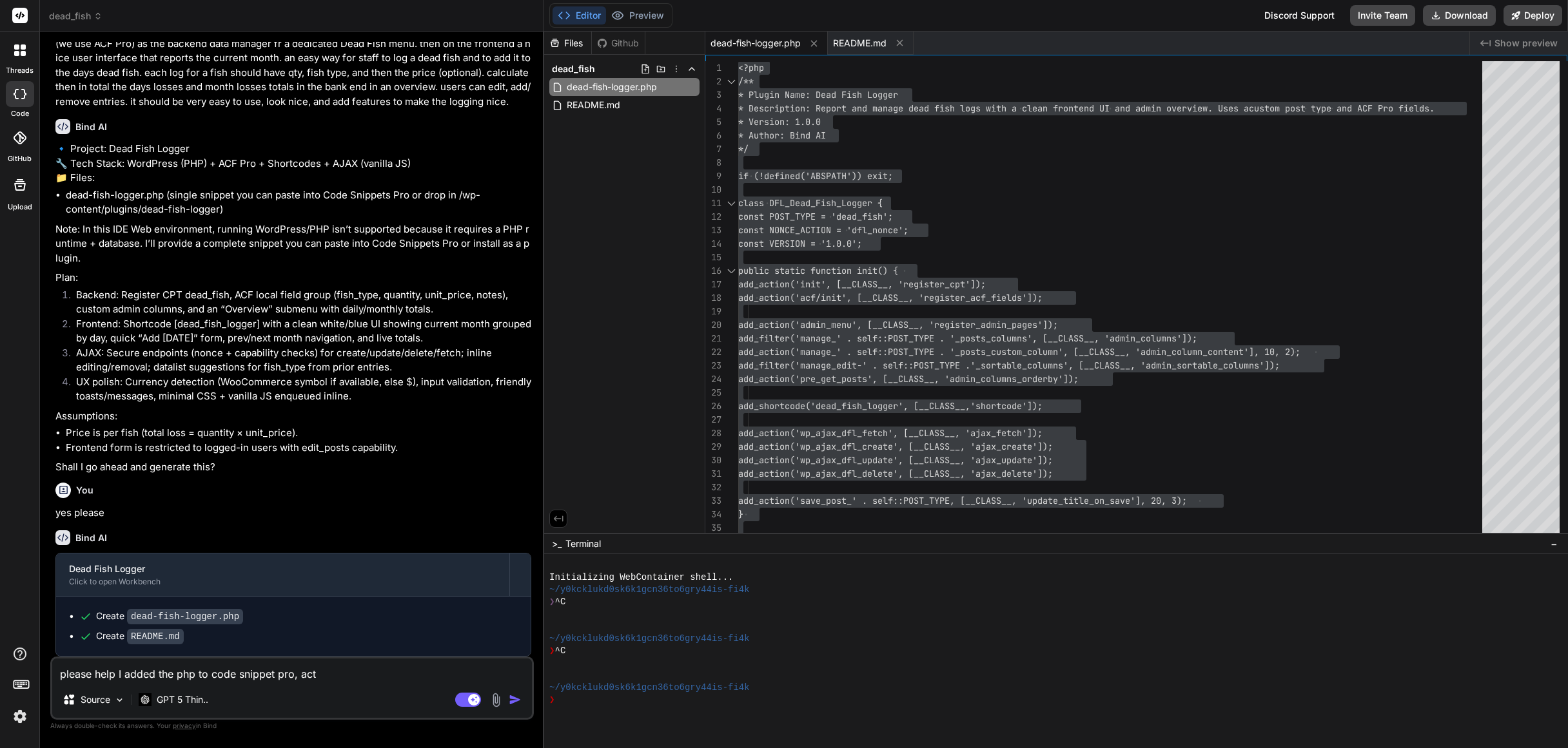
type textarea "please help I added the php to code snippet pro, actu"
type textarea "x"
type textarea "please help I added the php to code snippet pro, actua"
type textarea "x"
type textarea "please help I added the php to code snippet pro, actuav"
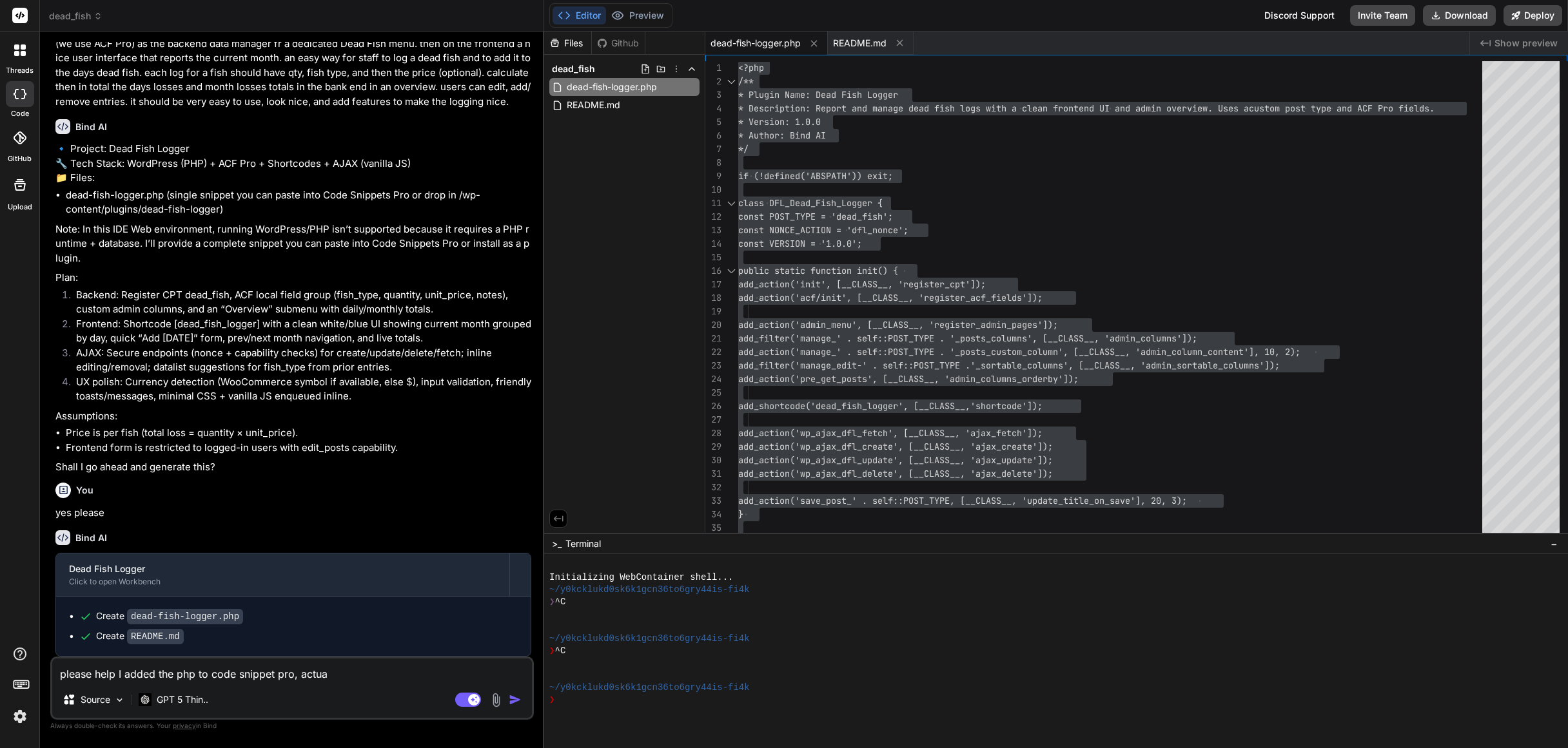
type textarea "x"
type textarea "please help I added the php to code snippet pro, actuavt"
type textarea "x"
type textarea "please help I added the php to code snippet pro, actuavte"
type textarea "x"
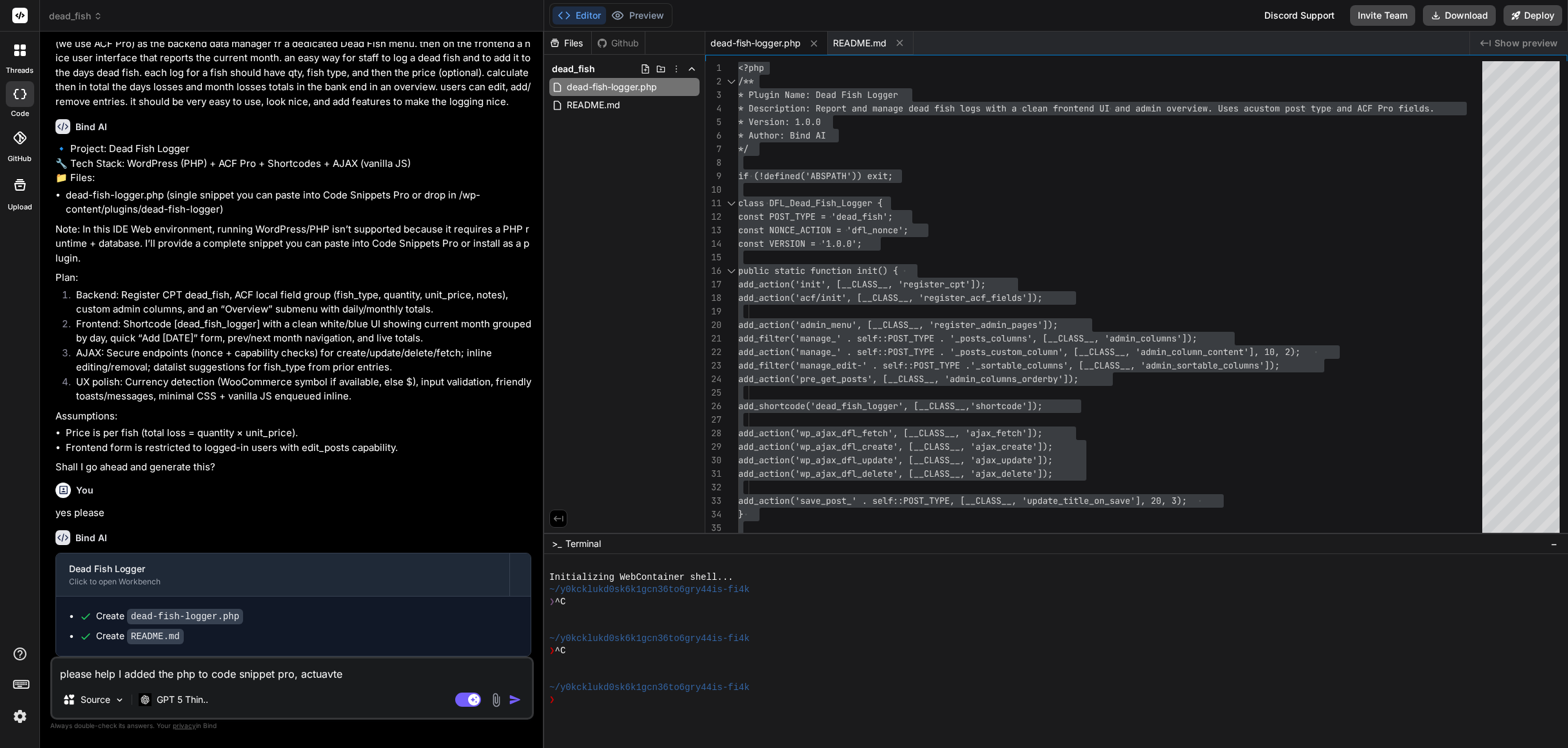
type textarea "please help I added the php to code snippet pro, actuavted"
type textarea "x"
type textarea "please help I added the php to code snippet pro, actuavted"
type textarea "x"
type textarea "please help I added the php to code snippet pro, actuavted"
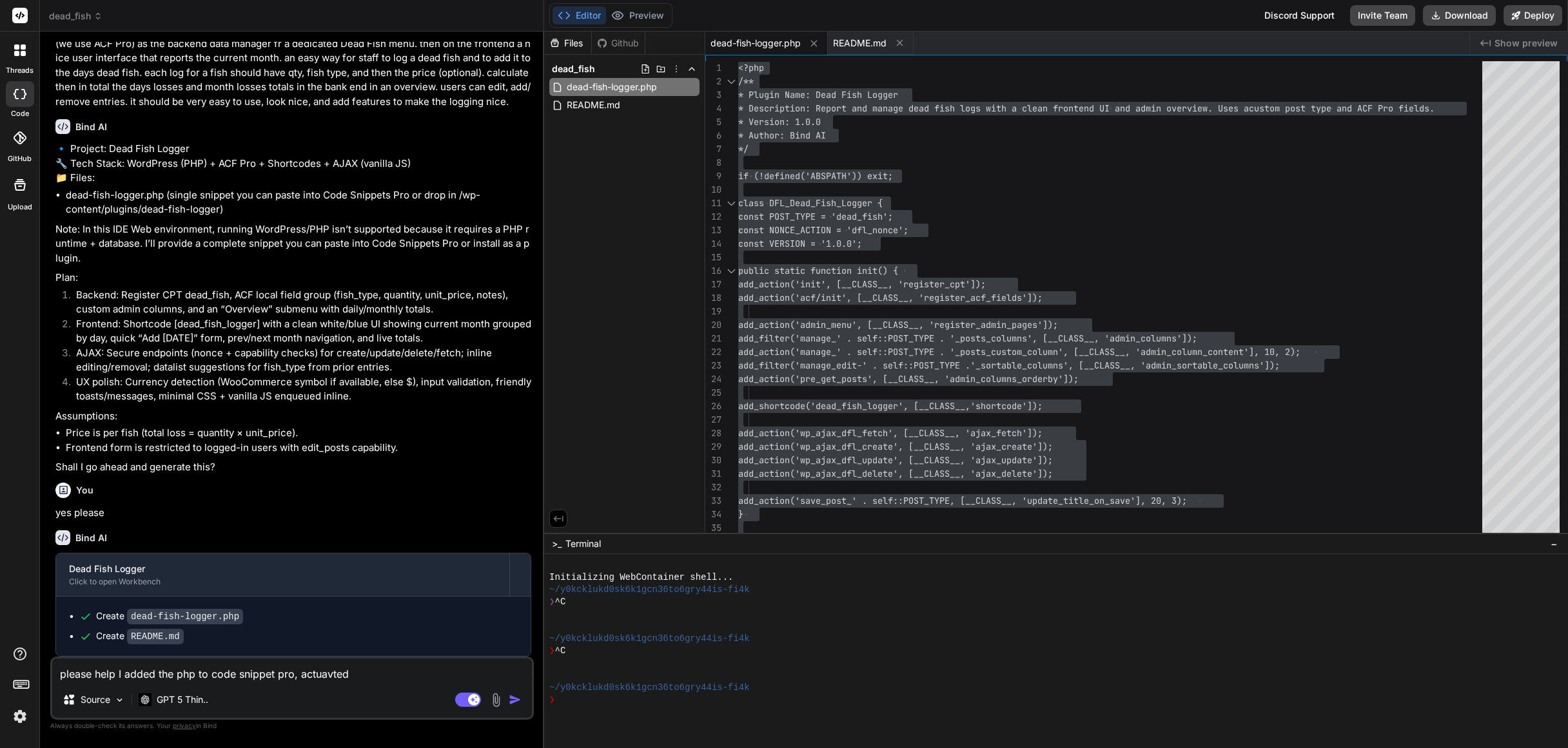
type textarea "x"
type textarea "please help I added the php to code snippet pro, actuavte"
type textarea "x"
type textarea "please help I added the php to code snippet pro, actuavt"
type textarea "x"
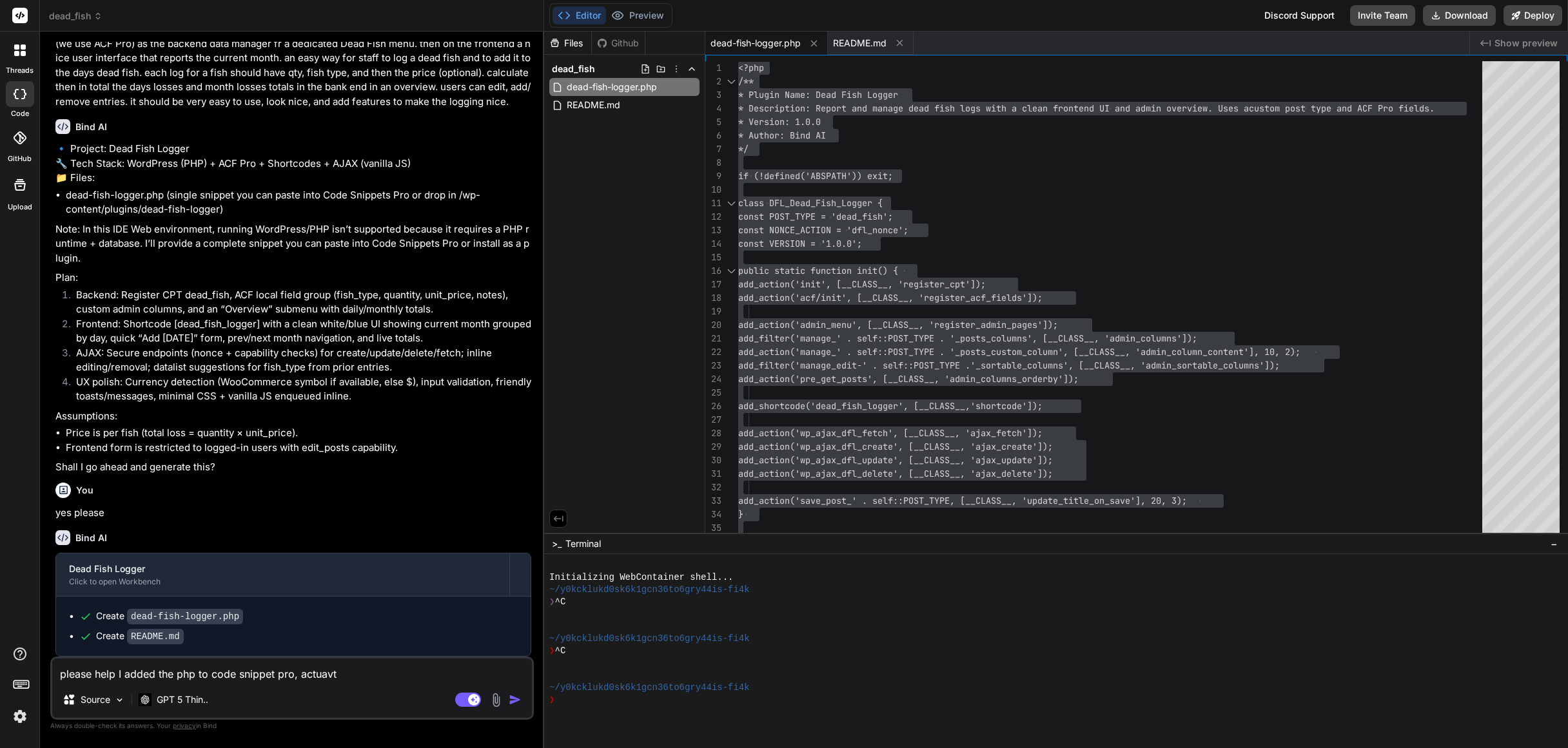
type textarea "please help I added the php to code snippet pro, actuav"
type textarea "x"
type textarea "please help I added the php to code snippet pro, actua"
type textarea "x"
type textarea "please help I added the php to code snippet pro, actu"
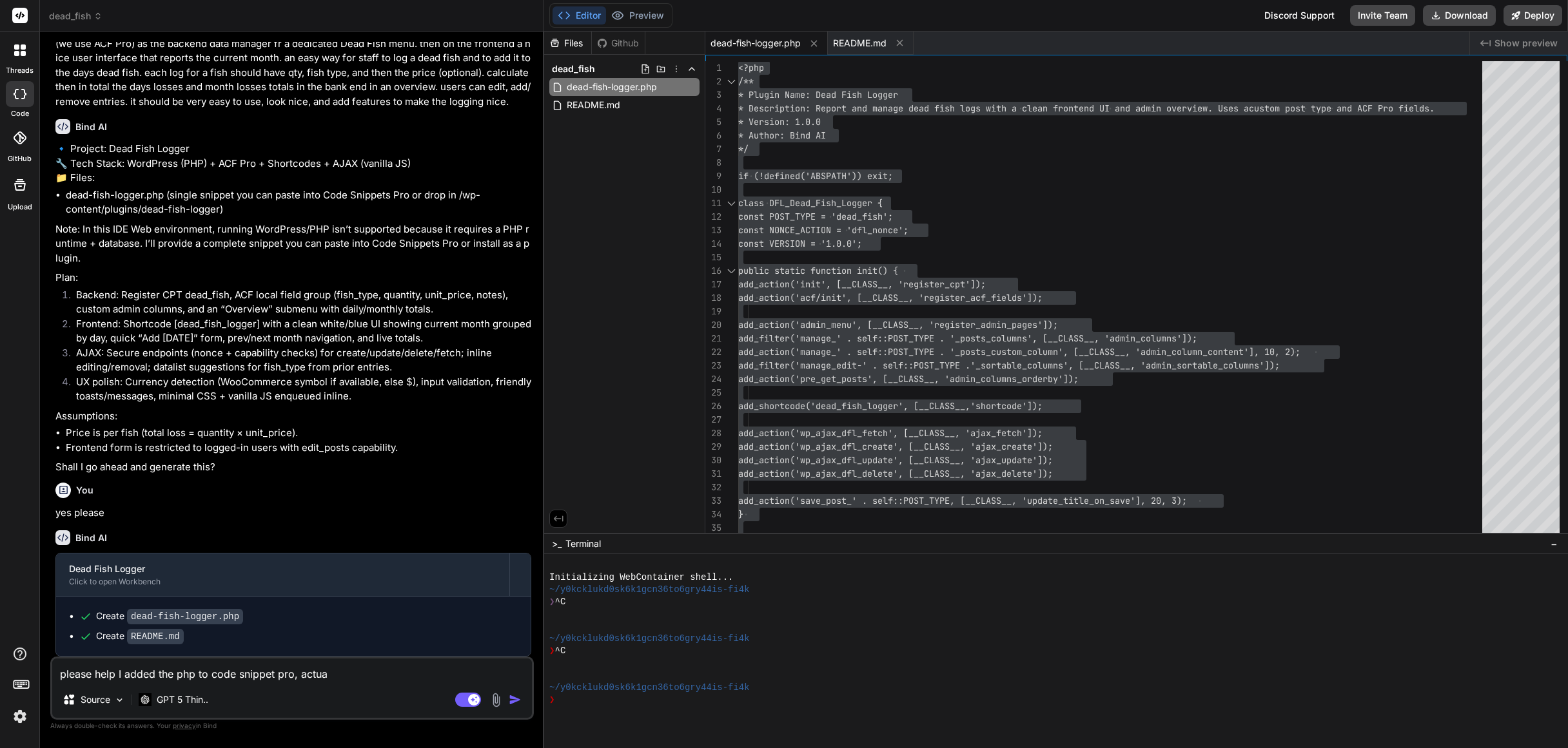
type textarea "x"
type textarea "please help I added the php to code snippet pro, act"
type textarea "x"
type textarea "please help I added the php to code snippet pro, acti"
type textarea "x"
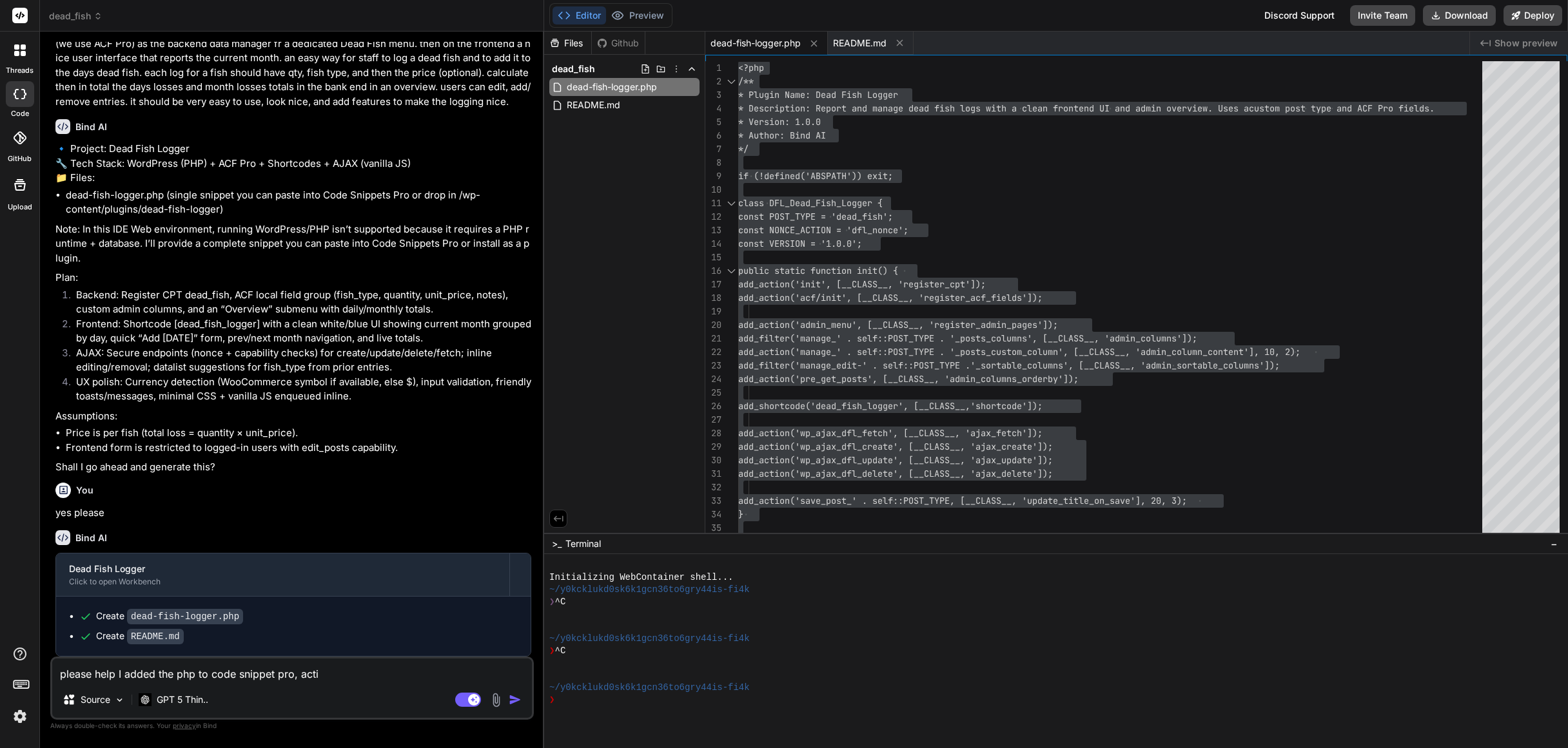
type textarea "please help I added the php to code snippet pro, activ"
type textarea "x"
type textarea "please help I added the php to code snippet pro, activa"
type textarea "x"
type textarea "please help I added the php to code snippet pro, activat"
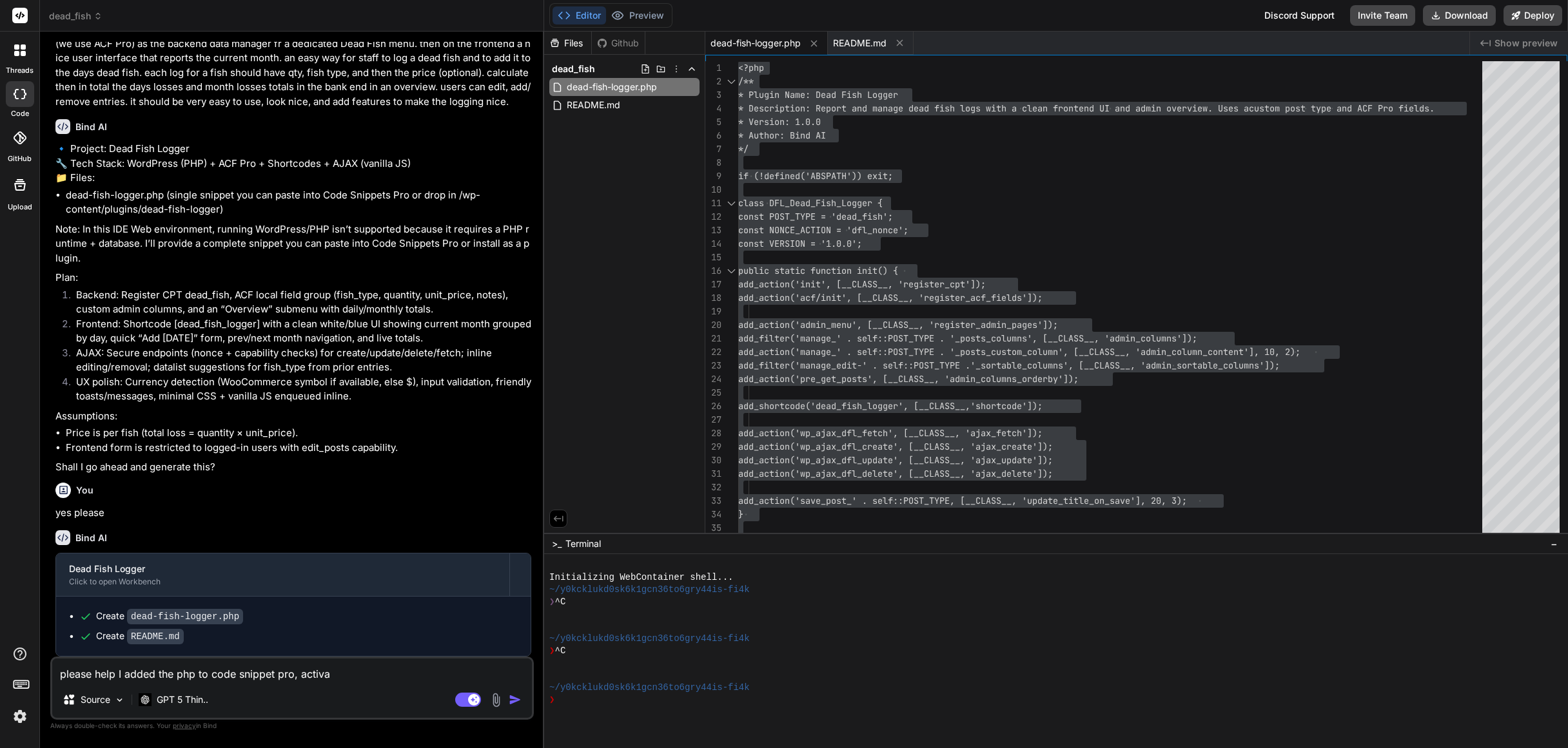
type textarea "x"
type textarea "please help I added the php to code snippet pro, activate"
type textarea "x"
type textarea "please help I added the php to code snippet pro, activated"
type textarea "x"
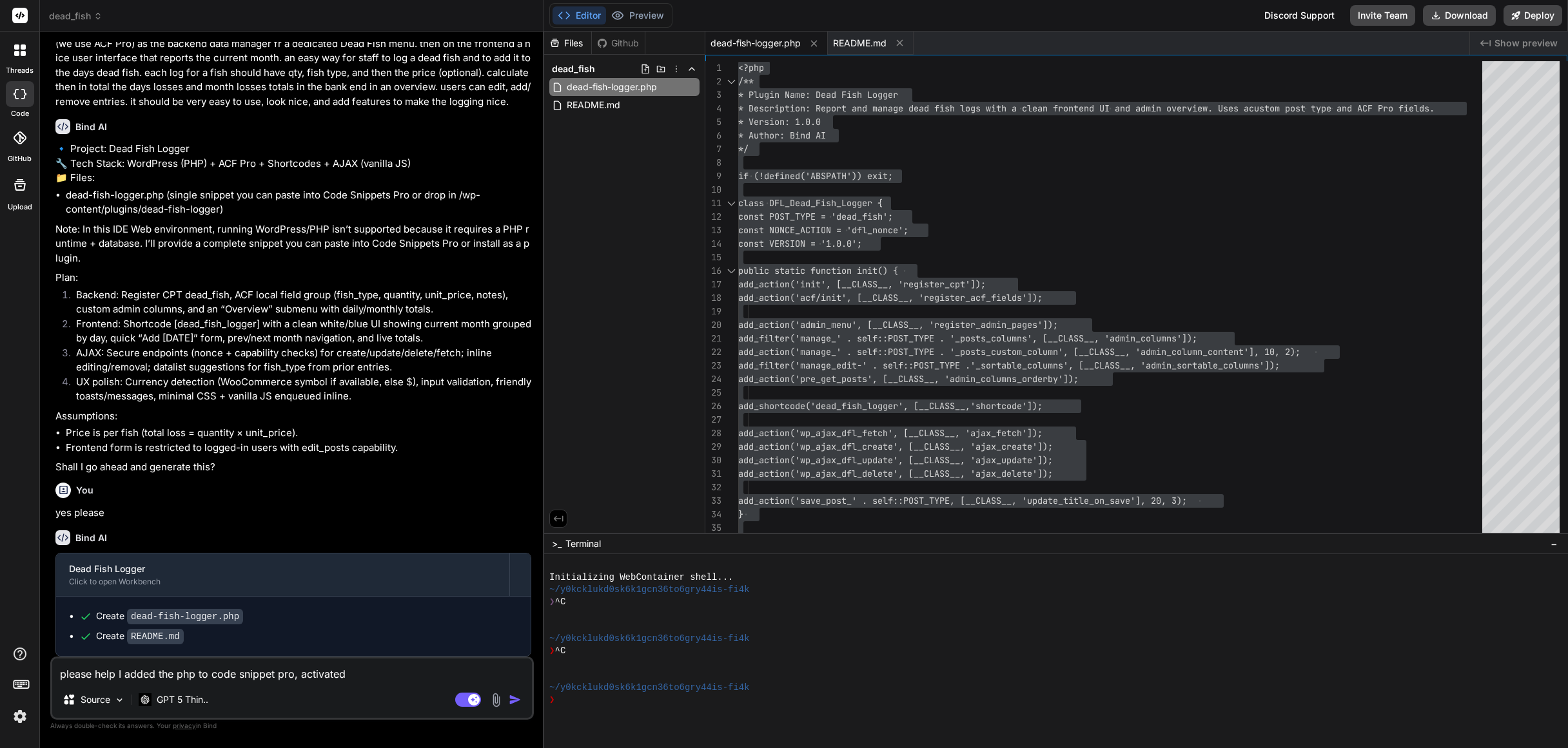
type textarea "please help I added the php to code snippet pro, activated"
type textarea "x"
type textarea "please help I added the php to code snippet pro, activated a"
type textarea "x"
type textarea "please help I added the php to code snippet pro, activated an"
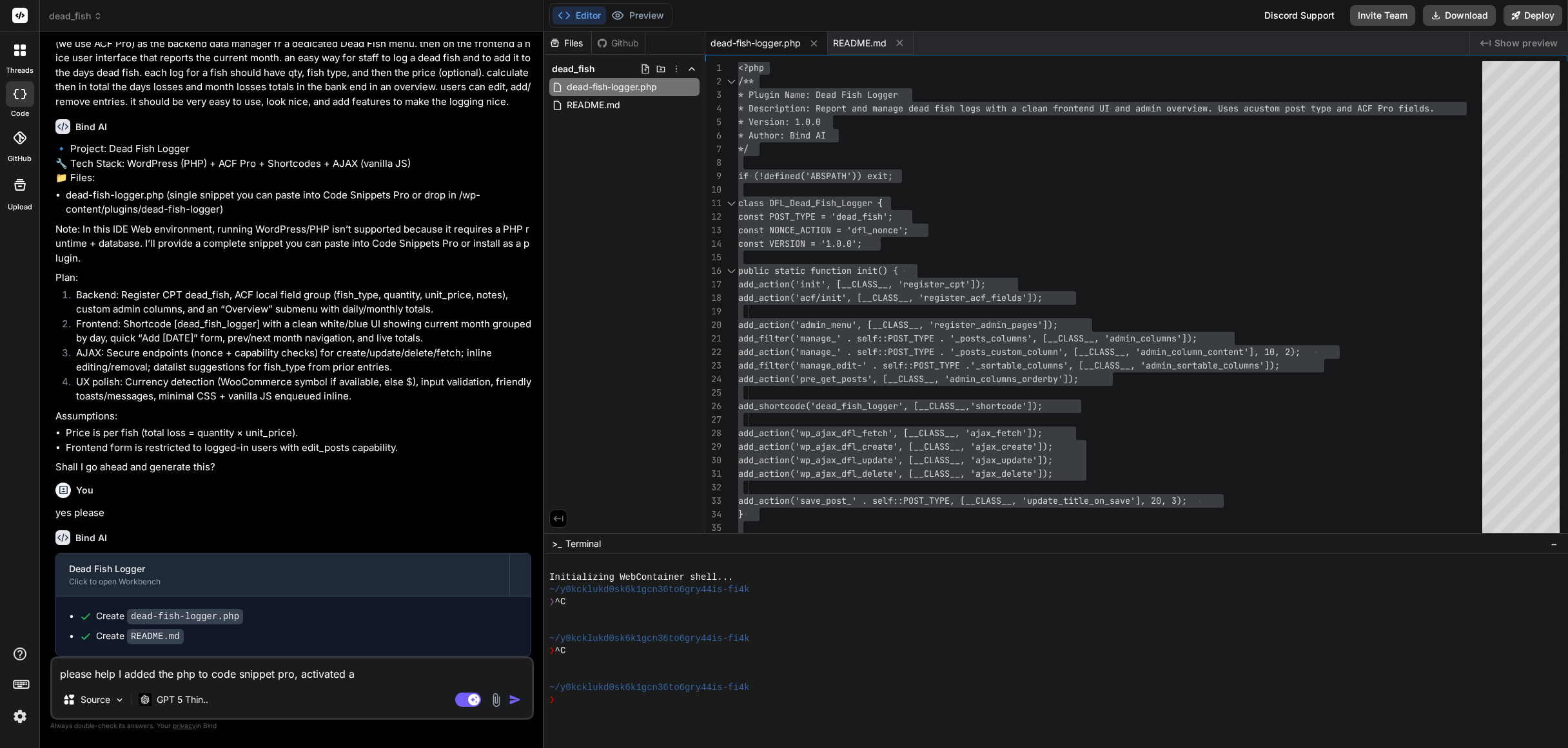
type textarea "x"
type textarea "please help I added the php to code snippet pro, activated and"
type textarea "x"
type textarea "please help I added the php to code snippet pro, activated and"
type textarea "x"
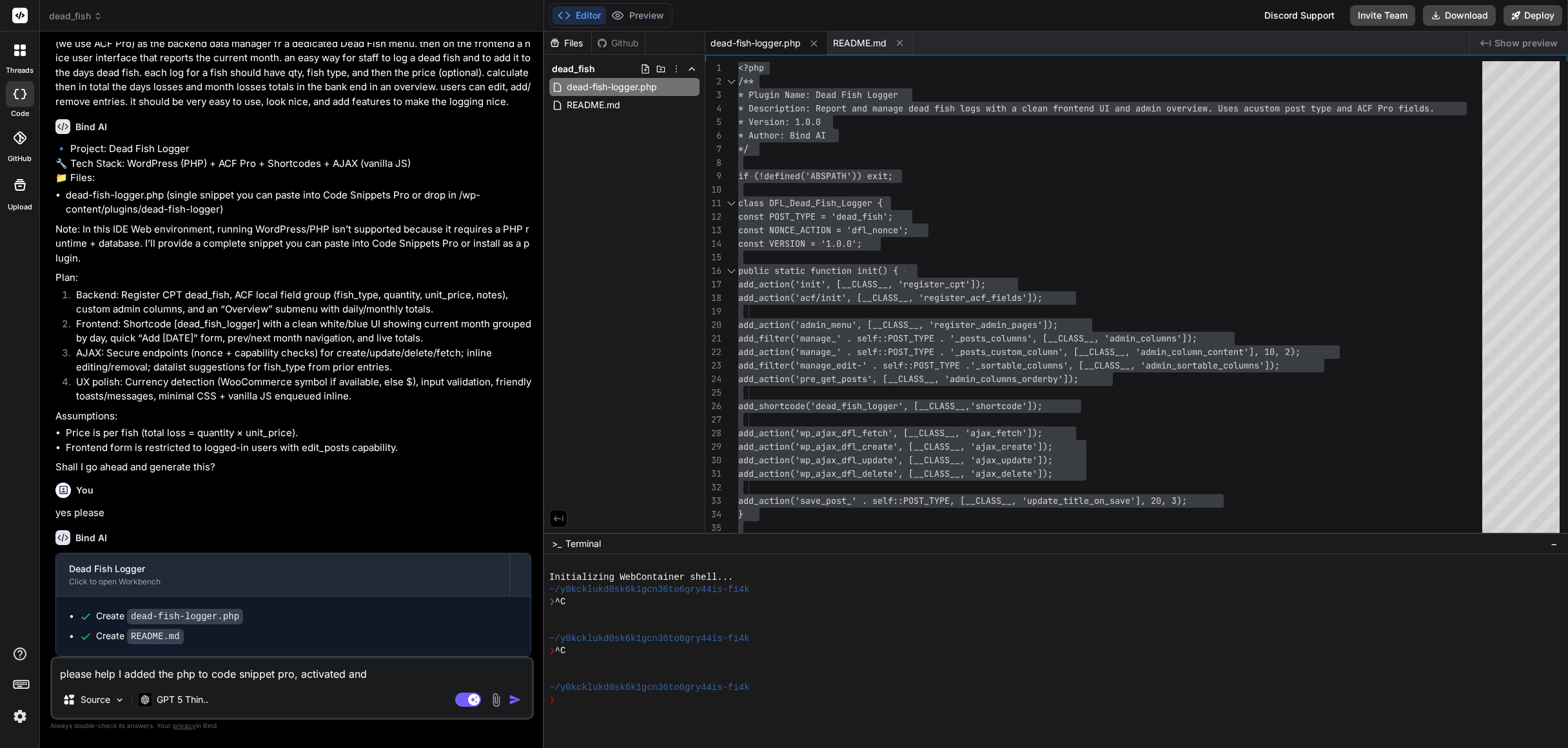
type textarea "please help I added the php to code snippet pro, activated and a"
type textarea "x"
type textarea "please help I added the php to code snippet pro, activated and ad"
type textarea "x"
type textarea "please help I added the php to code snippet pro, activated and add"
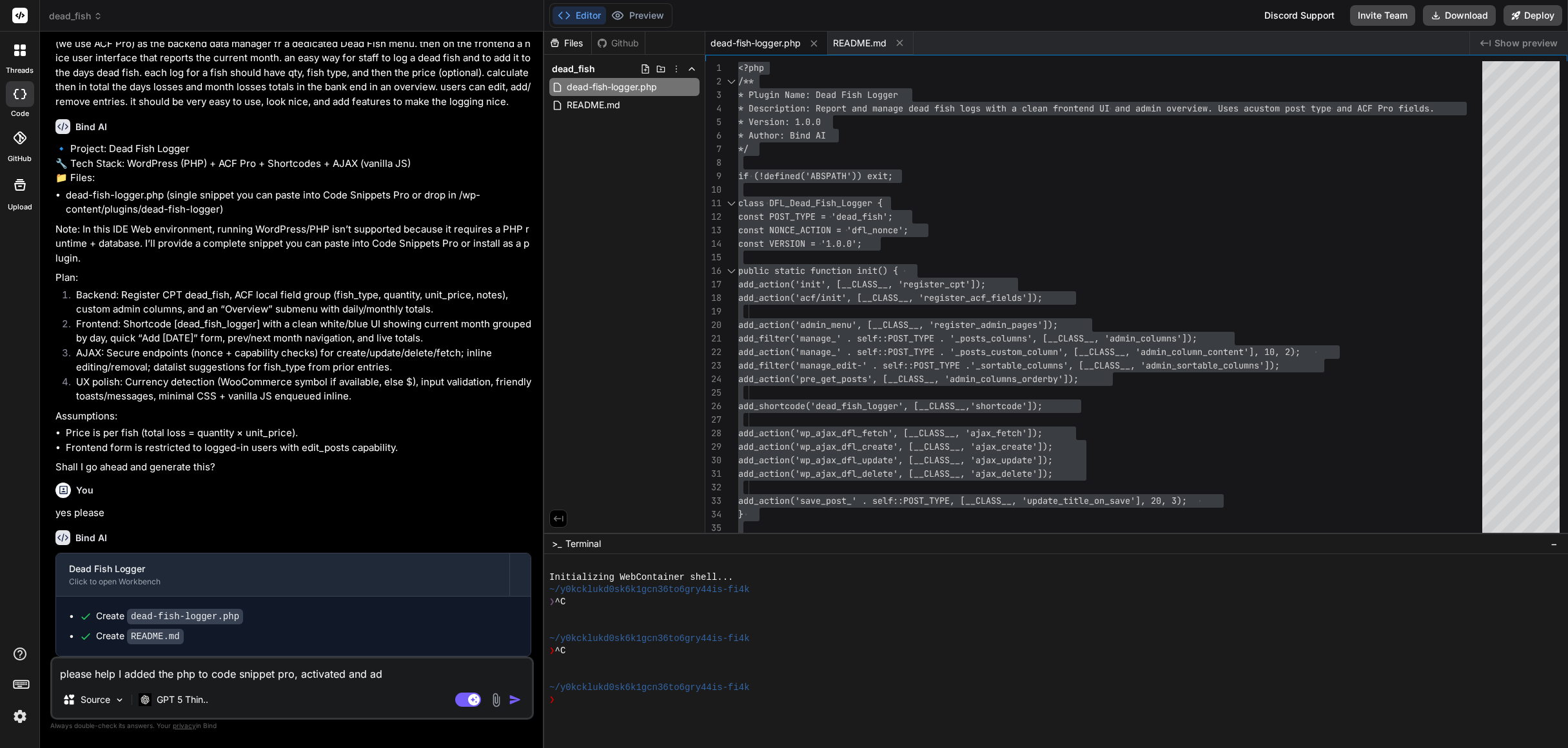
type textarea "x"
type textarea "please help I added the php to code snippet pro, activated and adde"
type textarea "x"
type textarea "please help I added the php to code snippet pro, activated and added"
type textarea "x"
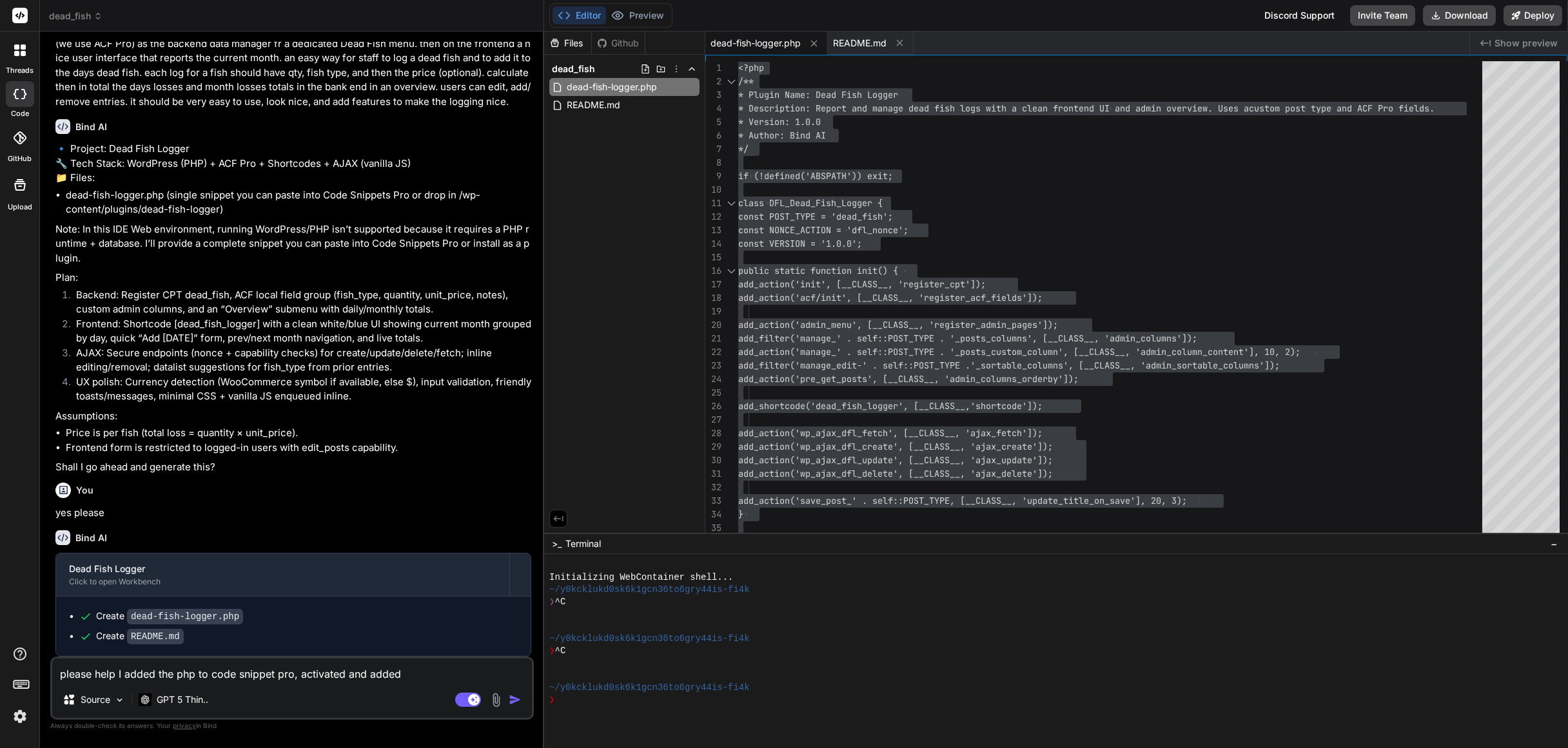
type textarea "please help I added the php to code snippet pro, activated and added"
type textarea "x"
type textarea "please help I added the php to code snippet pro, activated and added t"
type textarea "x"
type textarea "please help I added the php to code snippet pro, activated and added th"
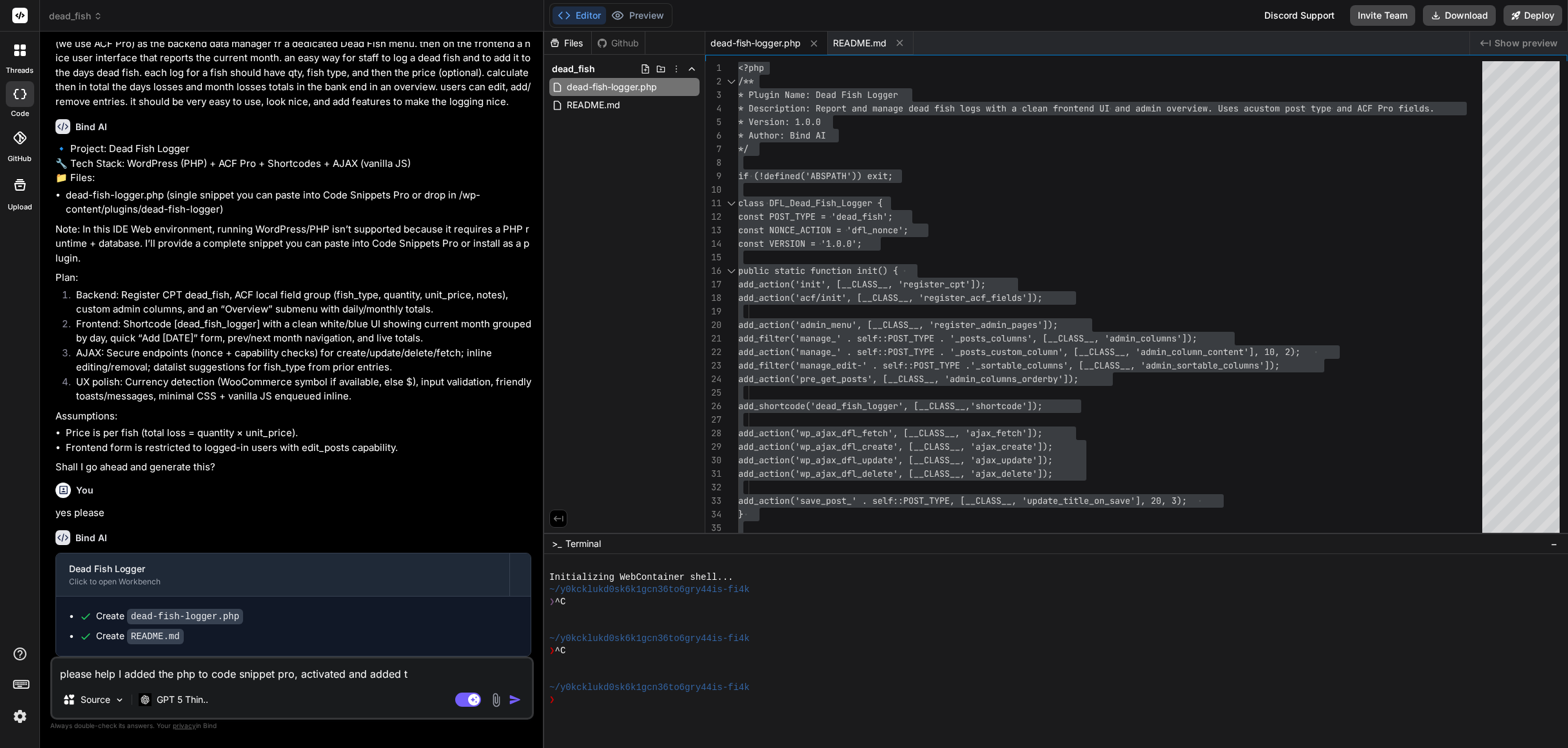
type textarea "x"
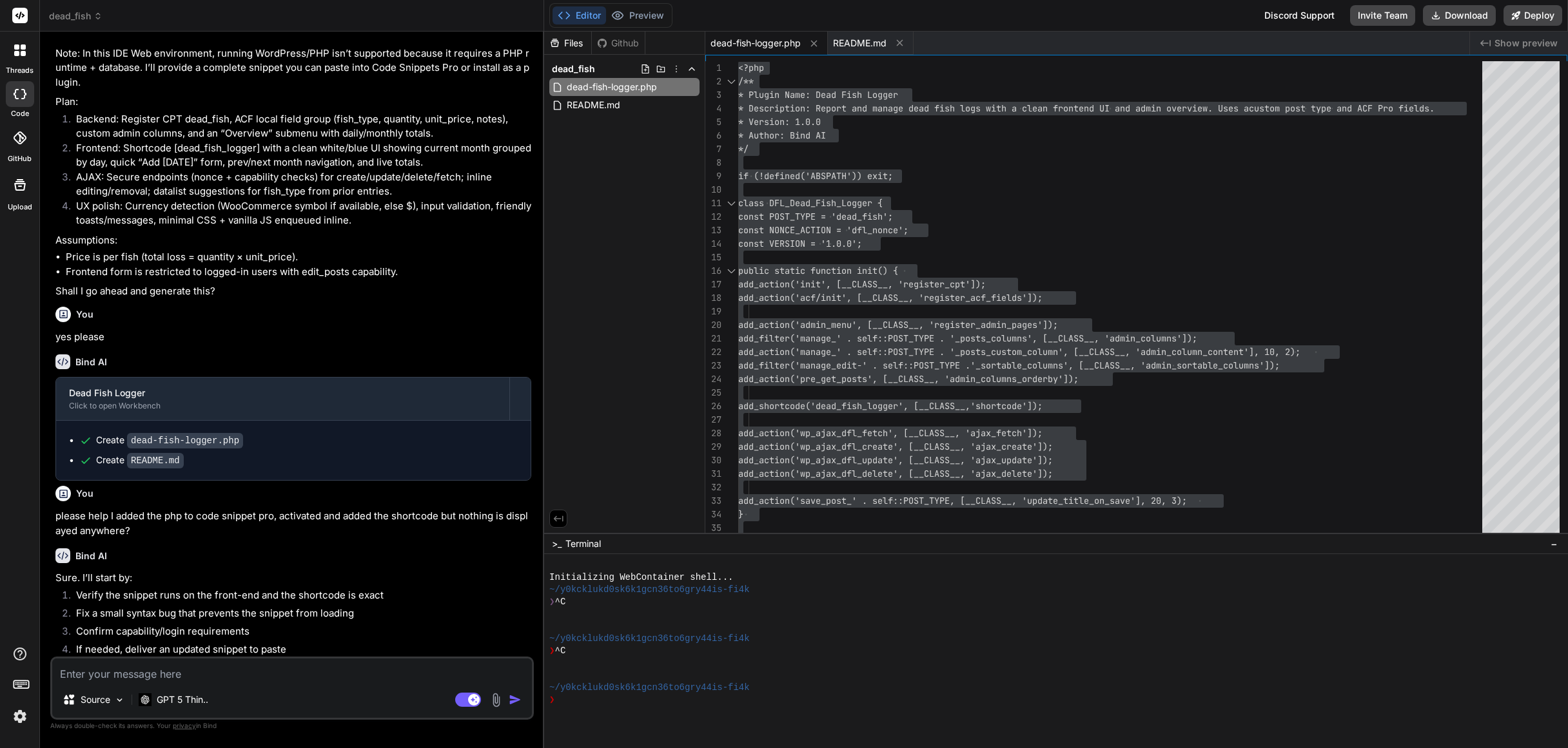
scroll to position [482, 0]
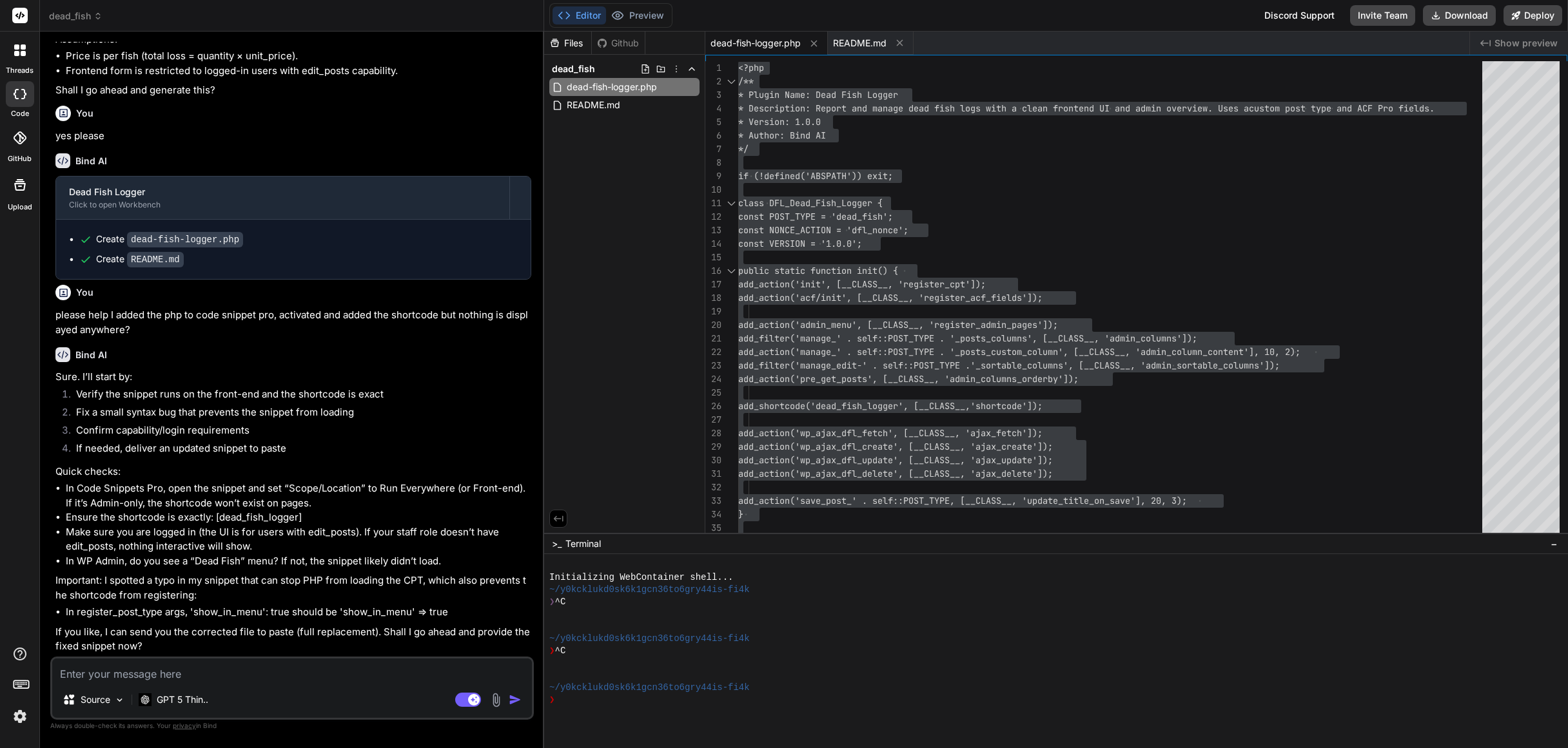
click at [109, 669] on textarea at bounding box center [292, 670] width 479 height 23
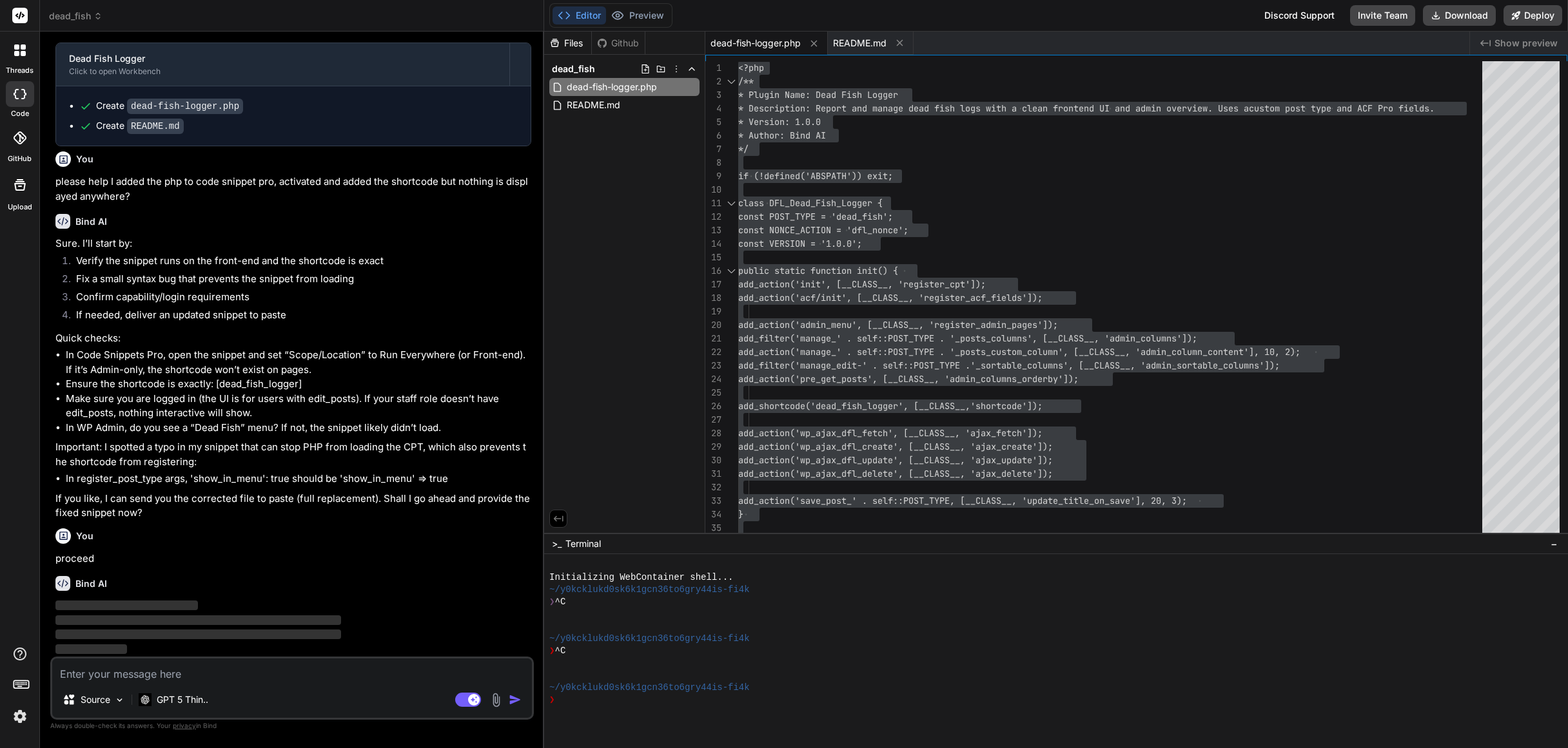
scroll to position [615, 0]
drag, startPoint x: 445, startPoint y: 483, endPoint x: 340, endPoint y: 476, distance: 105.2
click at [340, 476] on li "In register_post_type args, 'show_in_menu': true should be 'show_in_menu' => tr…" at bounding box center [298, 479] width 465 height 15
click at [266, 476] on li "In register_post_type args, 'show_in_menu': true should be 'show_in_menu' => tr…" at bounding box center [298, 479] width 465 height 15
drag, startPoint x: 286, startPoint y: 481, endPoint x: 193, endPoint y: 476, distance: 93.1
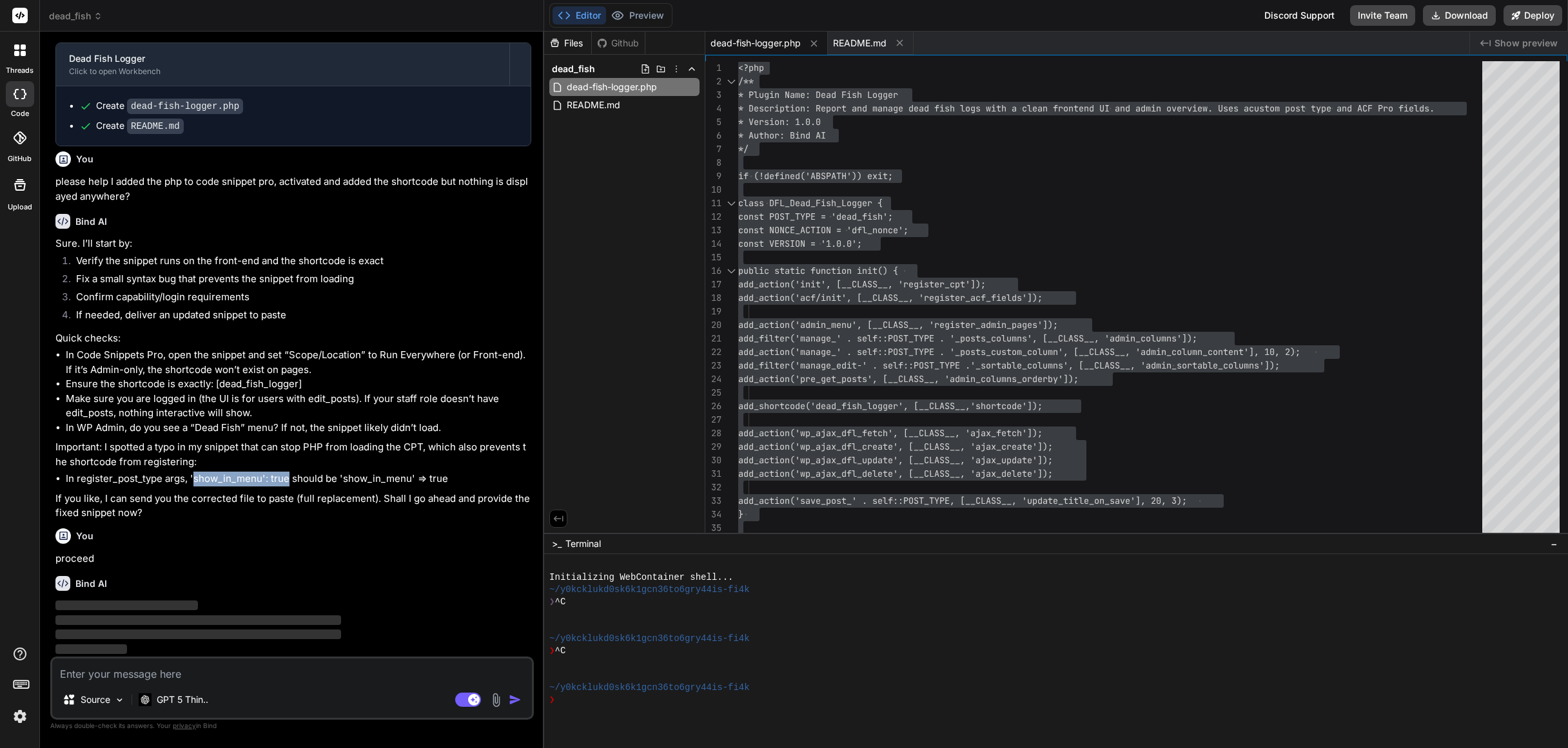
click at [193, 476] on li "In register_post_type args, 'show_in_menu': true should be 'show_in_menu' => tr…" at bounding box center [298, 479] width 465 height 15
copy li "show_in_menu': true"
click at [414, 475] on li "In register_post_type args, 'show_in_menu': true should be 'show_in_menu' => tr…" at bounding box center [298, 479] width 465 height 15
drag, startPoint x: 446, startPoint y: 478, endPoint x: 340, endPoint y: 478, distance: 106.0
click at [340, 478] on li "In register_post_type args, 'show_in_menu': true should be 'show_in_menu' => tr…" at bounding box center [298, 479] width 465 height 15
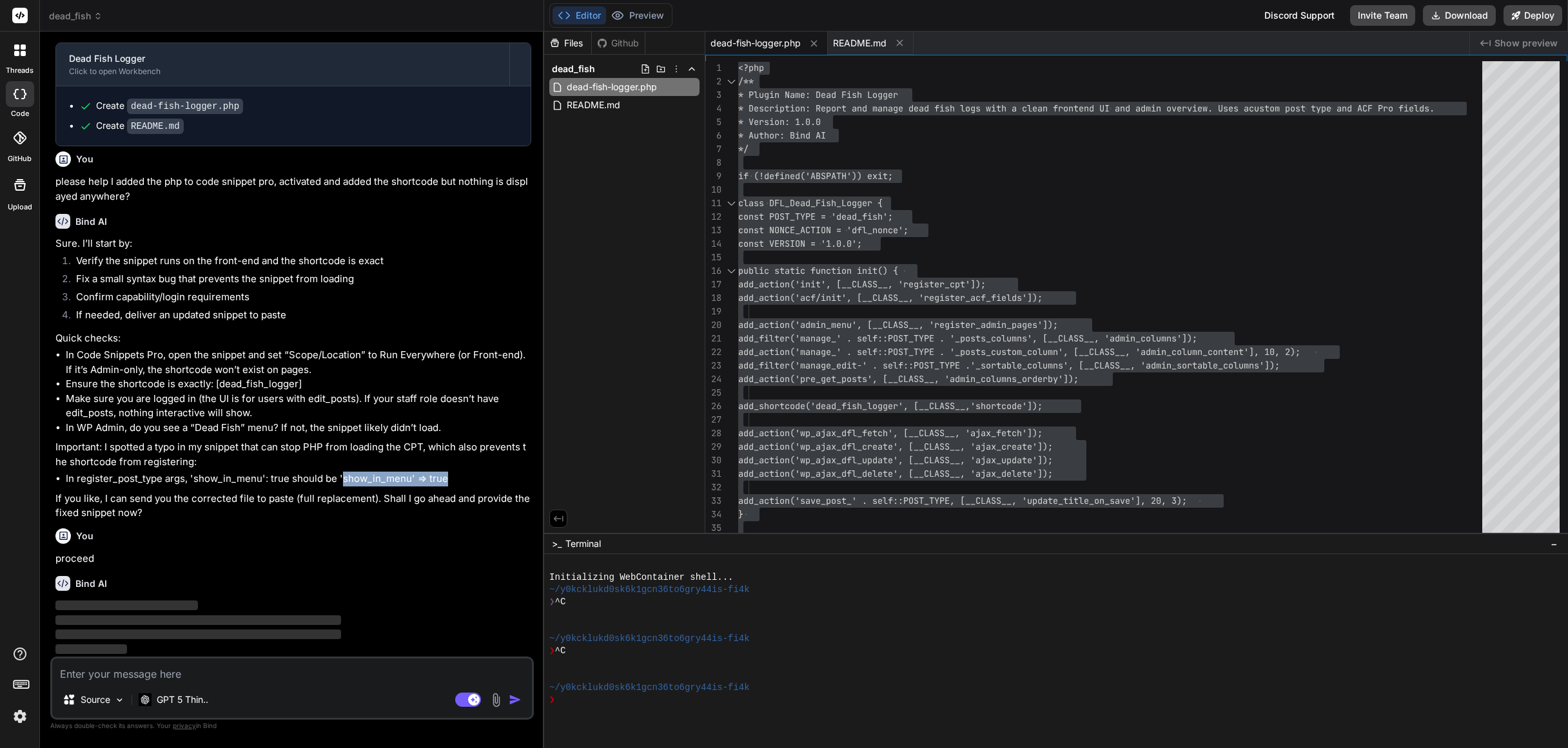
copy li "show_in_menu' => true"
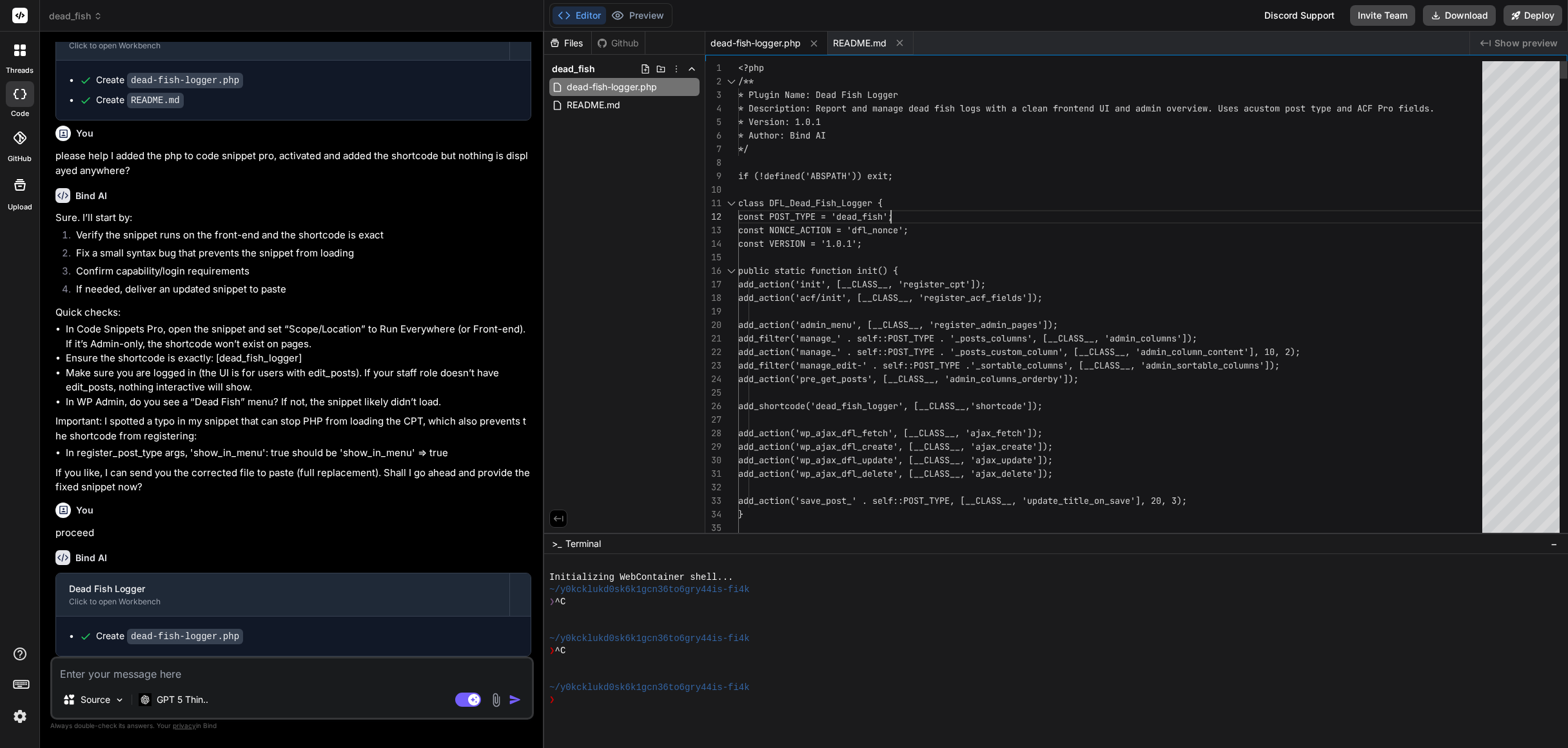
scroll to position [13, 0]
